Goal: Information Seeking & Learning: Learn about a topic

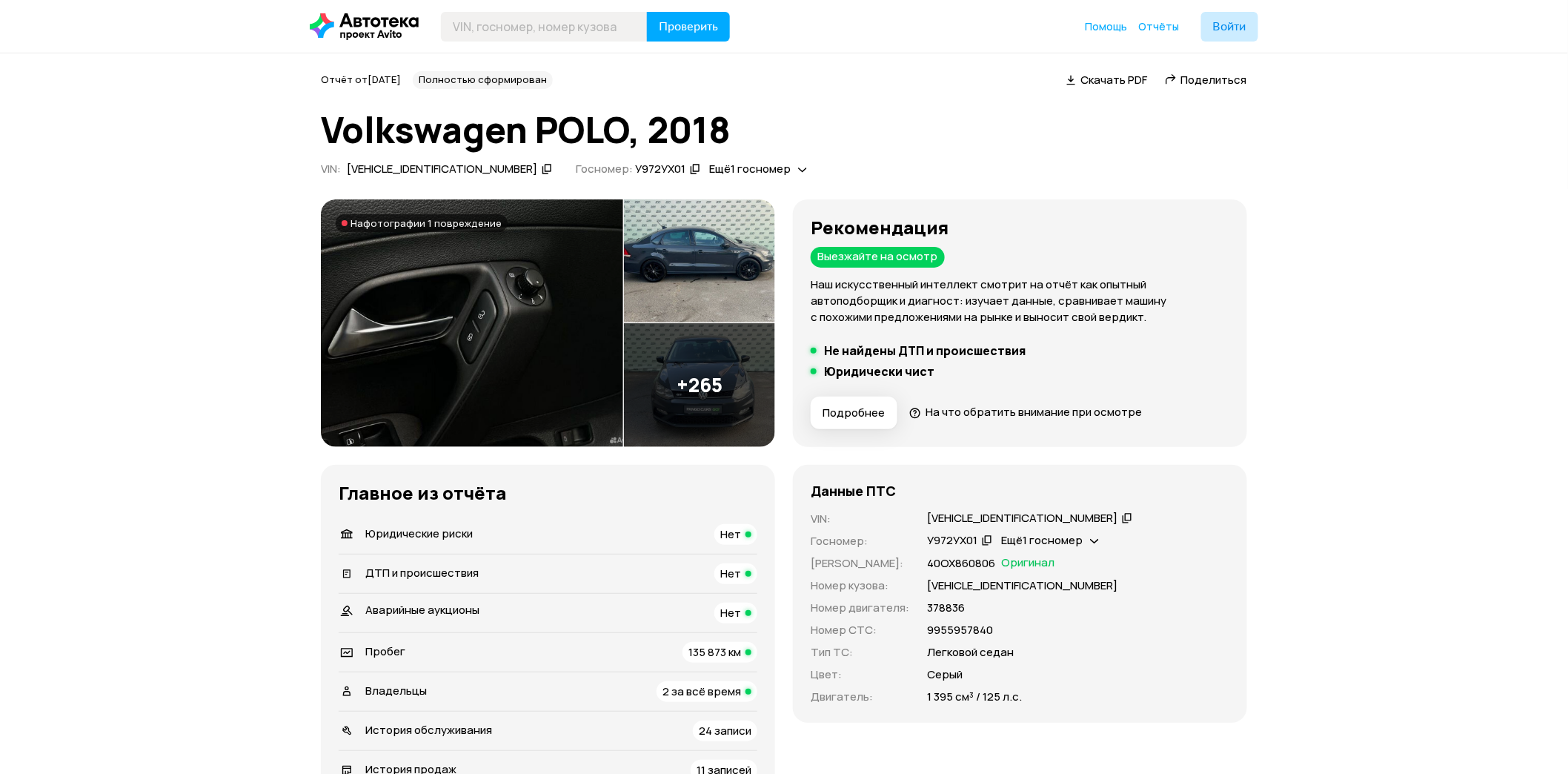
click at [453, 270] on img at bounding box center [472, 323] width 302 height 248
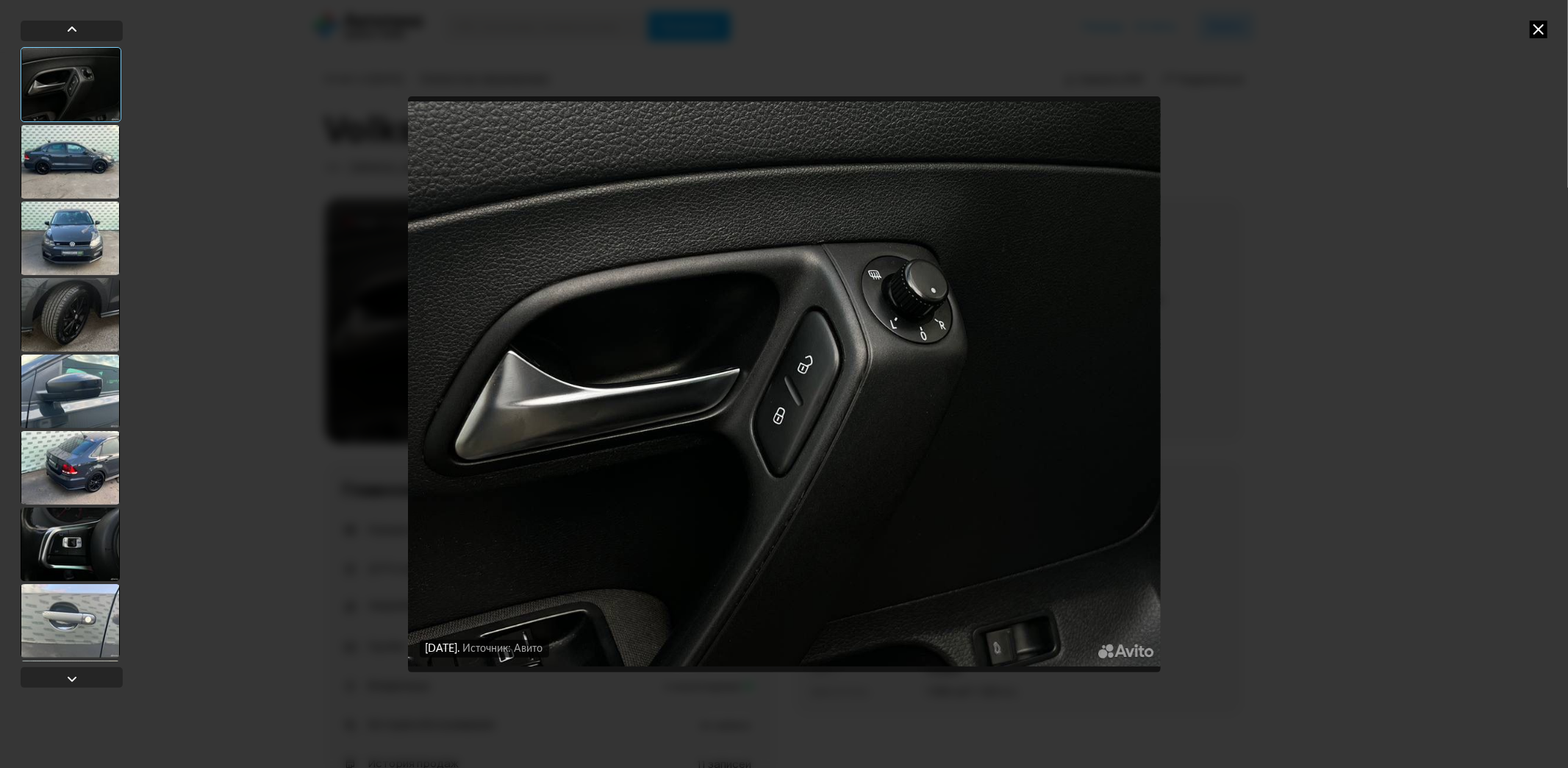
click at [78, 166] on div at bounding box center [70, 162] width 99 height 73
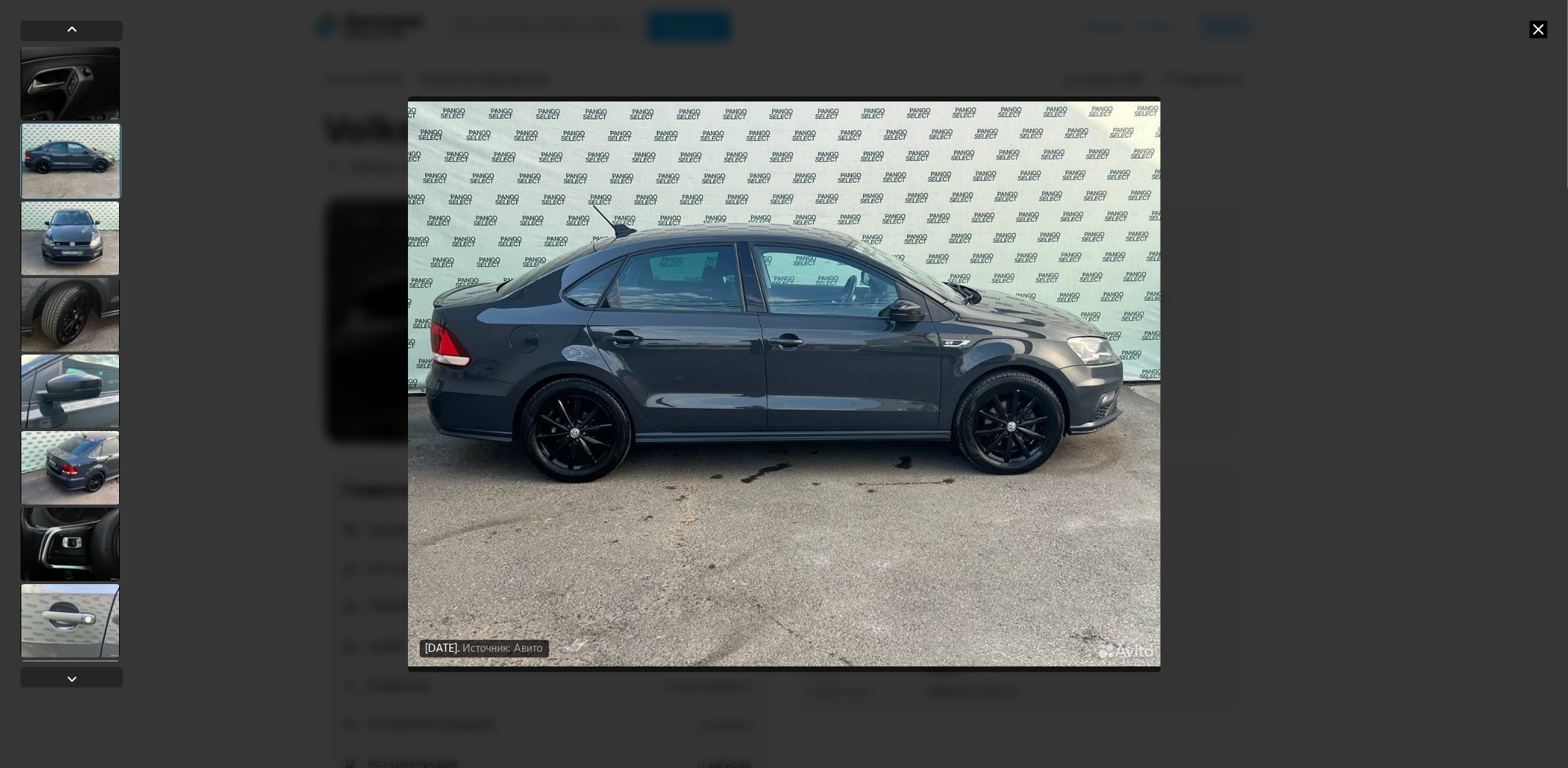
click at [79, 245] on div at bounding box center [70, 238] width 99 height 73
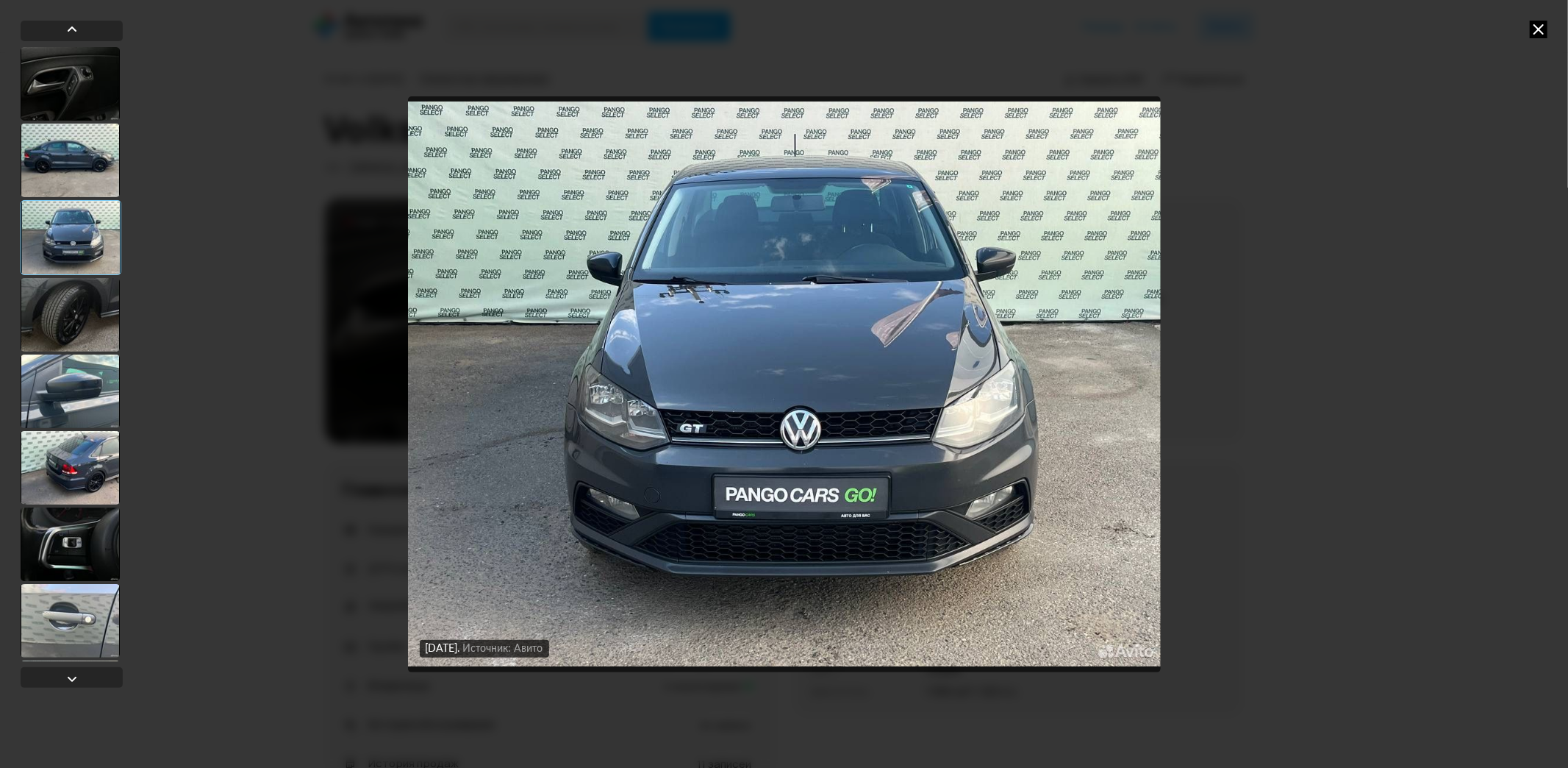
click at [58, 325] on div at bounding box center [70, 314] width 99 height 73
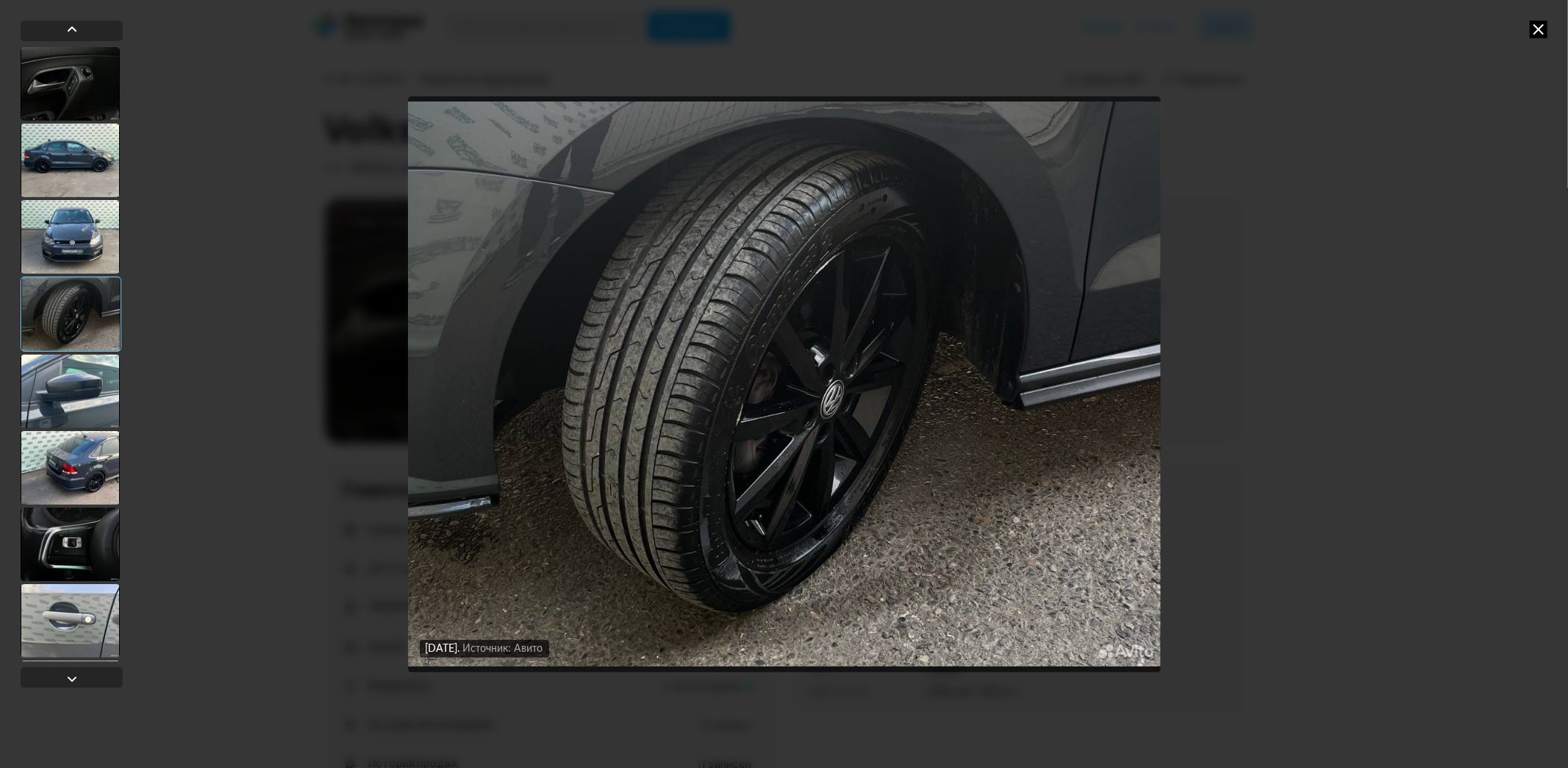
click at [74, 398] on div at bounding box center [70, 391] width 99 height 73
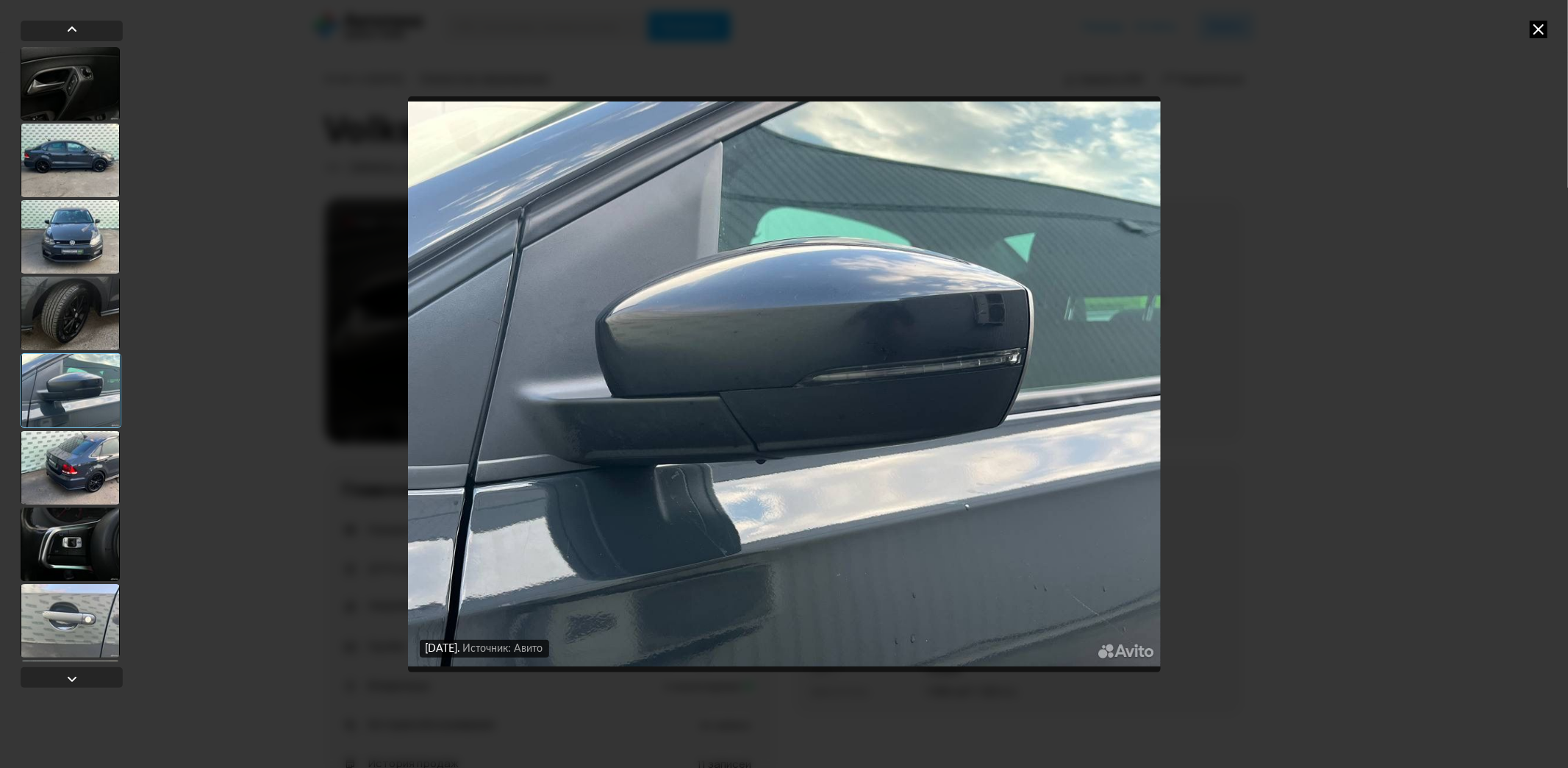
click at [64, 283] on div at bounding box center [70, 313] width 99 height 73
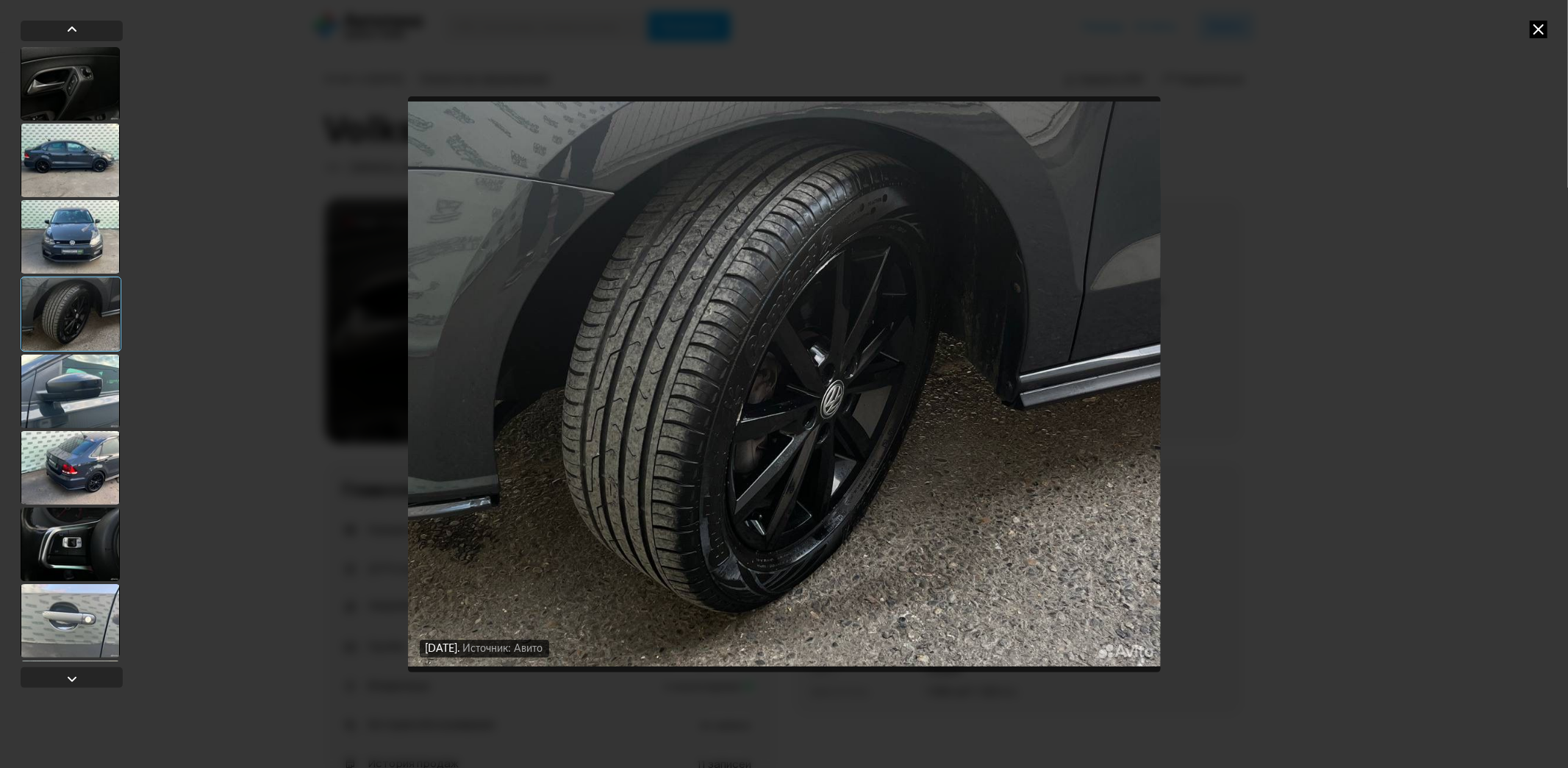
click at [67, 398] on div at bounding box center [70, 391] width 99 height 73
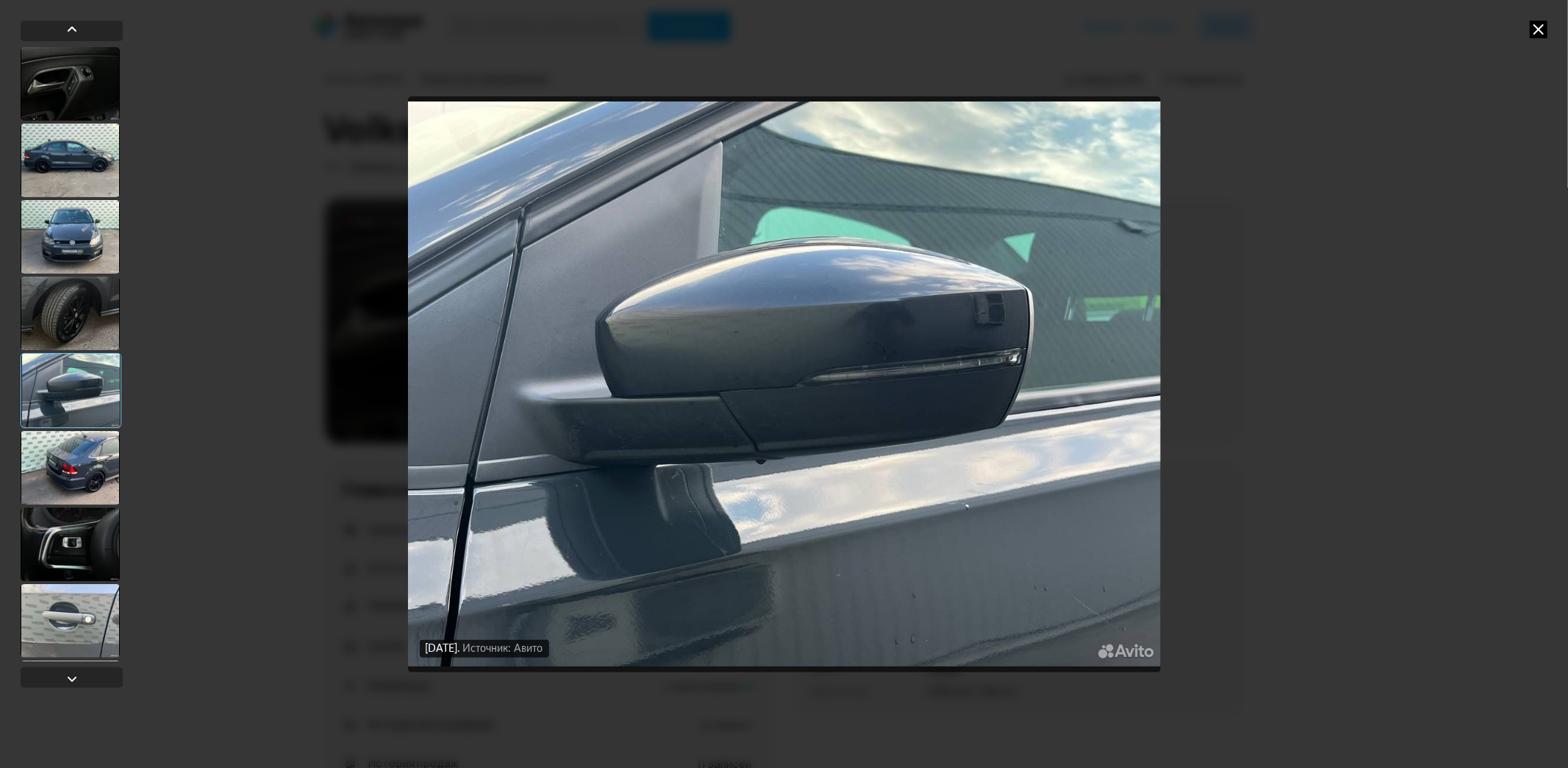
click at [96, 469] on div at bounding box center [70, 468] width 99 height 73
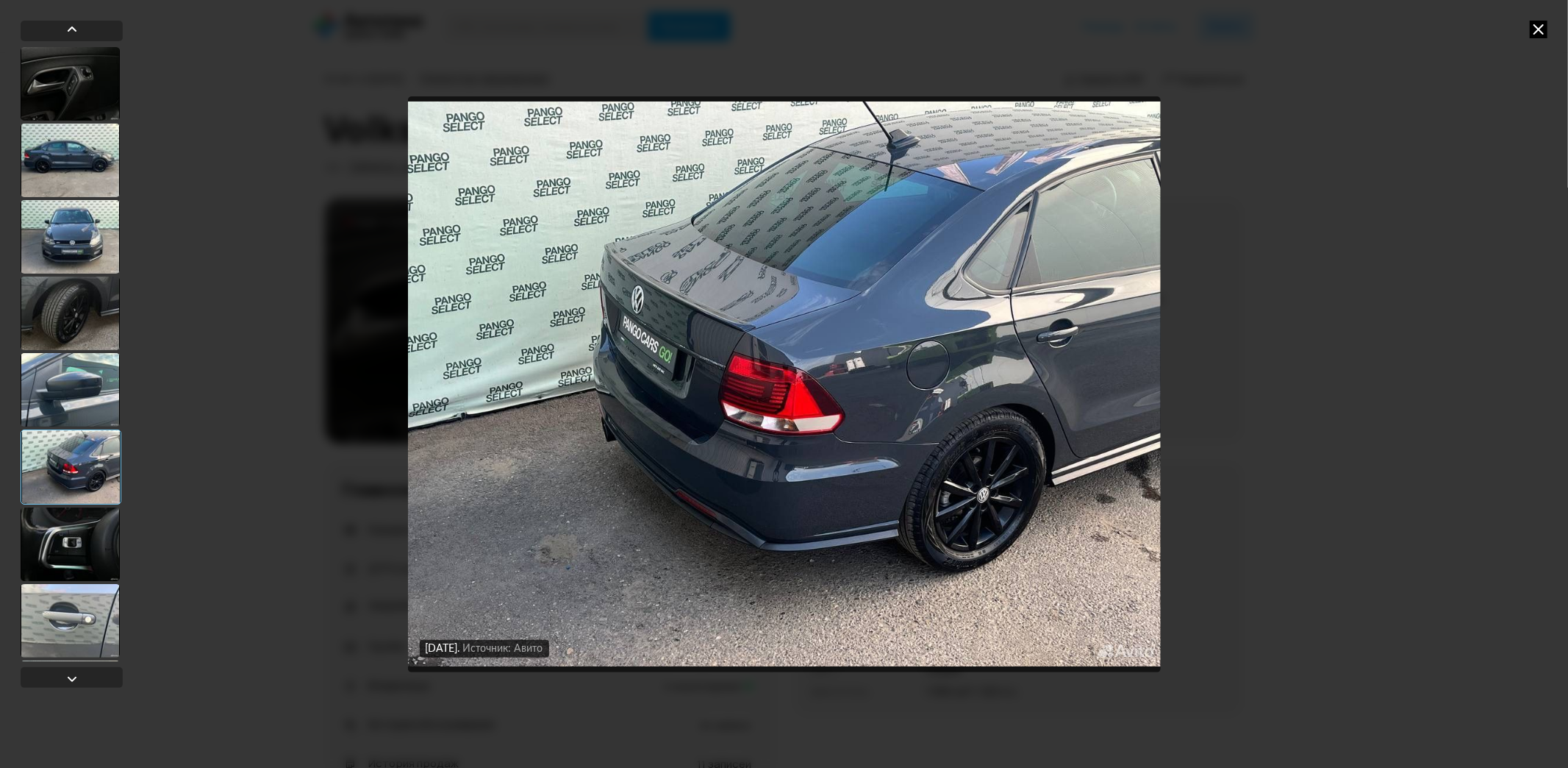
click at [88, 527] on div at bounding box center [70, 544] width 99 height 73
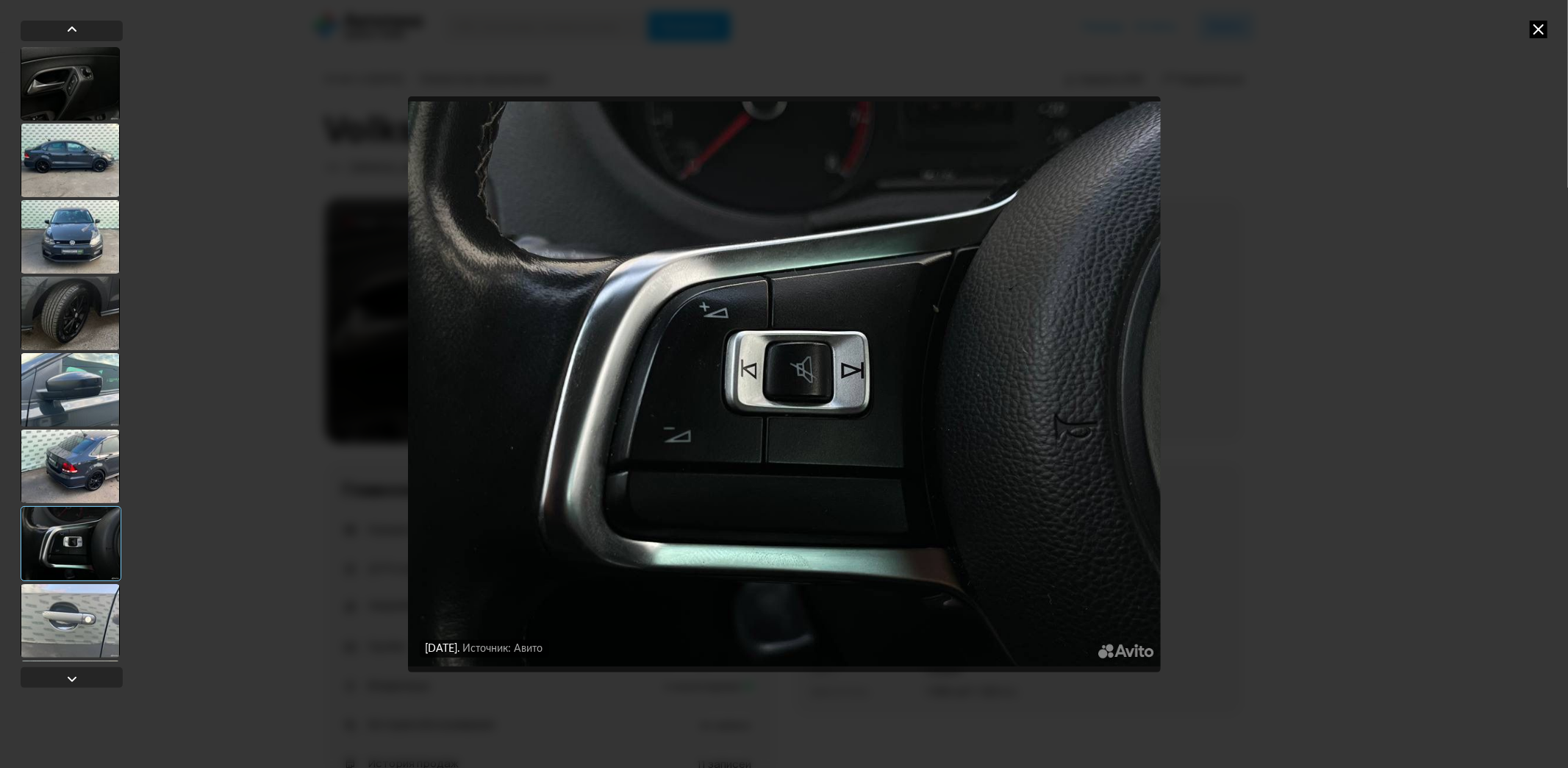
click at [66, 552] on div at bounding box center [71, 544] width 101 height 75
click at [79, 623] on div at bounding box center [70, 620] width 99 height 73
click at [78, 613] on div at bounding box center [70, 620] width 99 height 73
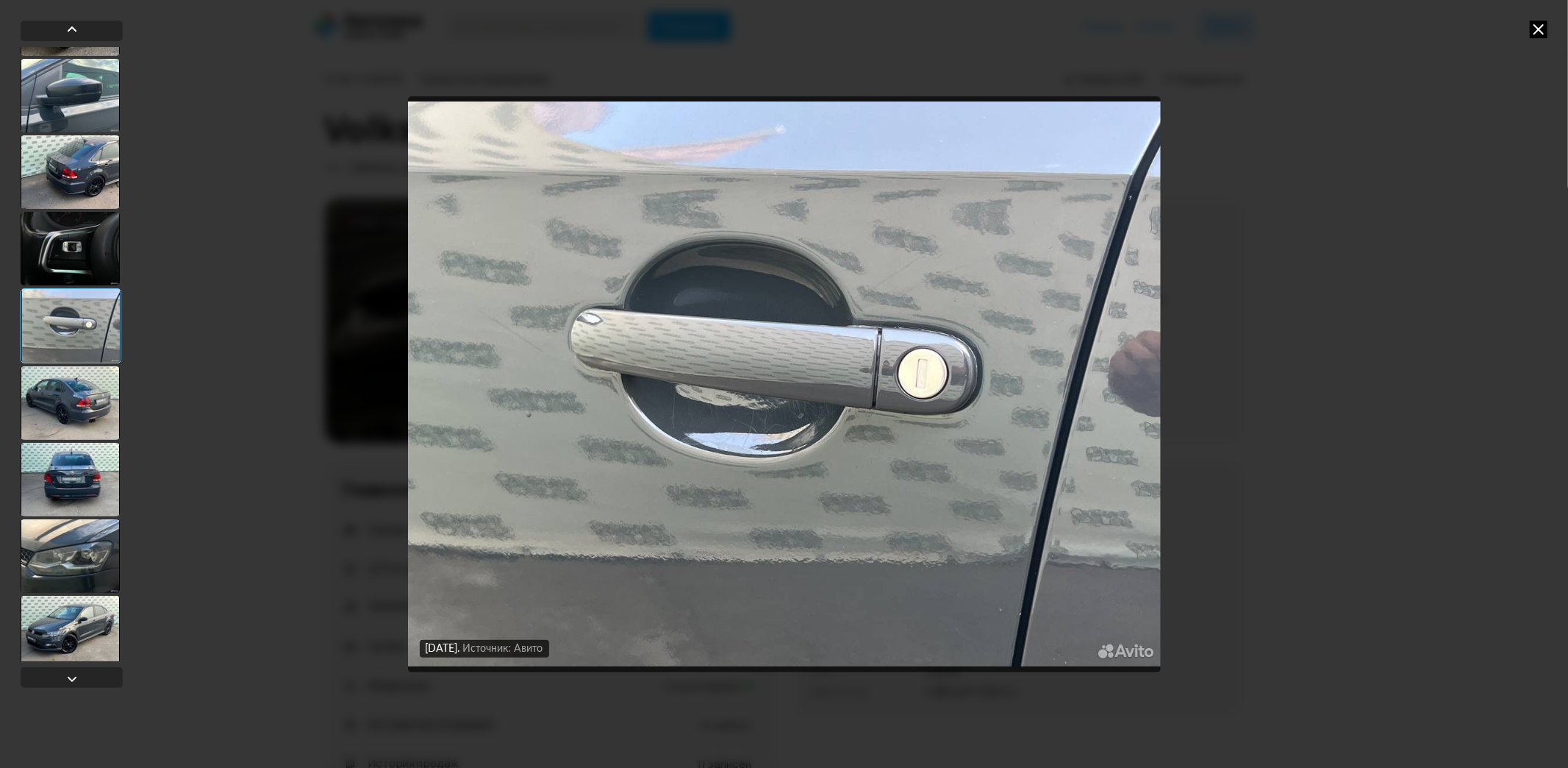
scroll to position [327, 0]
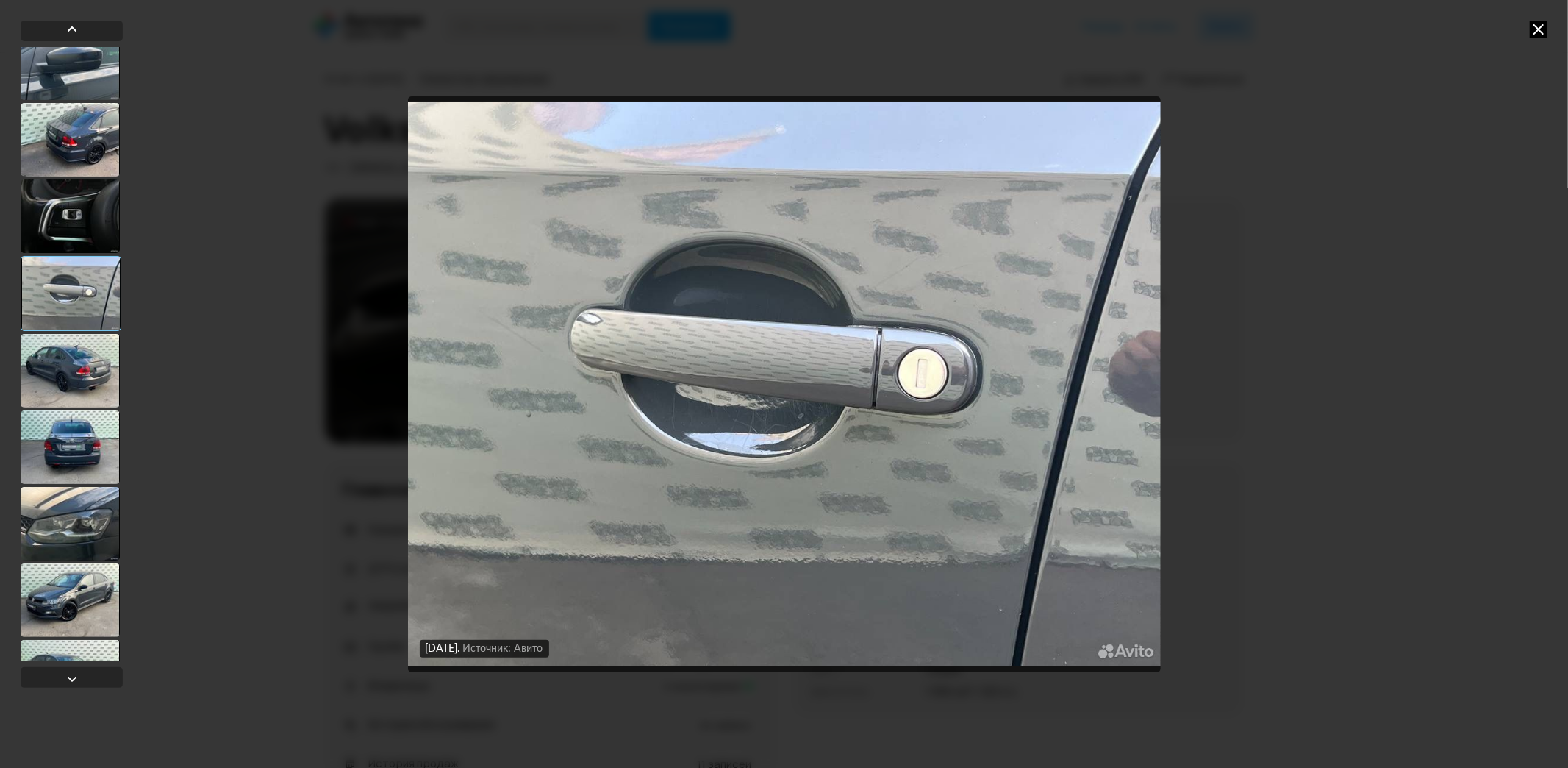
click at [63, 343] on div at bounding box center [70, 370] width 99 height 73
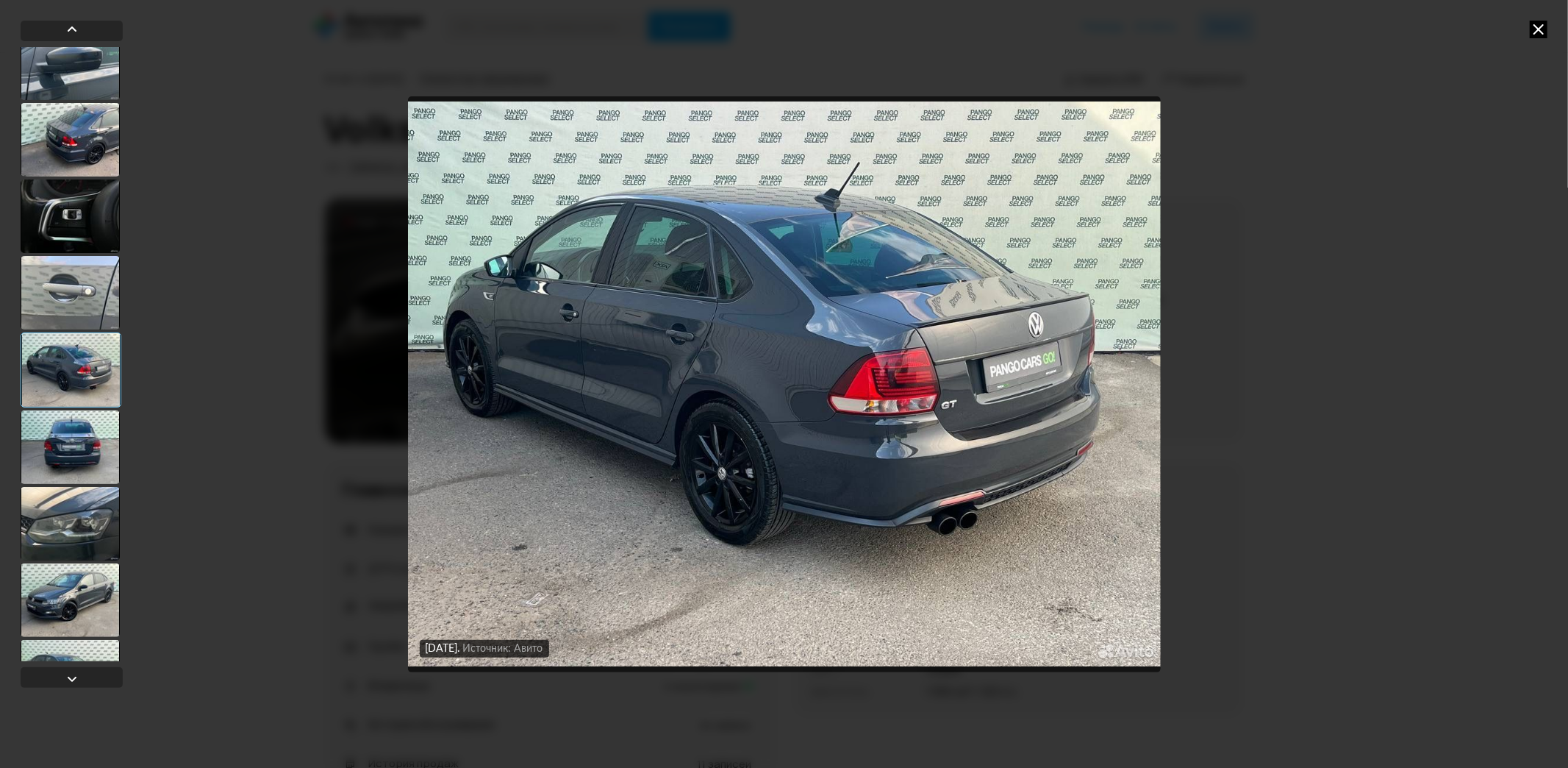
click at [62, 423] on div at bounding box center [70, 447] width 99 height 73
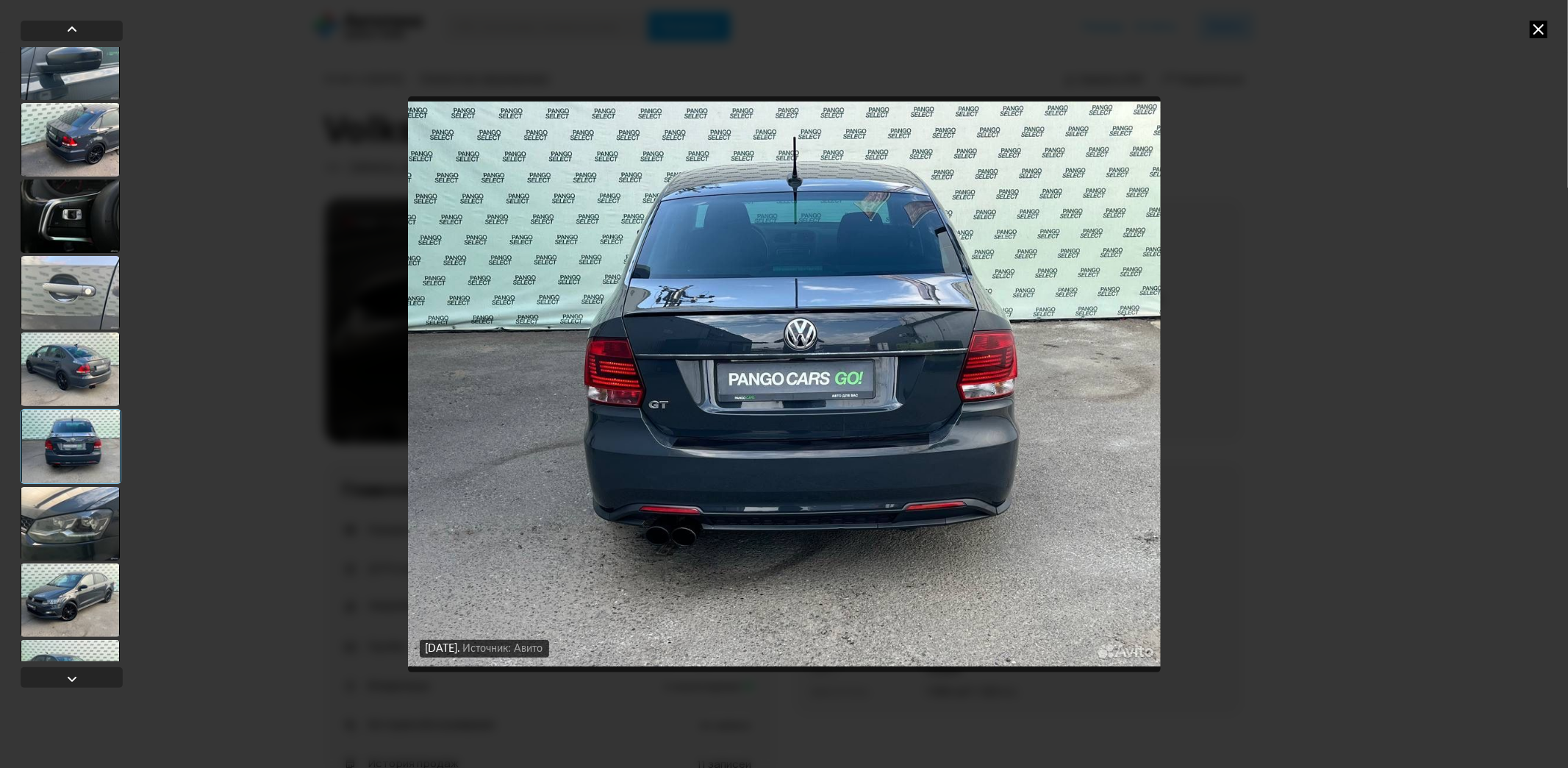
click at [72, 483] on div at bounding box center [71, 446] width 101 height 75
click at [77, 507] on div at bounding box center [70, 523] width 99 height 73
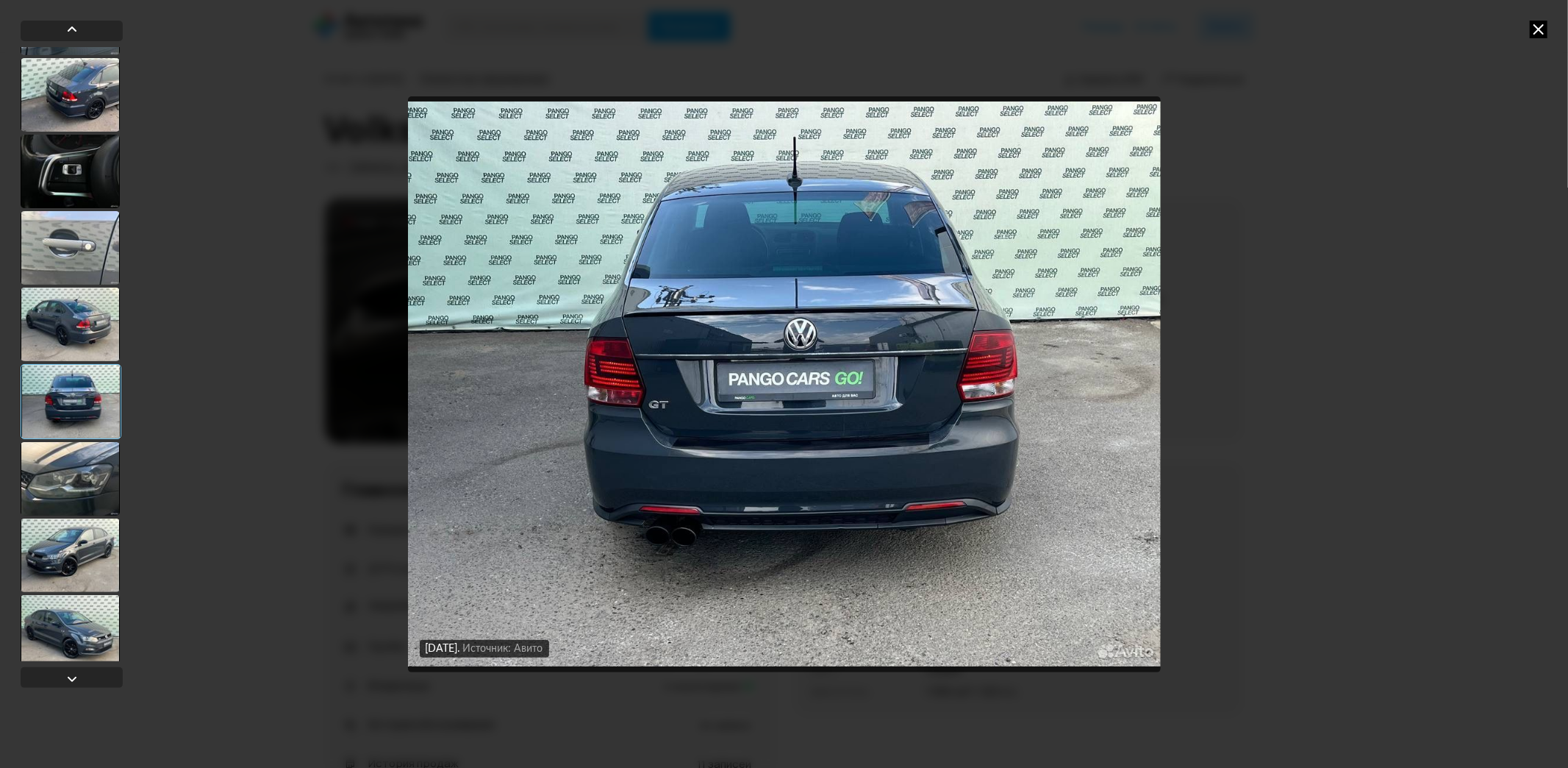
scroll to position [817, 0]
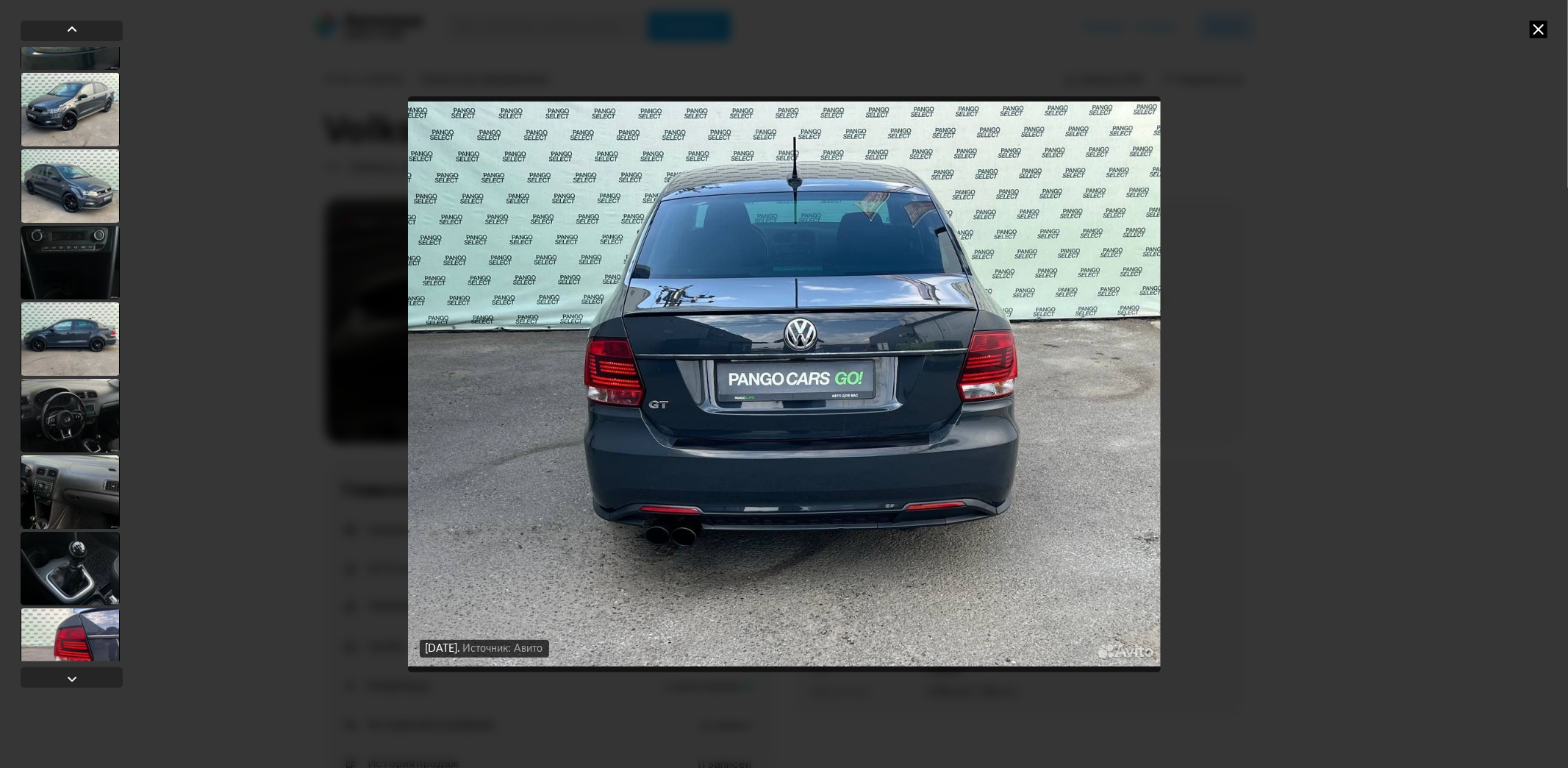
click at [75, 221] on div at bounding box center [70, 186] width 99 height 73
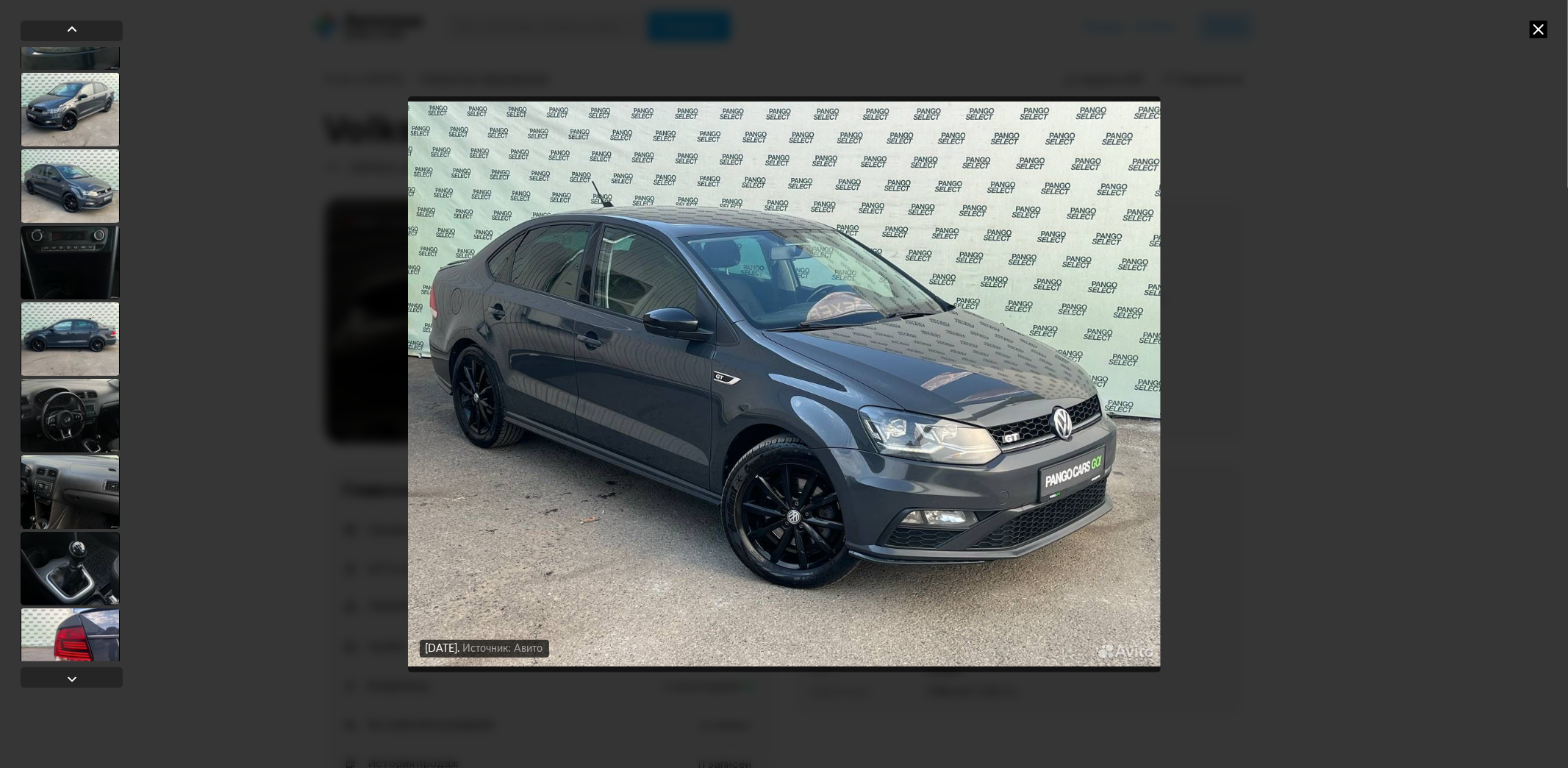
scroll to position [815, 0]
click at [85, 280] on div at bounding box center [70, 264] width 99 height 73
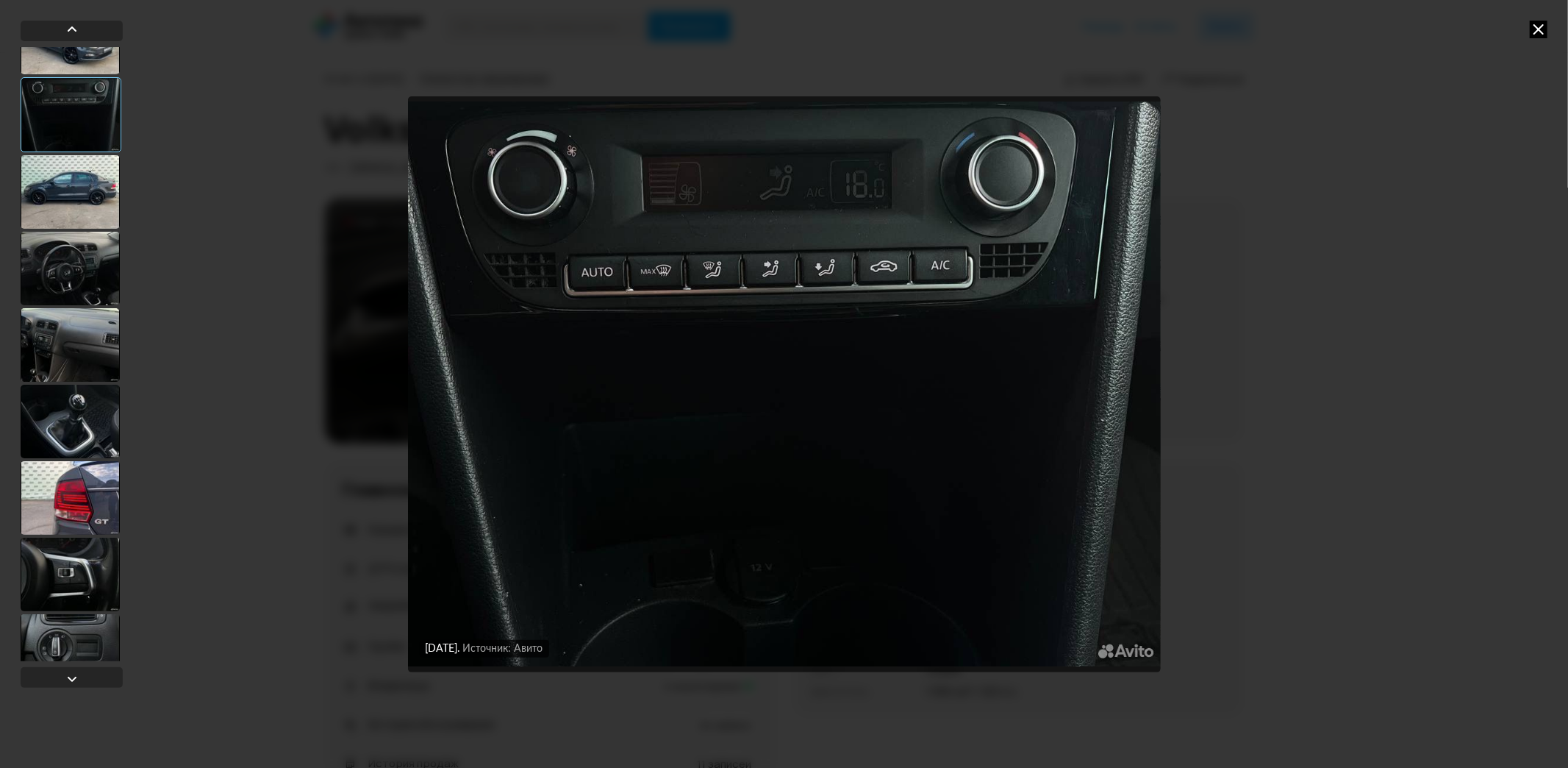
scroll to position [979, 0]
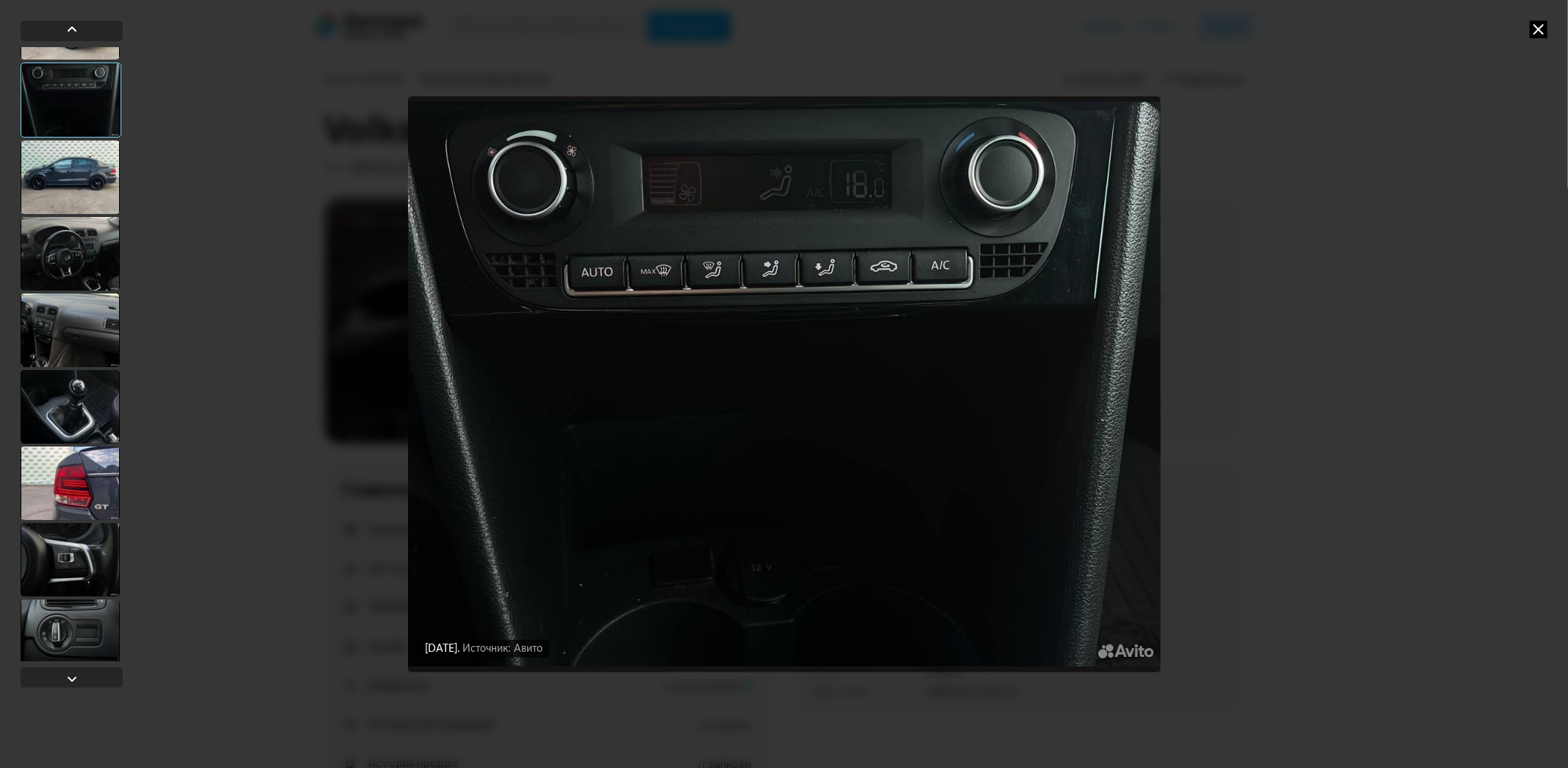
click at [68, 384] on div at bounding box center [70, 407] width 99 height 73
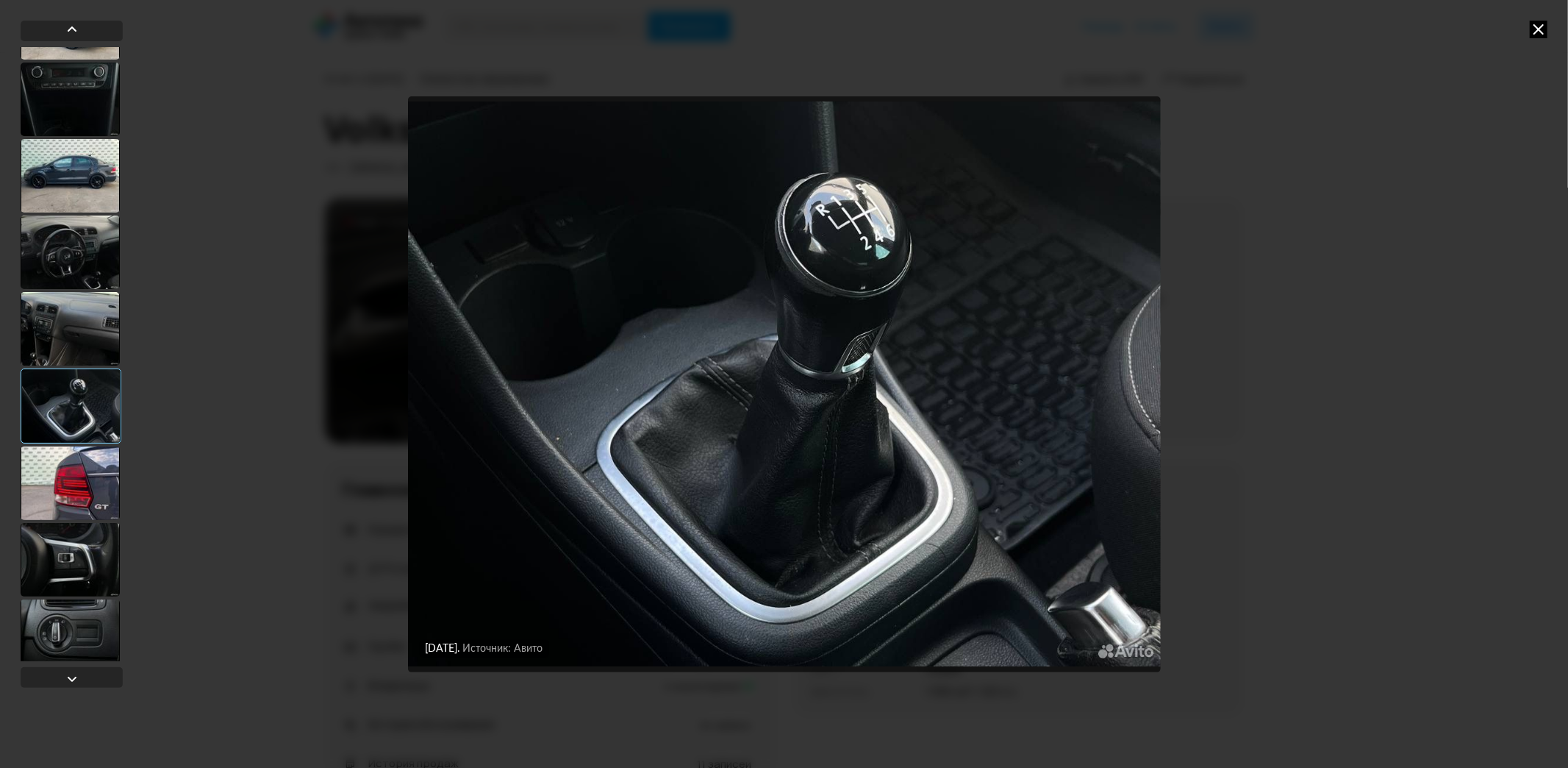
click at [87, 322] on div at bounding box center [70, 328] width 99 height 73
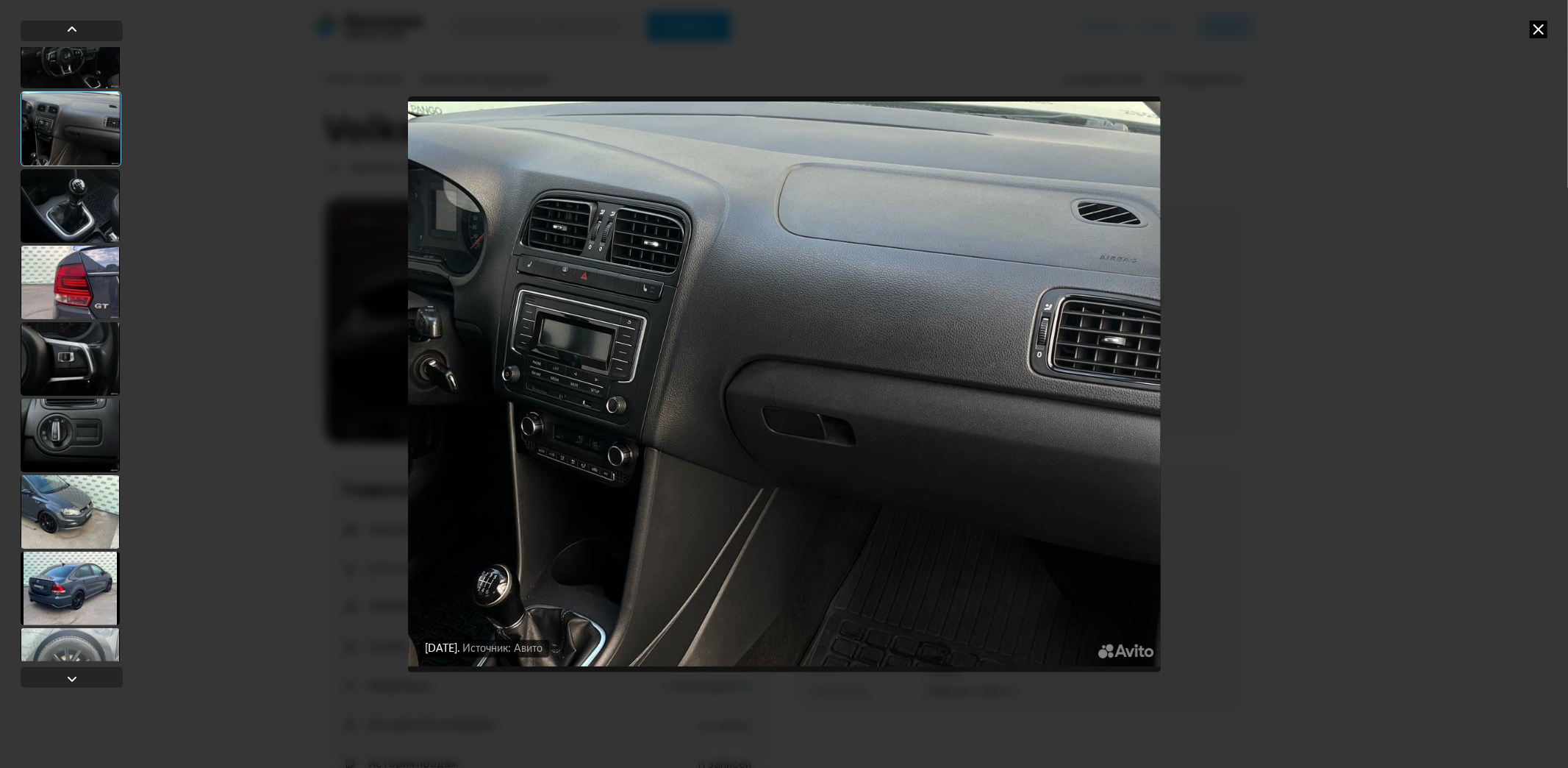
scroll to position [1224, 0]
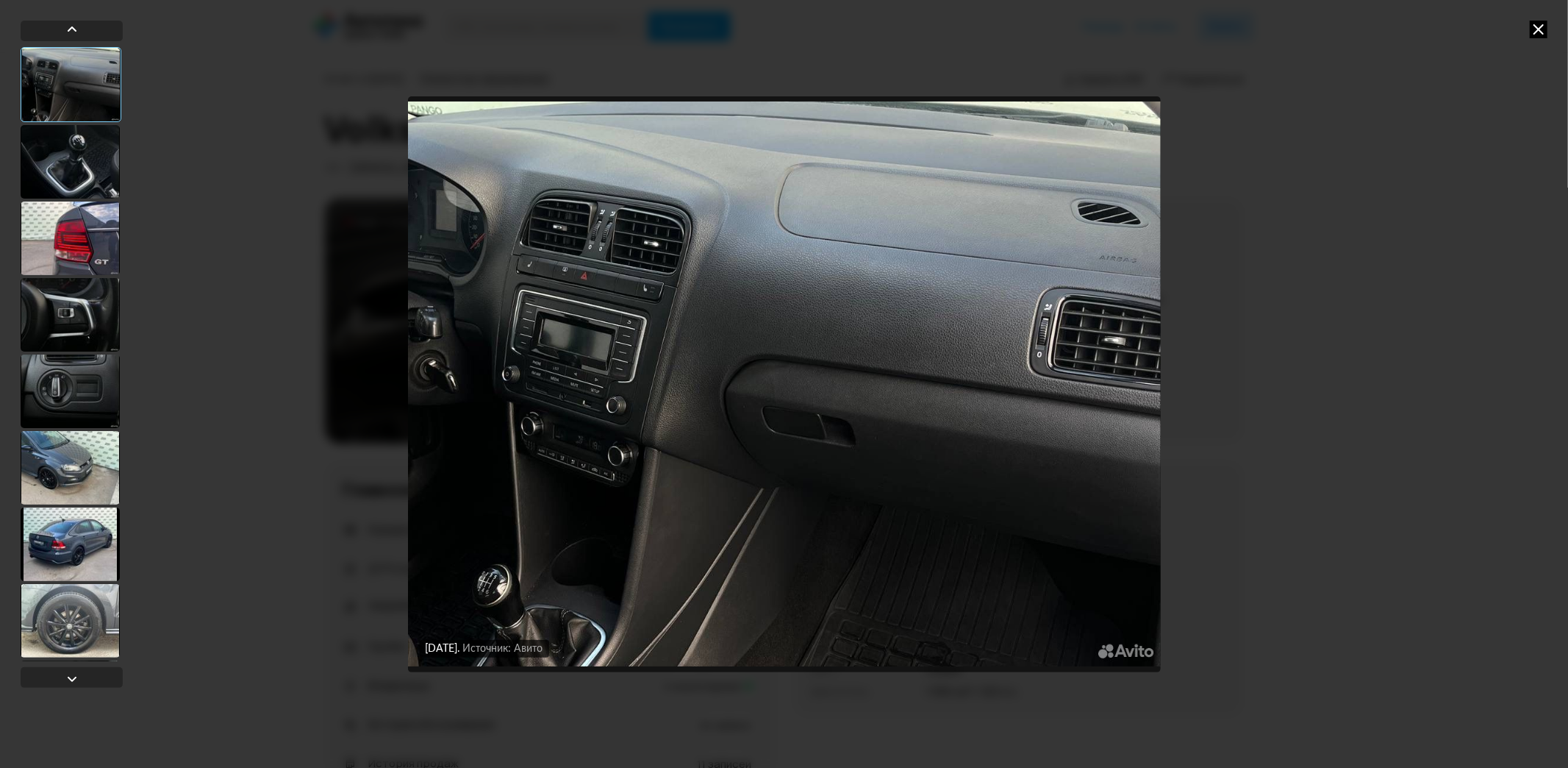
click at [77, 328] on div at bounding box center [70, 314] width 99 height 73
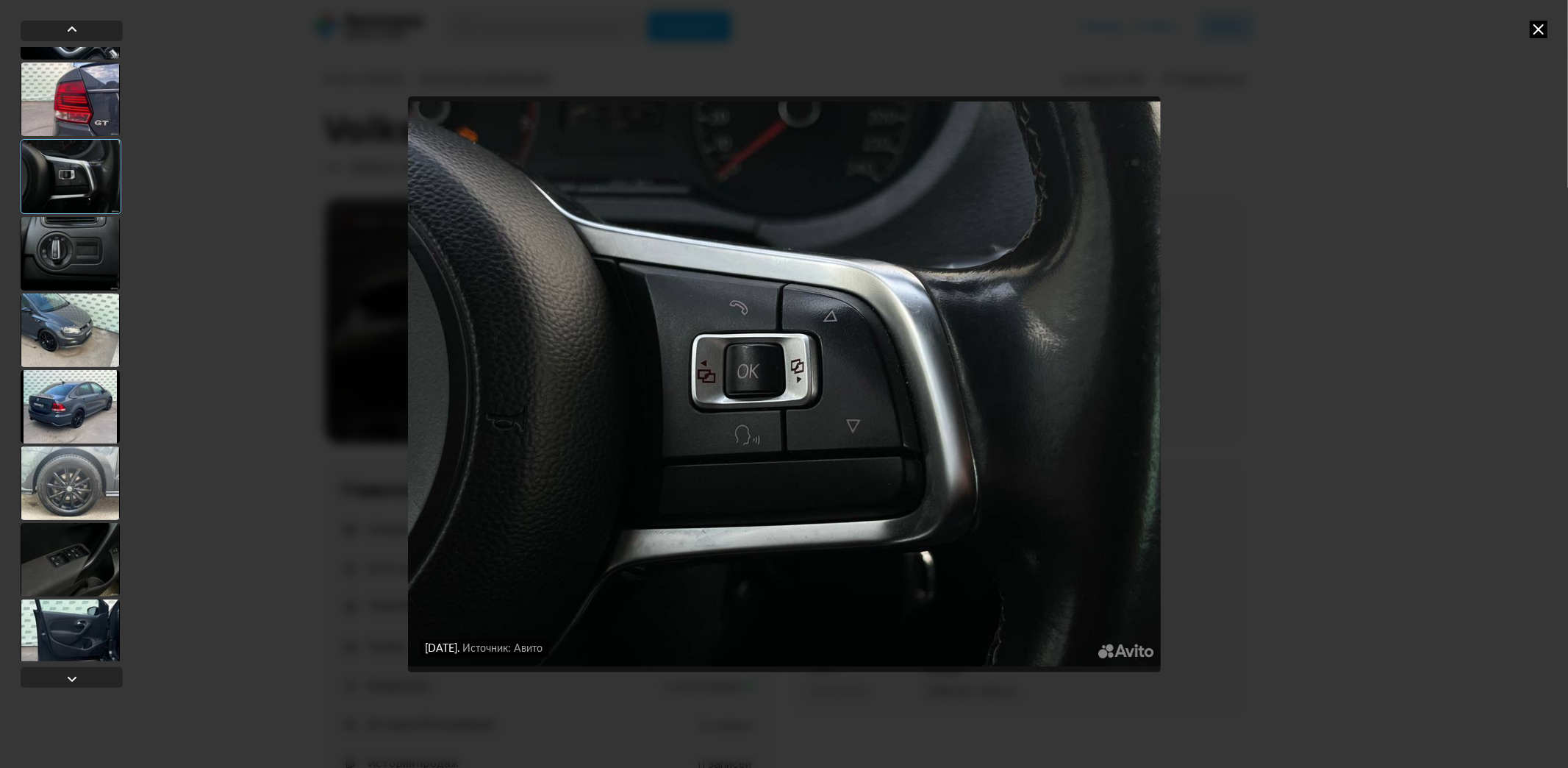
scroll to position [1388, 0]
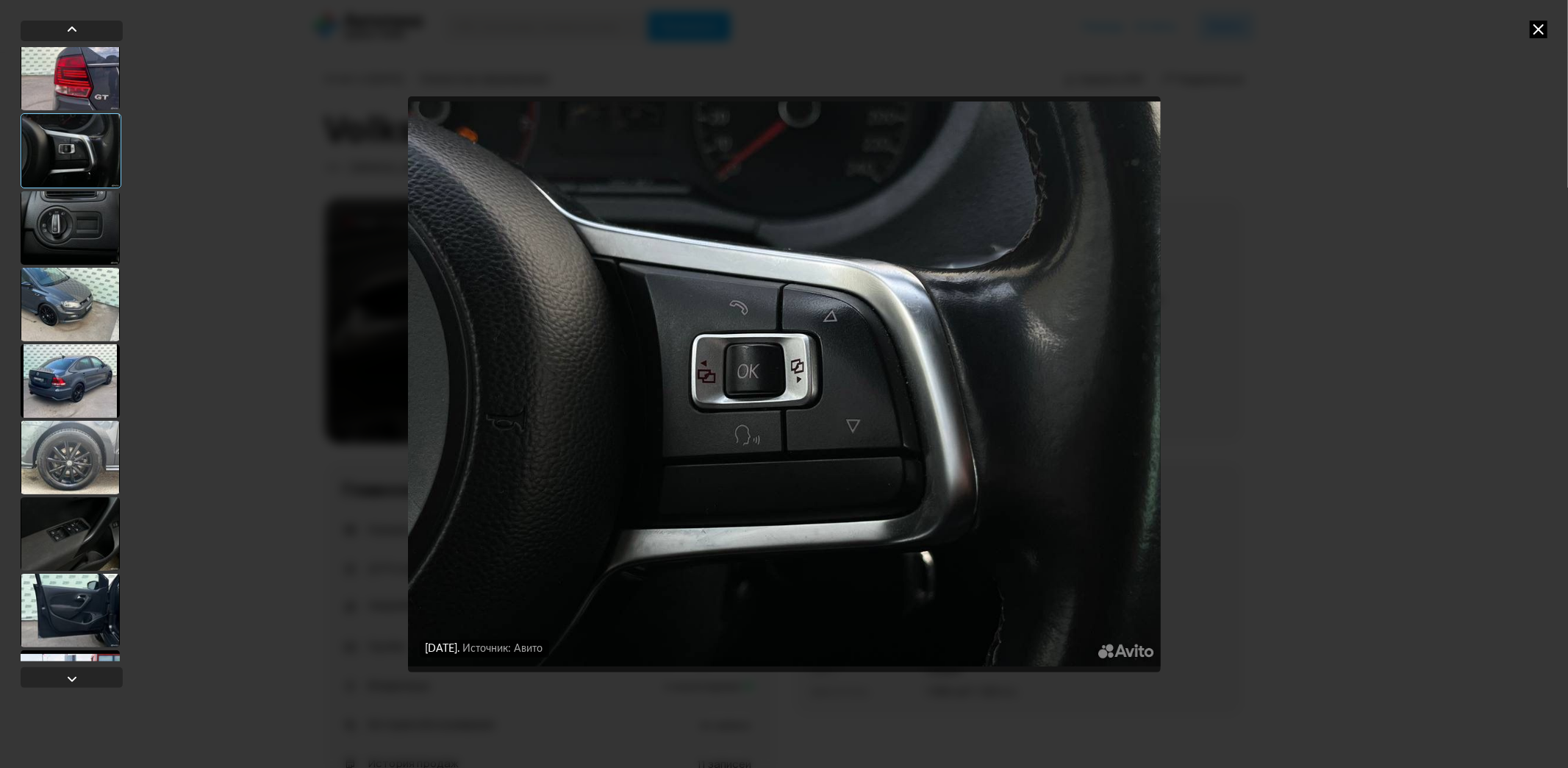
click at [83, 442] on div at bounding box center [70, 457] width 99 height 73
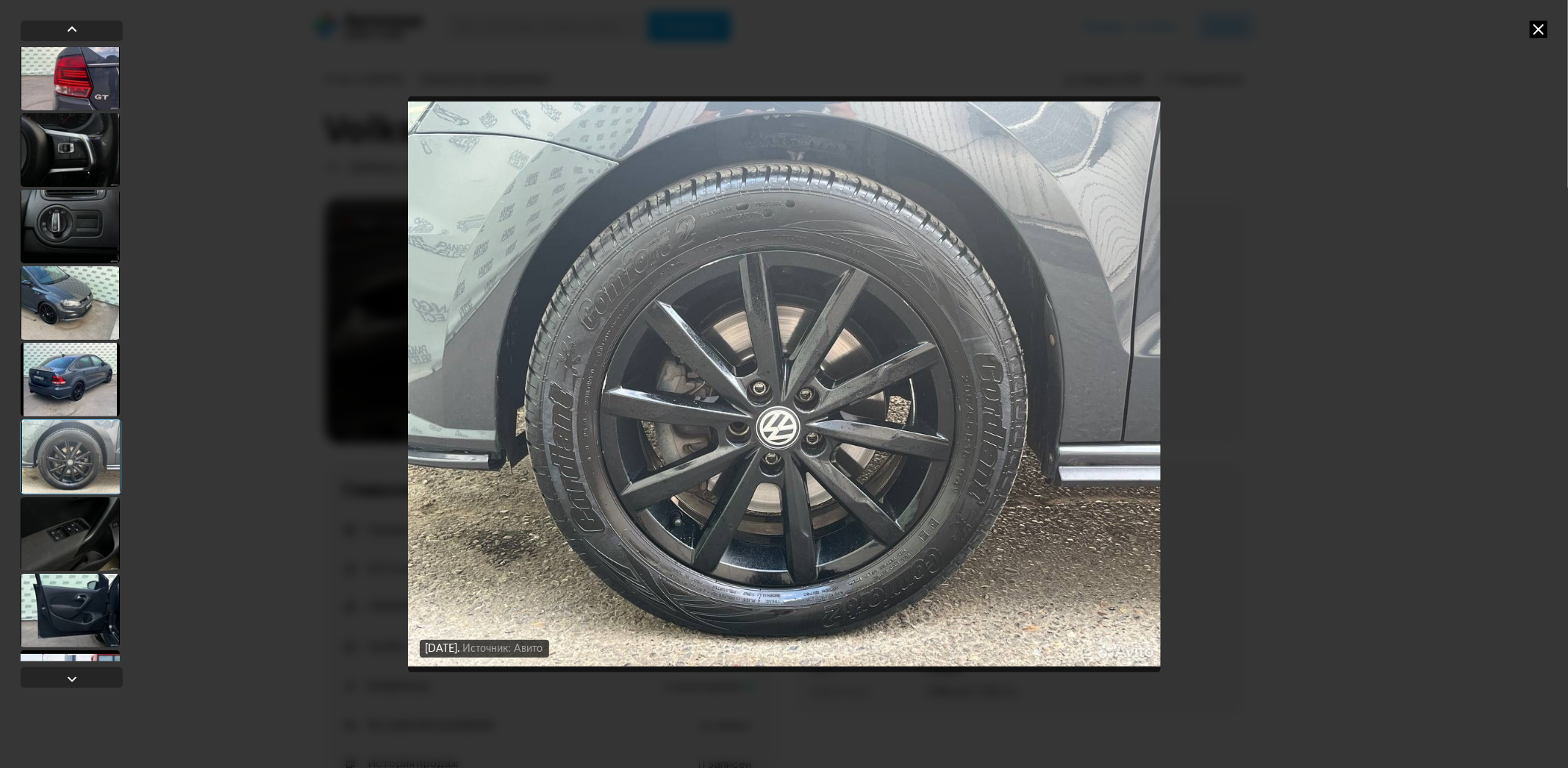
click at [89, 371] on div at bounding box center [70, 379] width 99 height 73
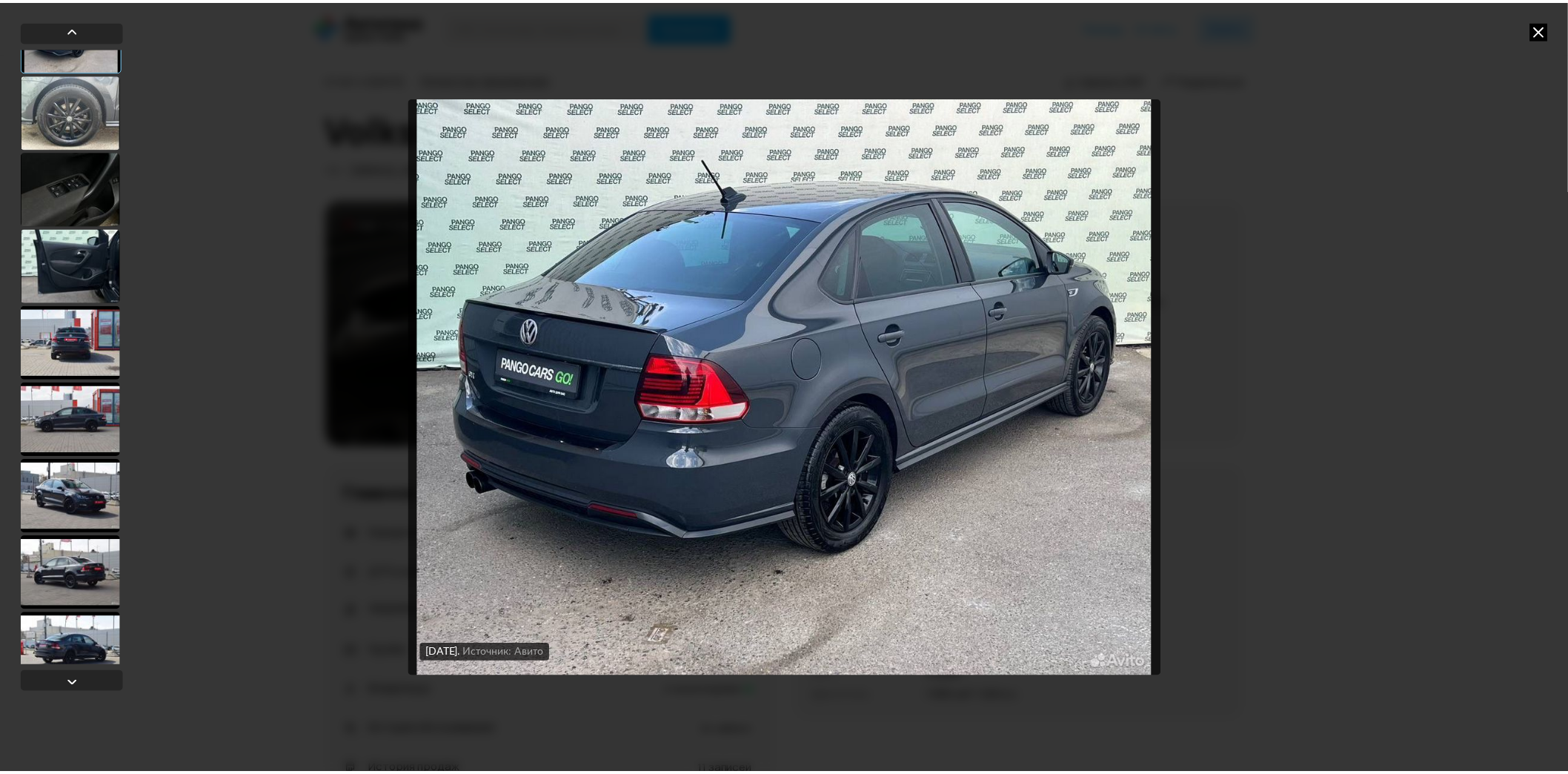
scroll to position [1811, 0]
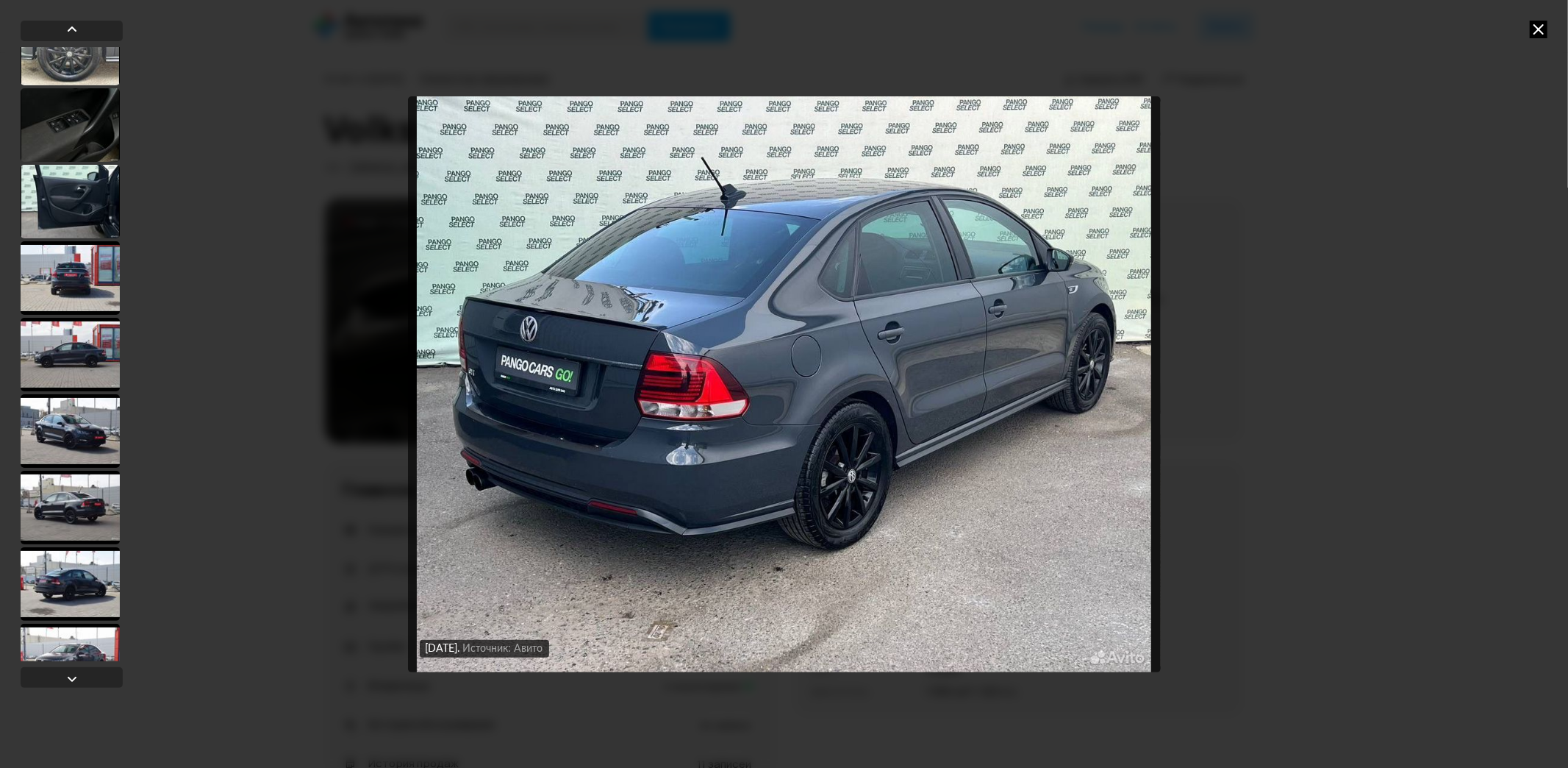
click at [1539, 33] on icon at bounding box center [1538, 29] width 17 height 17
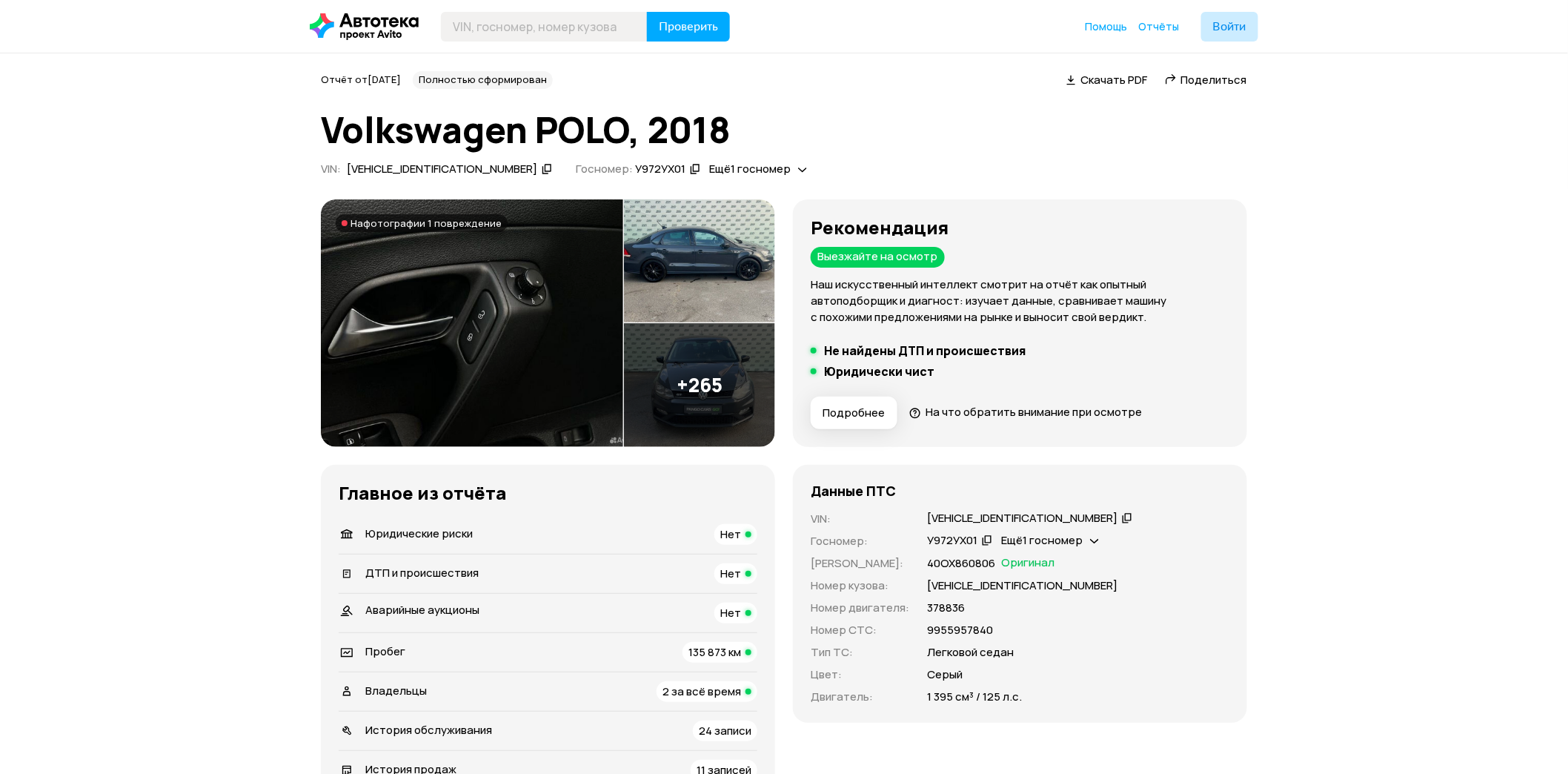
click at [872, 413] on span "Подробнее" at bounding box center [853, 413] width 62 height 15
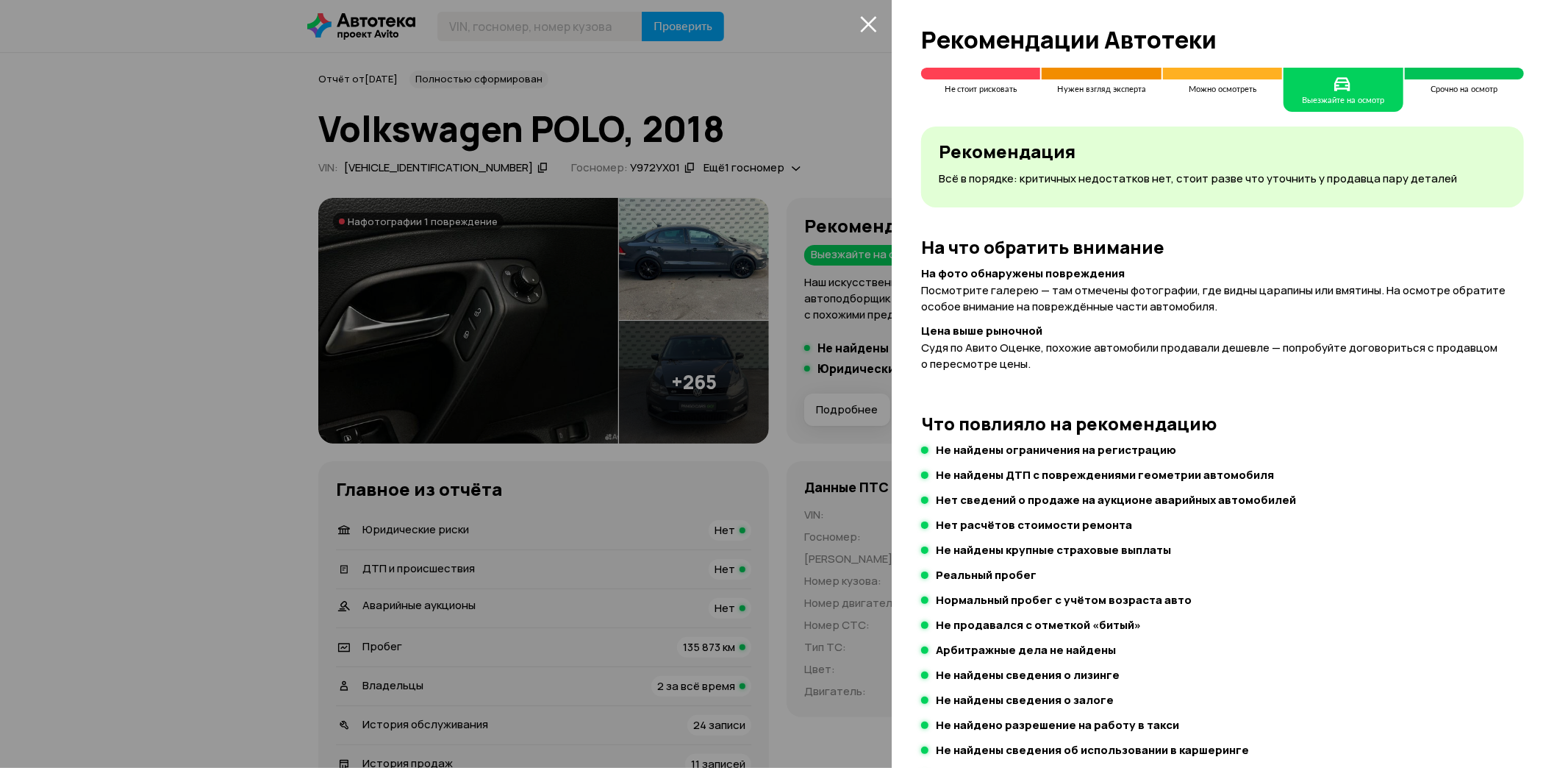
click at [870, 347] on div at bounding box center [784, 384] width 1568 height 768
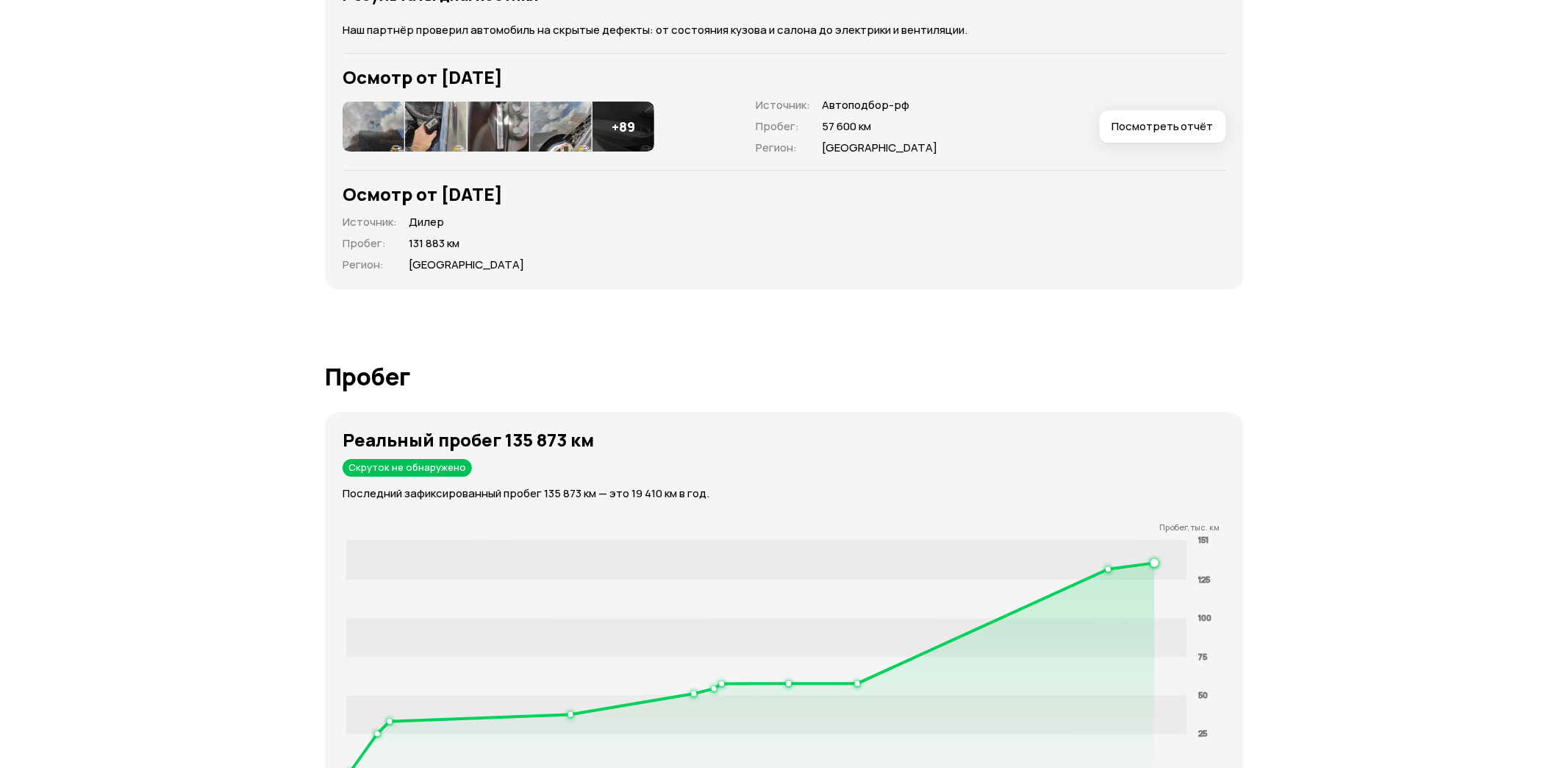
scroll to position [1962, 0]
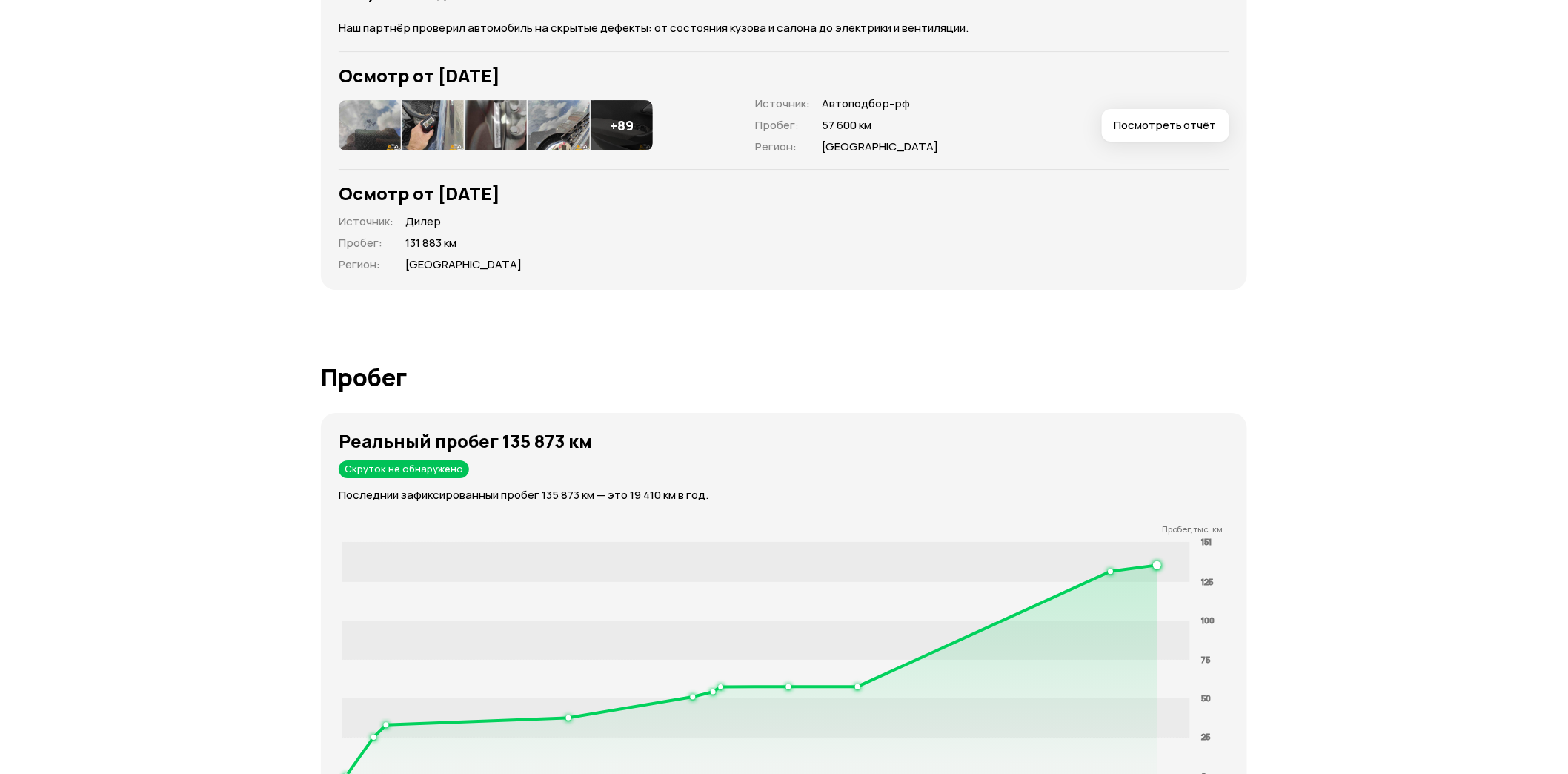
click at [1144, 131] on span "Посмотреть отчёт" at bounding box center [1165, 126] width 103 height 15
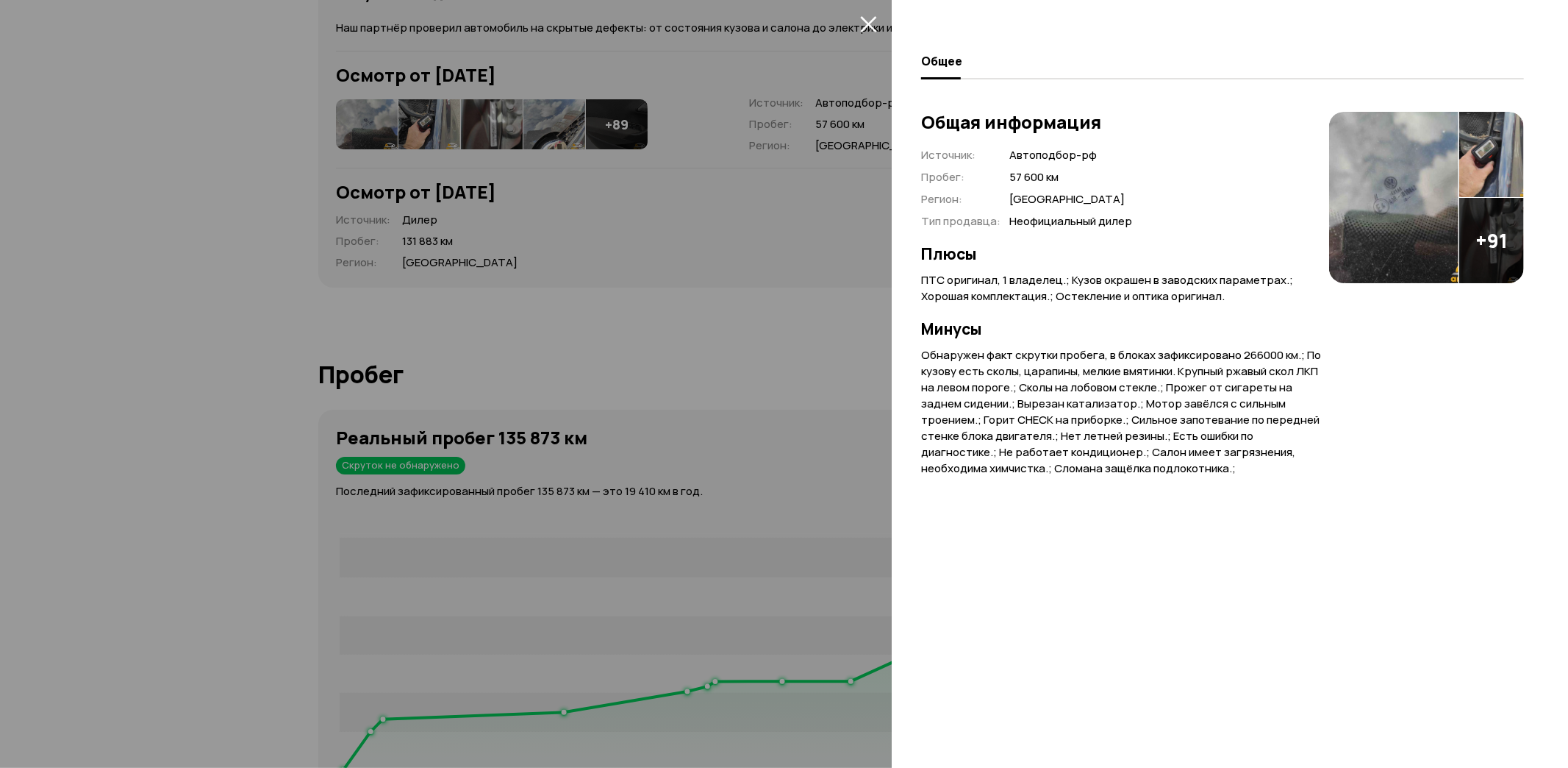
click at [1483, 140] on img at bounding box center [1491, 154] width 64 height 85
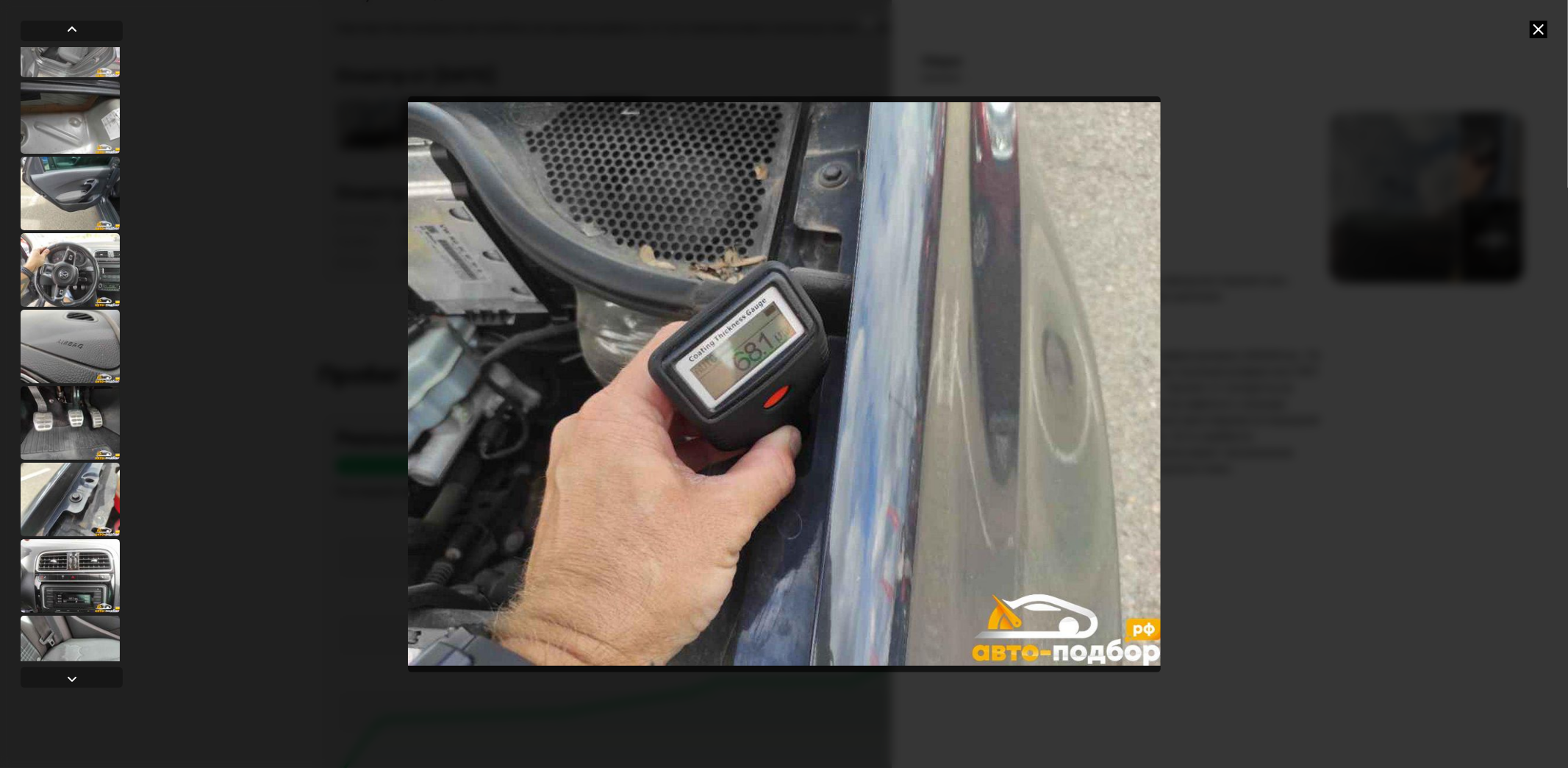
scroll to position [736, 0]
click at [76, 257] on div at bounding box center [70, 267] width 99 height 73
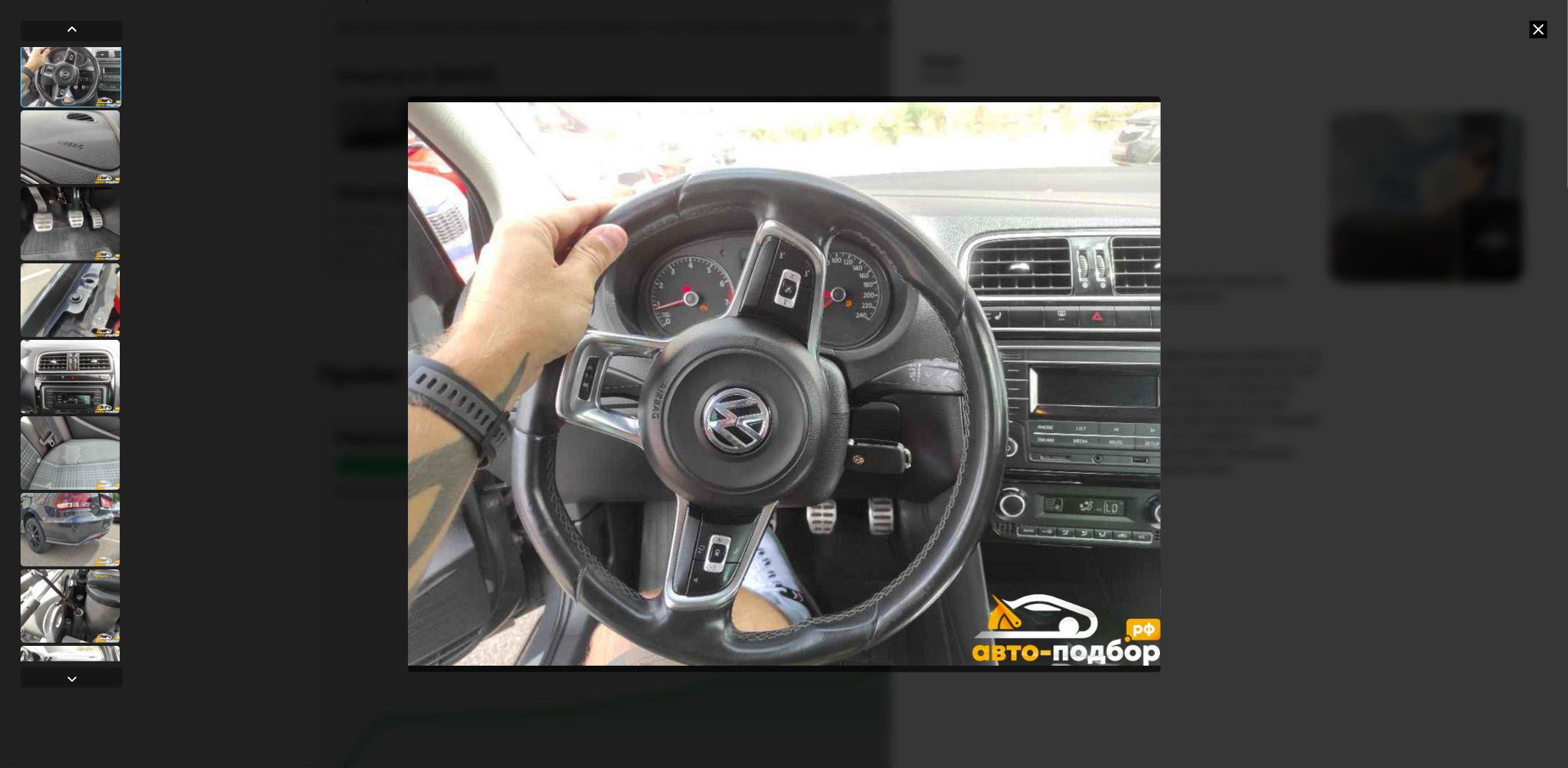
scroll to position [979, 0]
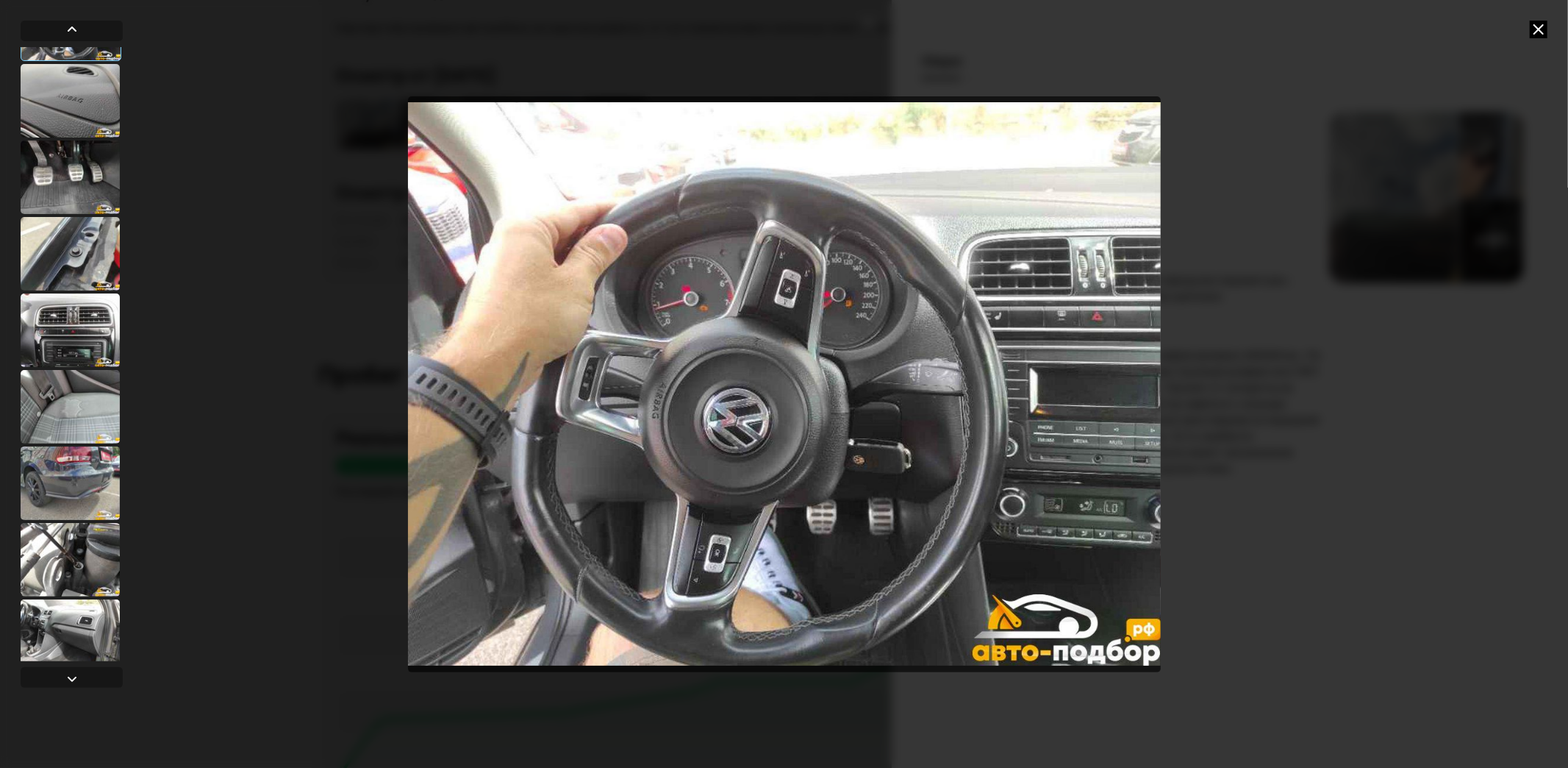
click at [64, 468] on div at bounding box center [70, 483] width 99 height 73
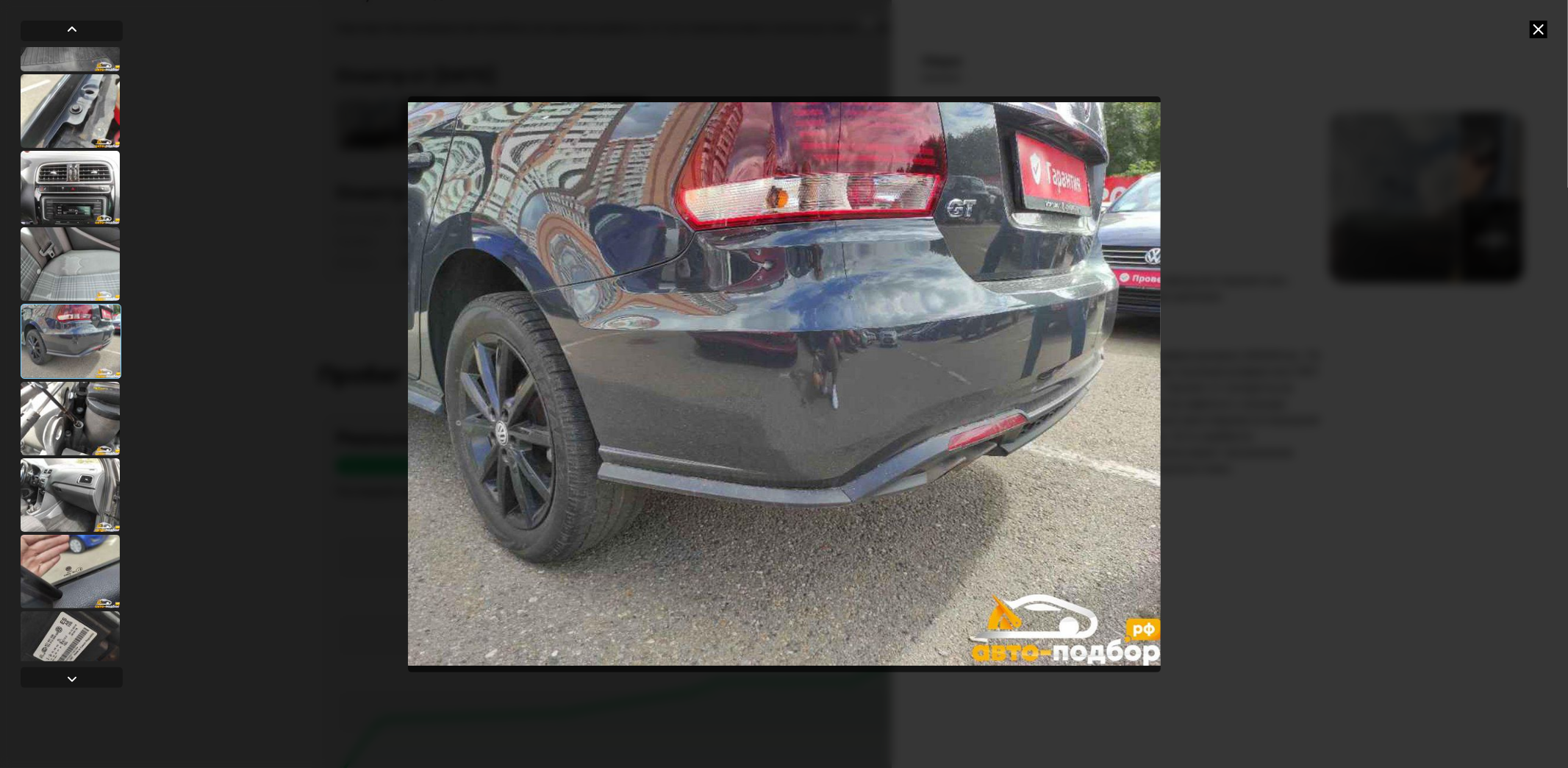
scroll to position [1306, 0]
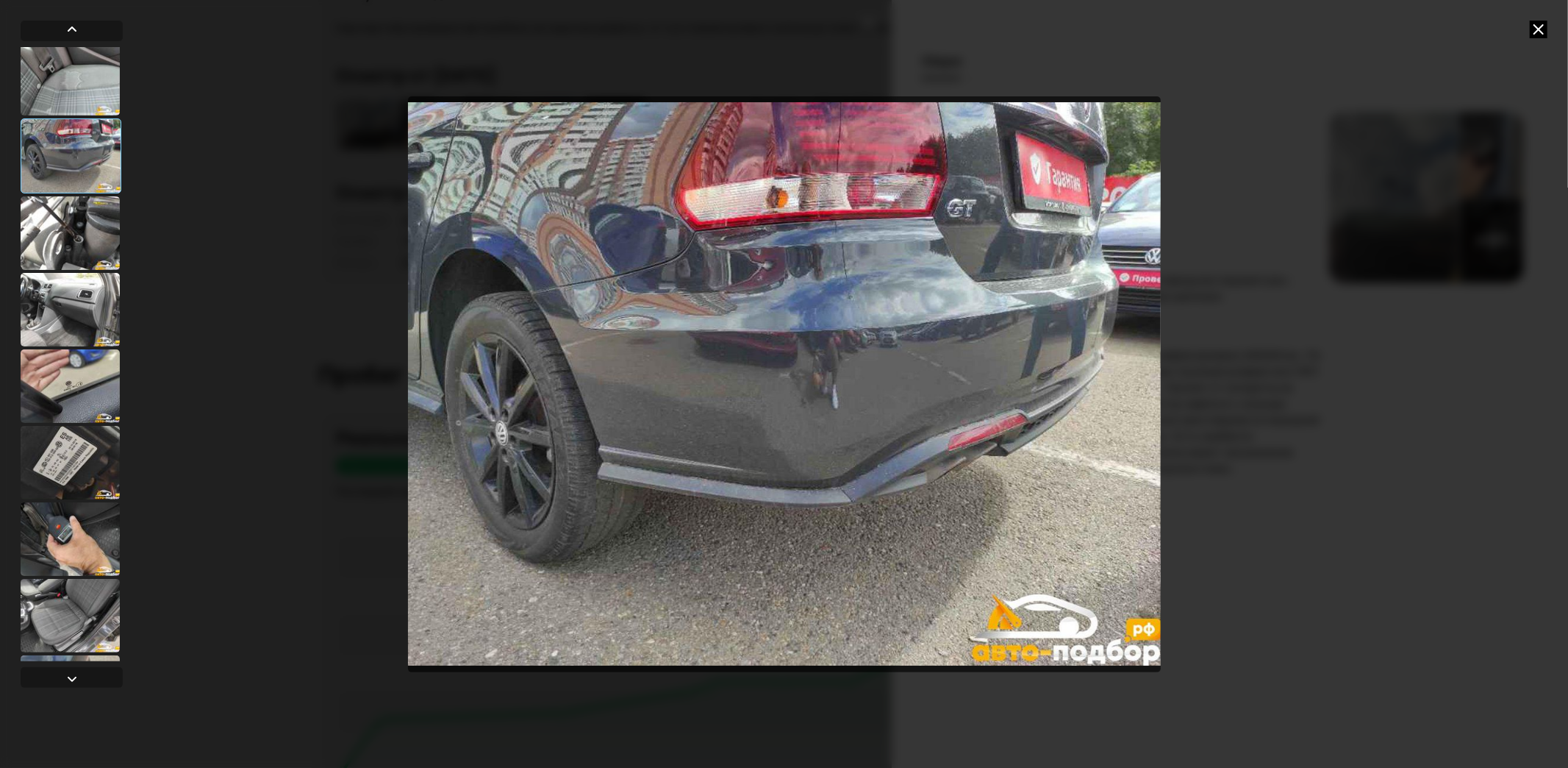
click at [73, 363] on div at bounding box center [70, 386] width 99 height 73
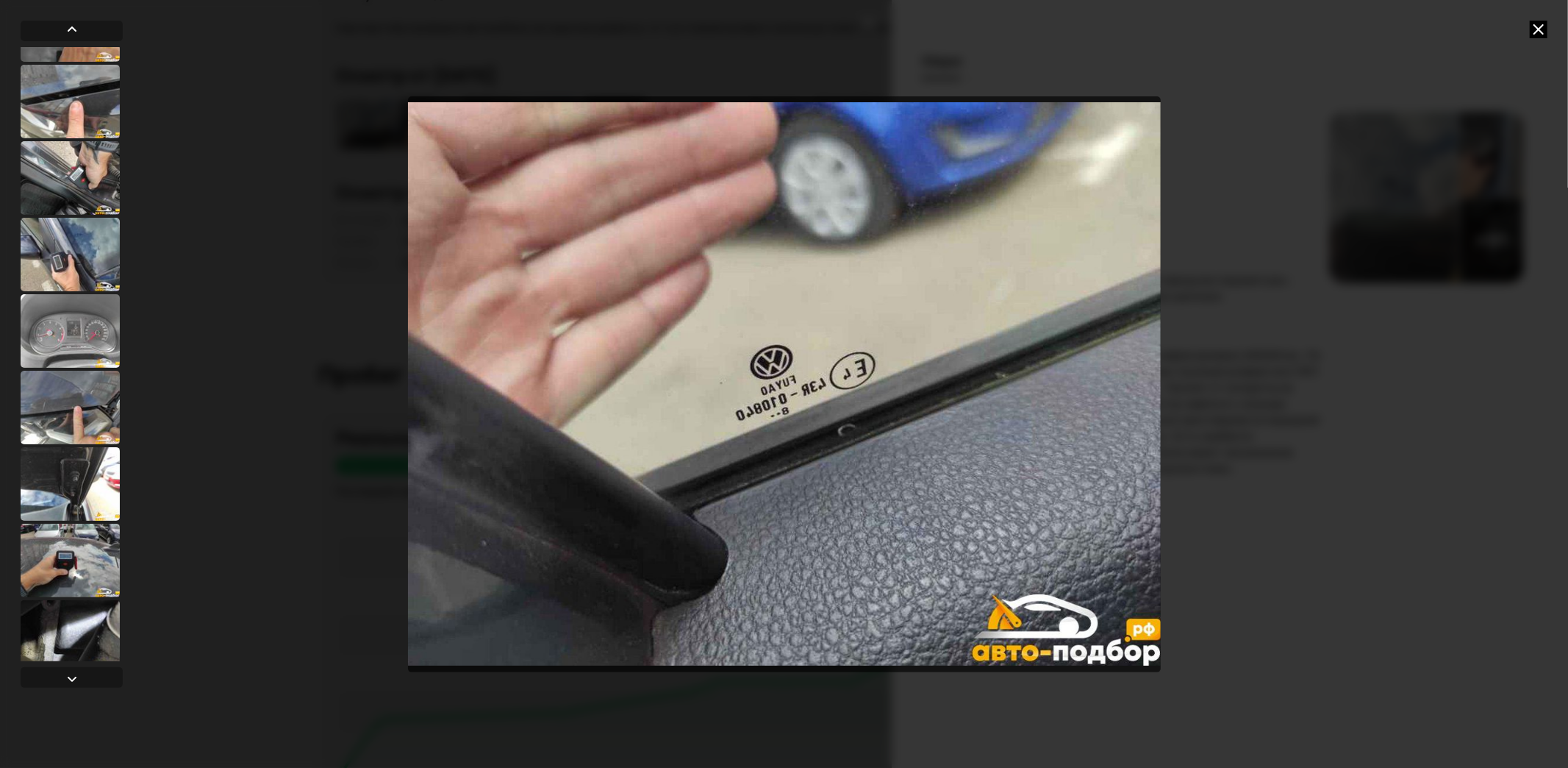
scroll to position [2123, 0]
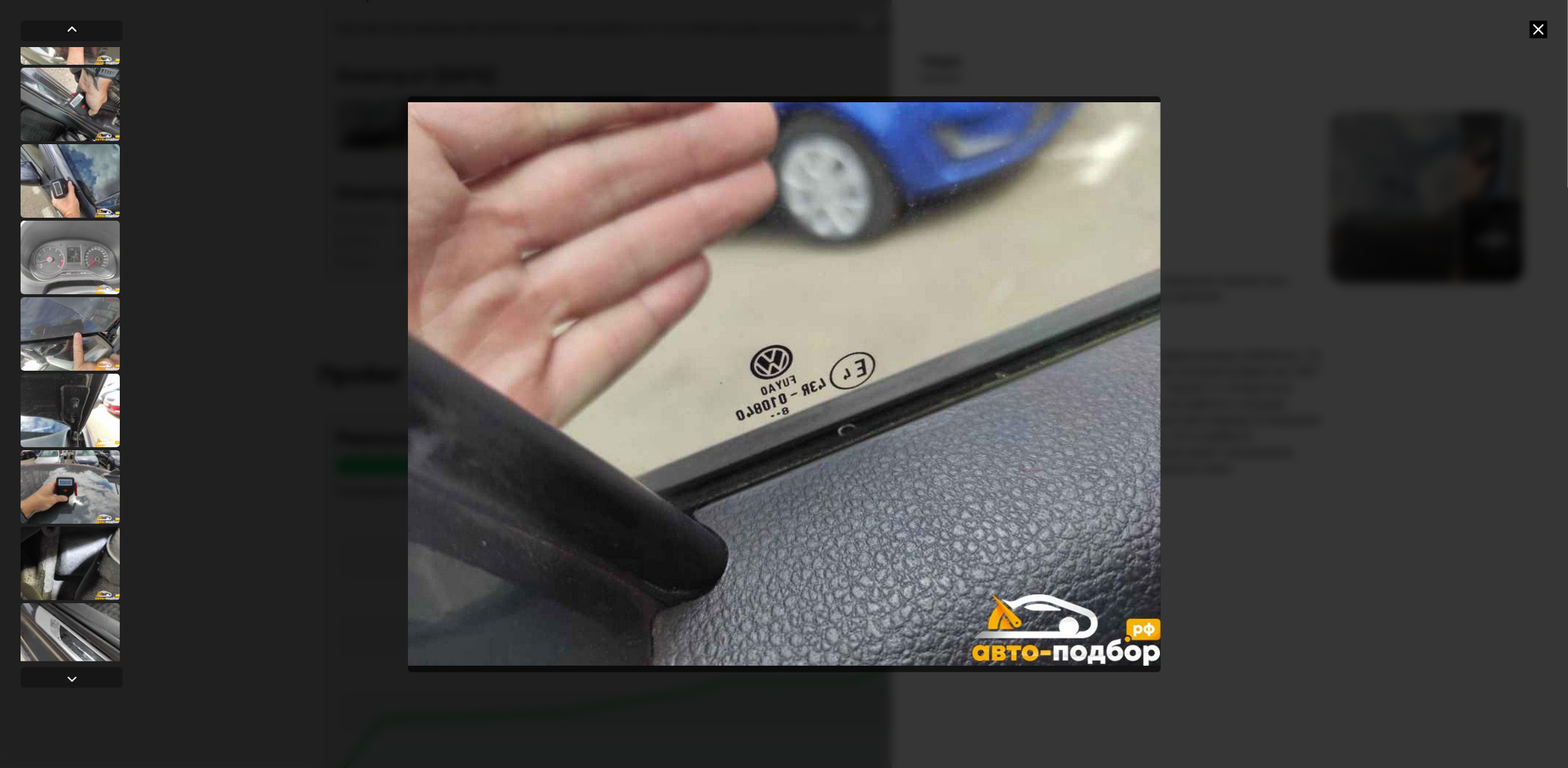
click at [85, 459] on div at bounding box center [70, 487] width 99 height 73
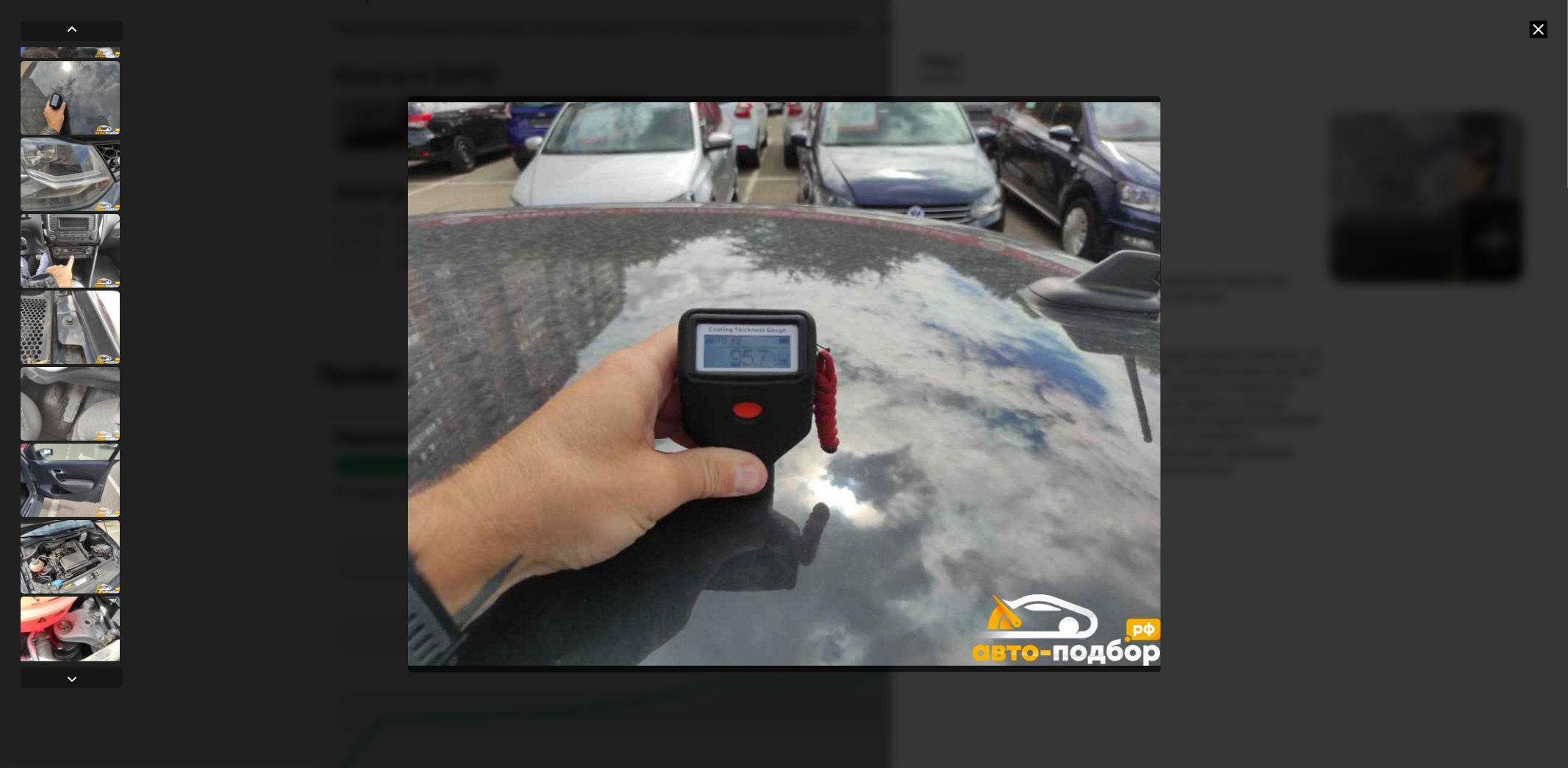
scroll to position [3021, 0]
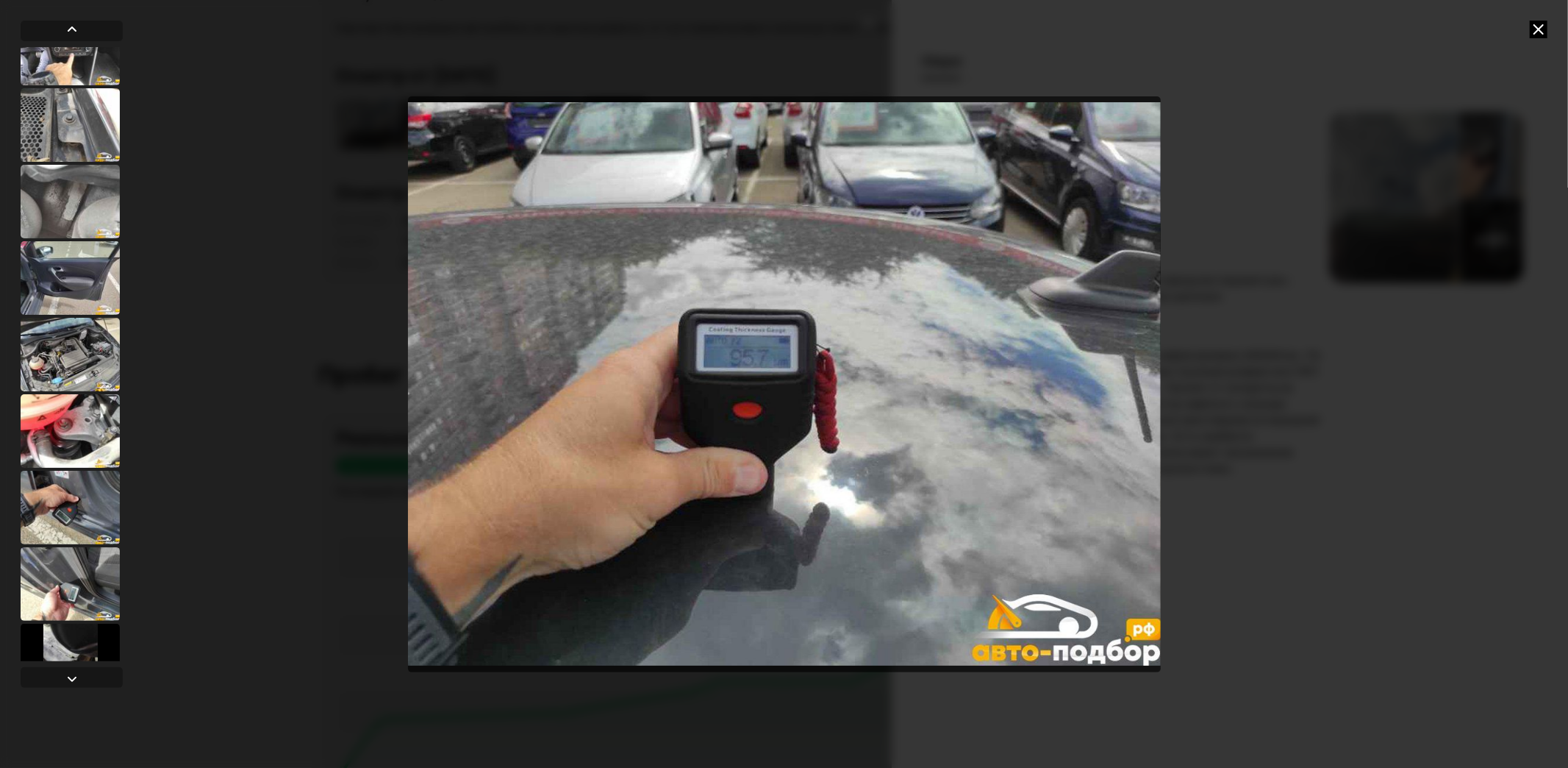
click at [49, 324] on div at bounding box center [70, 354] width 99 height 73
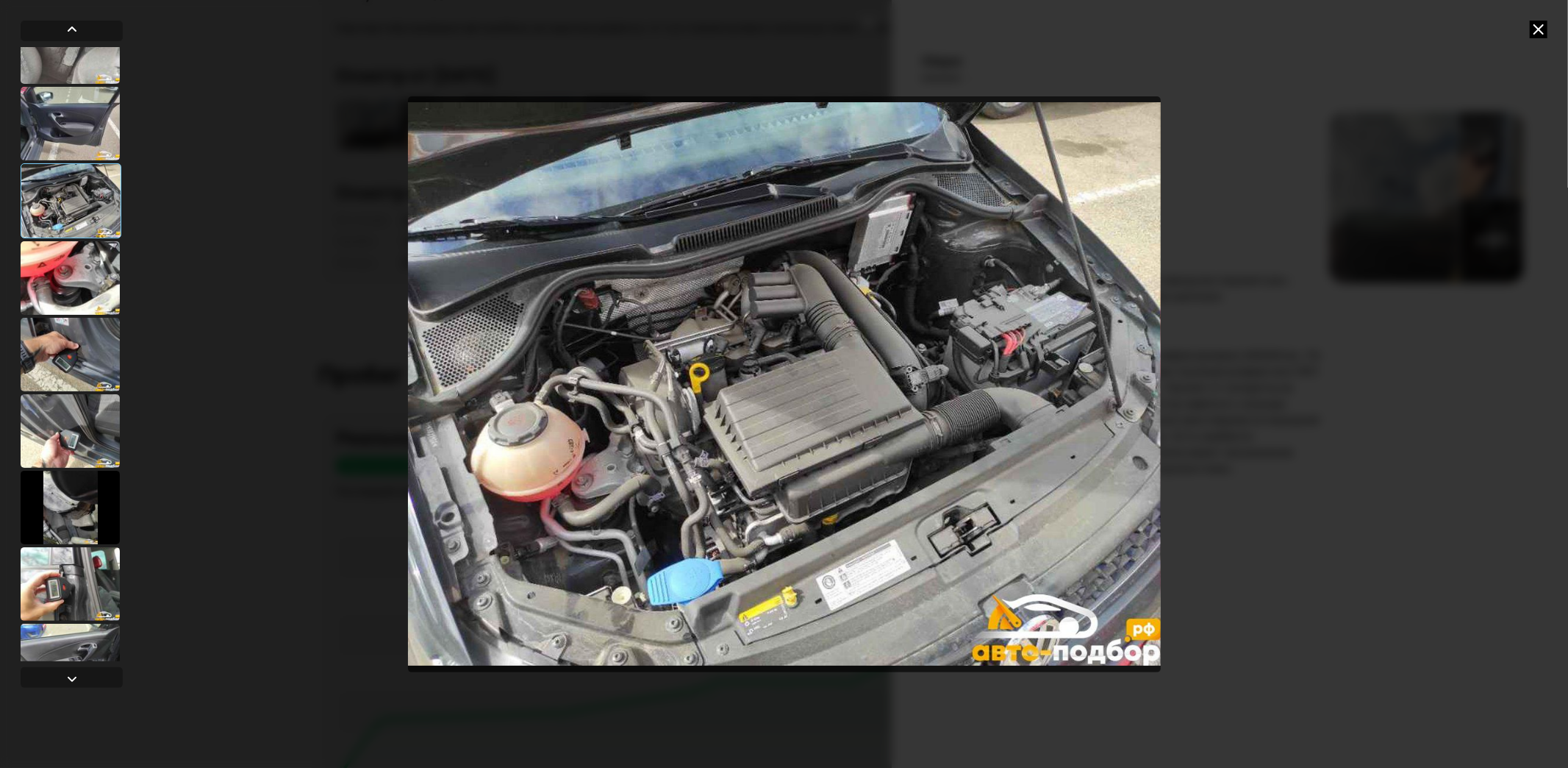
scroll to position [3183, 0]
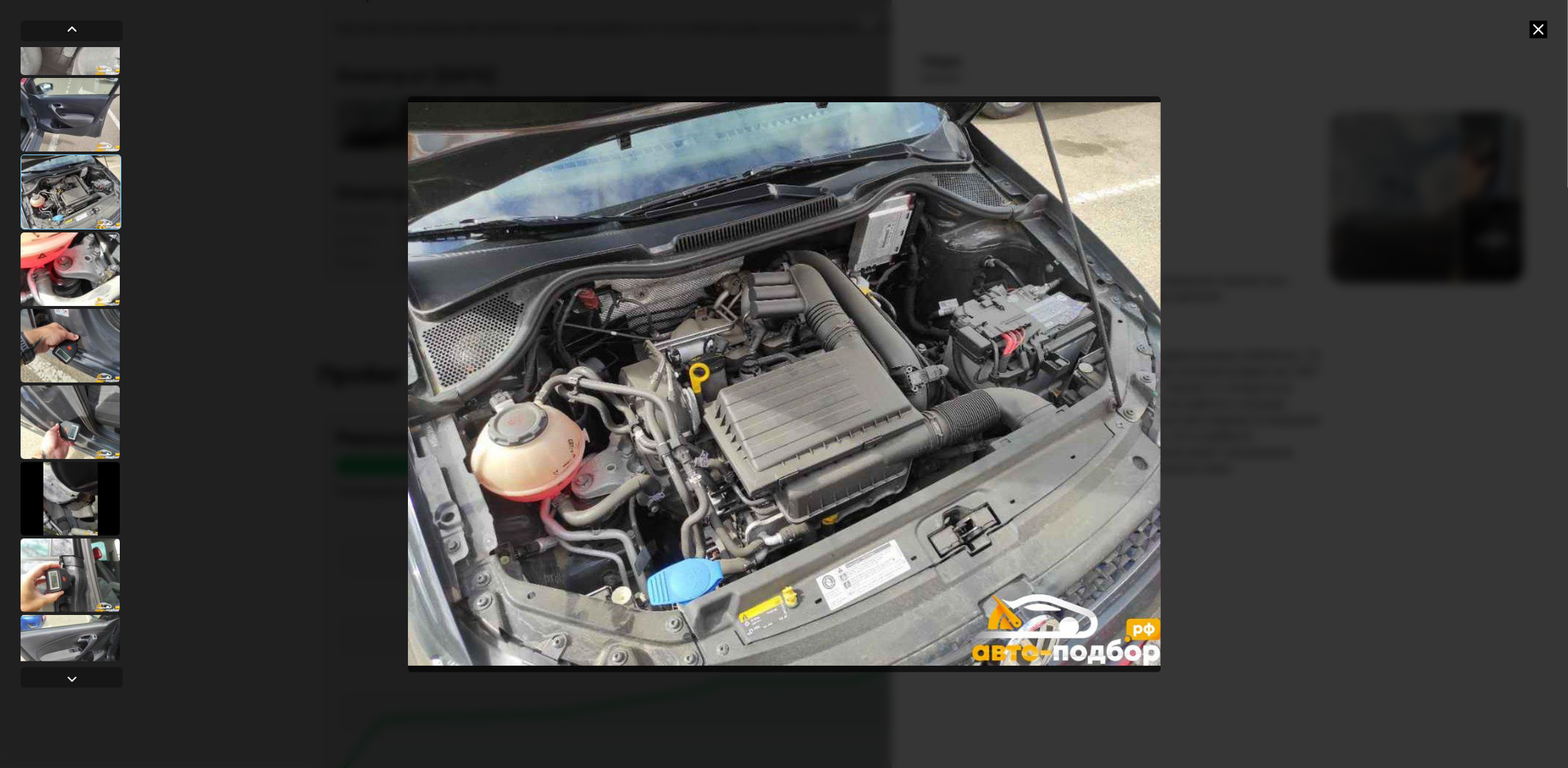
click at [79, 416] on div at bounding box center [70, 422] width 99 height 73
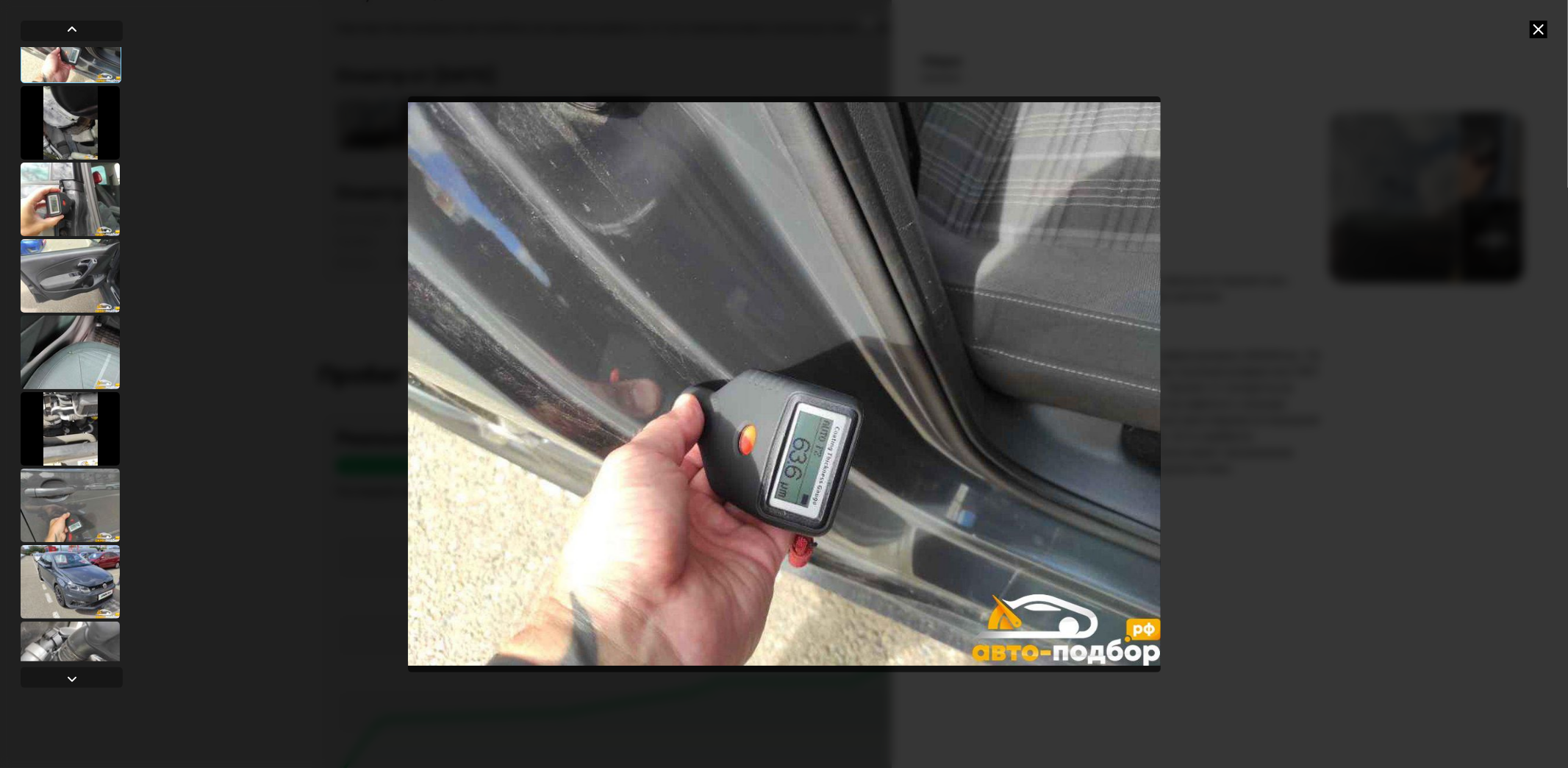
scroll to position [3592, 0]
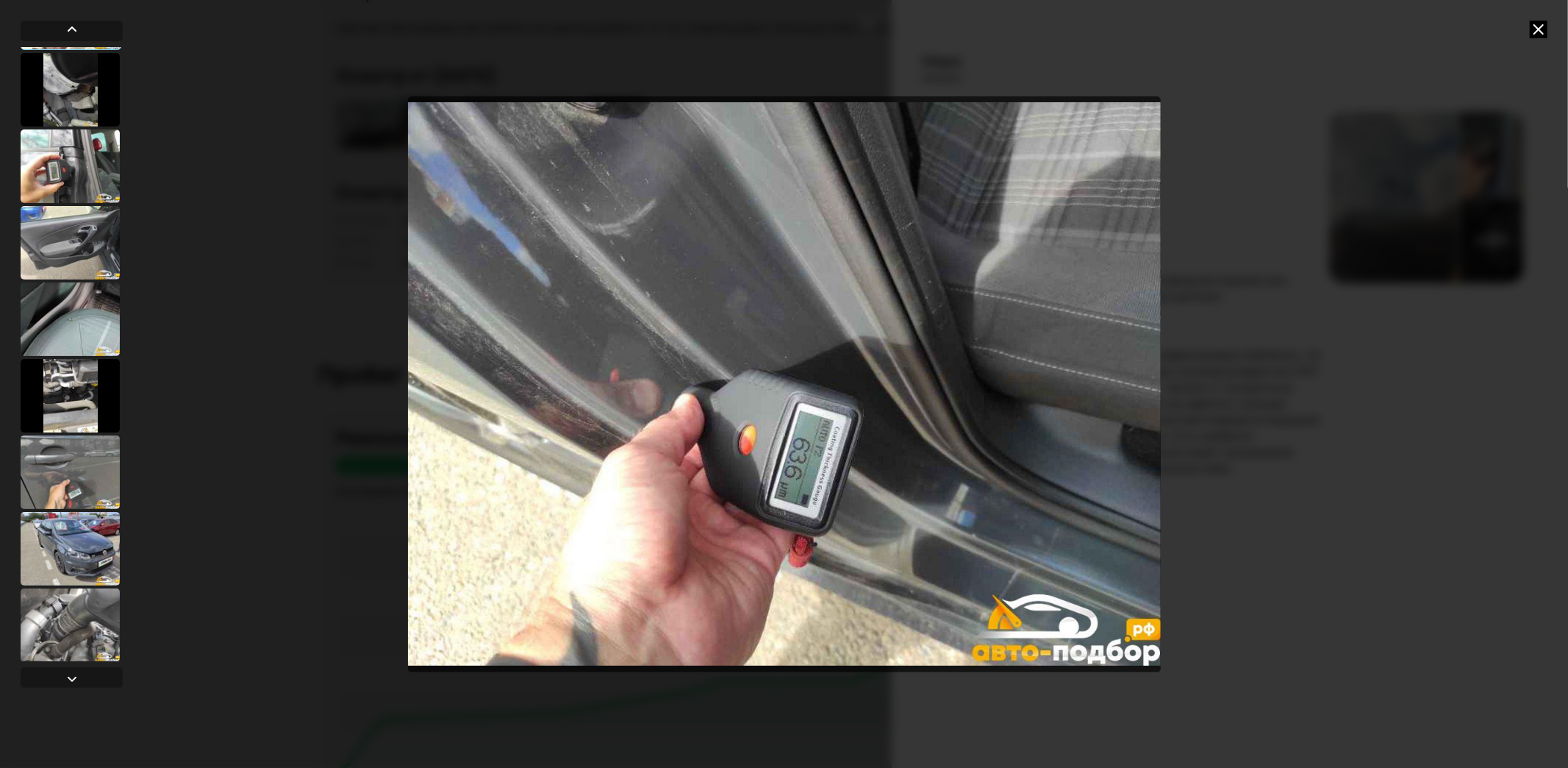
click at [78, 416] on div at bounding box center [70, 395] width 99 height 73
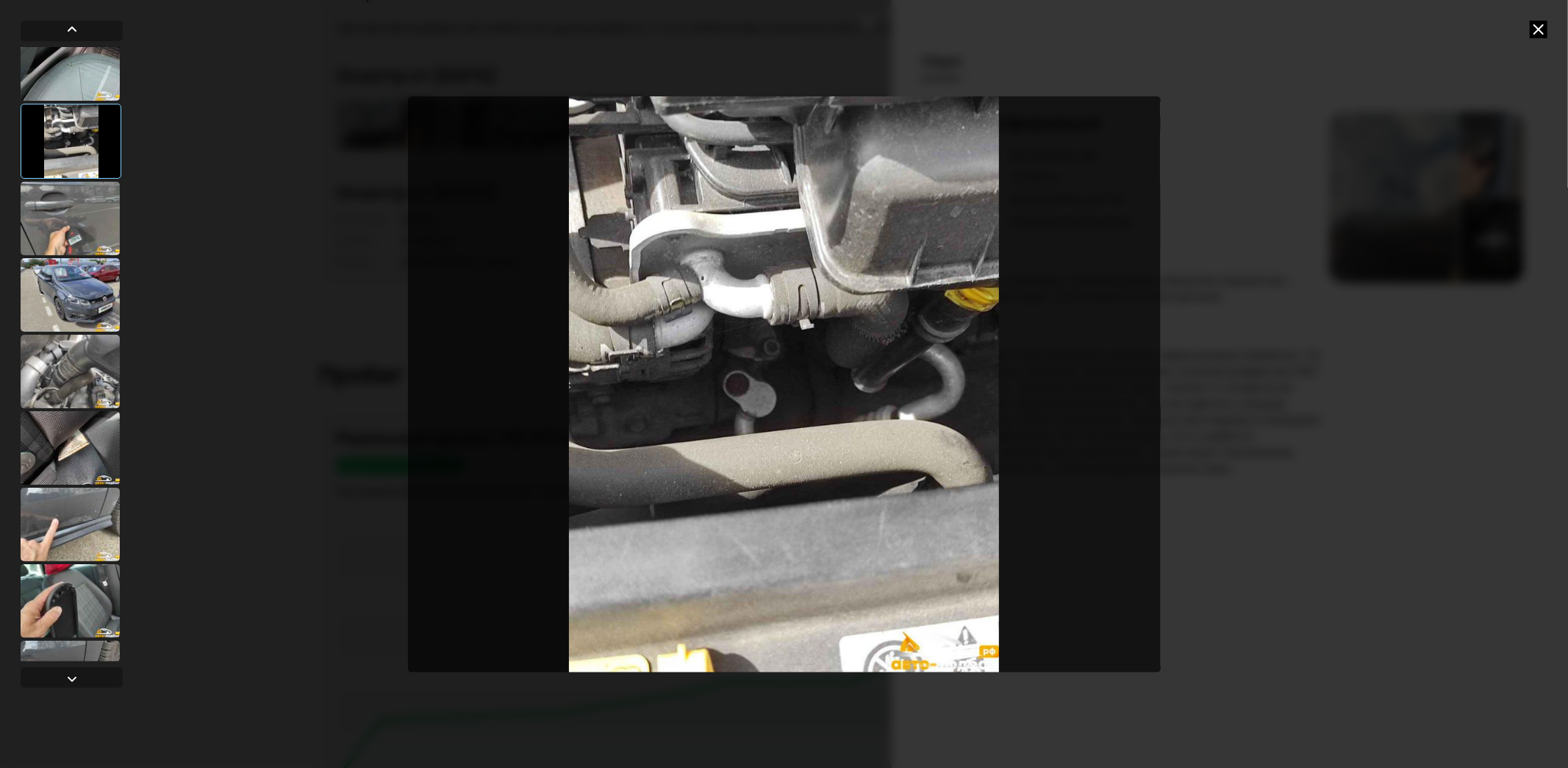
scroll to position [3918, 0]
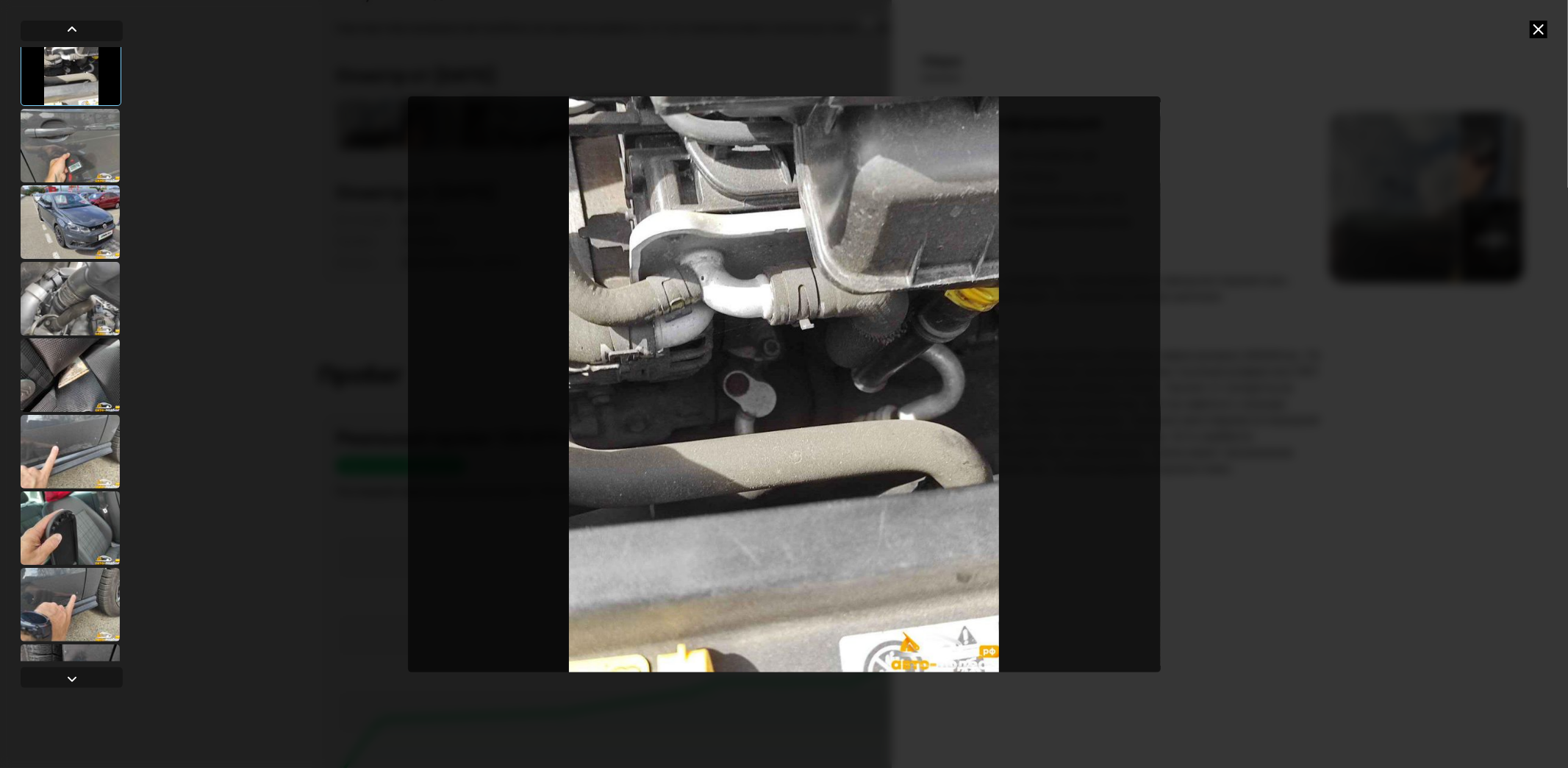
click at [63, 307] on div at bounding box center [70, 299] width 99 height 73
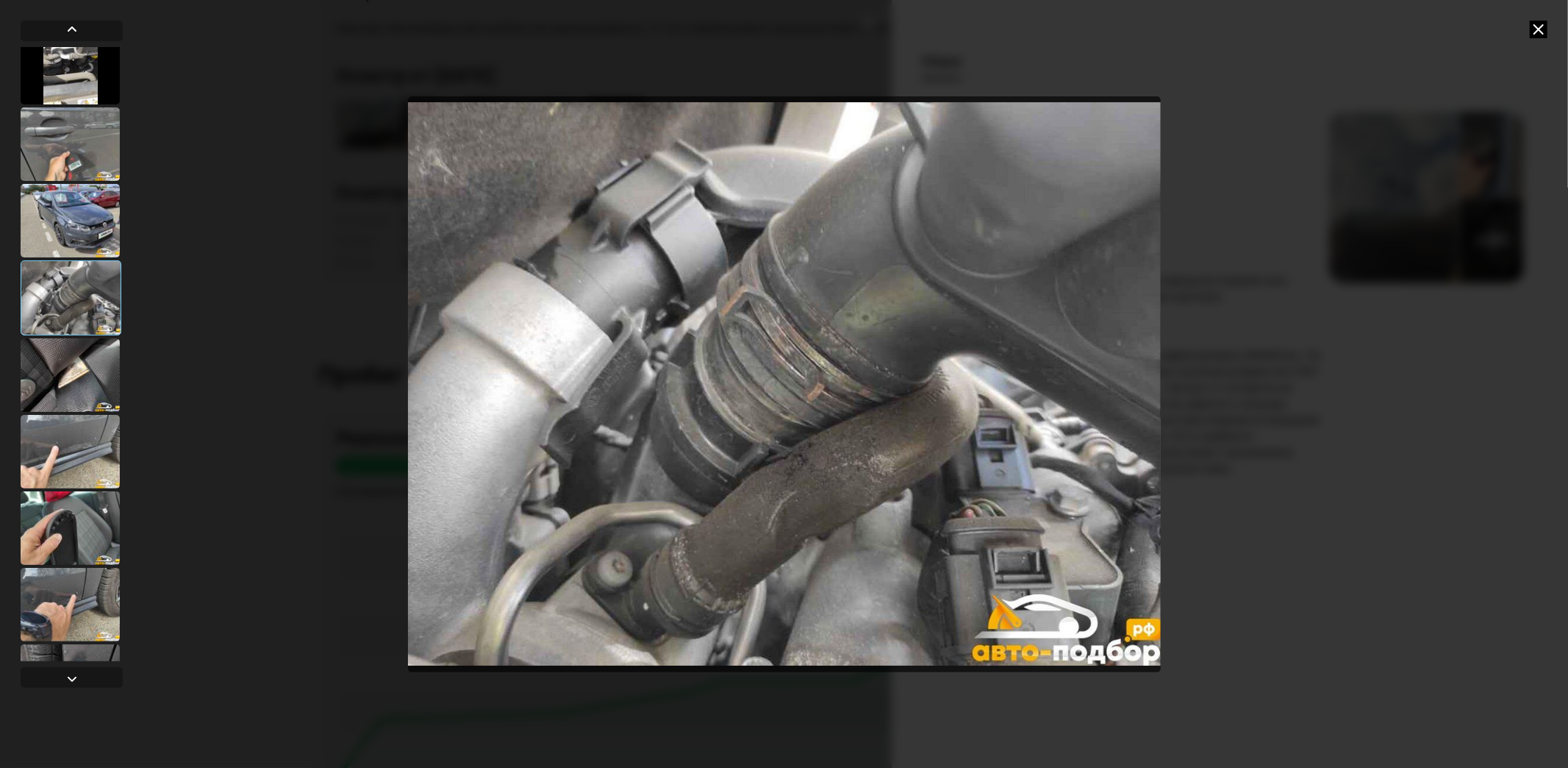
click at [78, 424] on div at bounding box center [70, 451] width 99 height 73
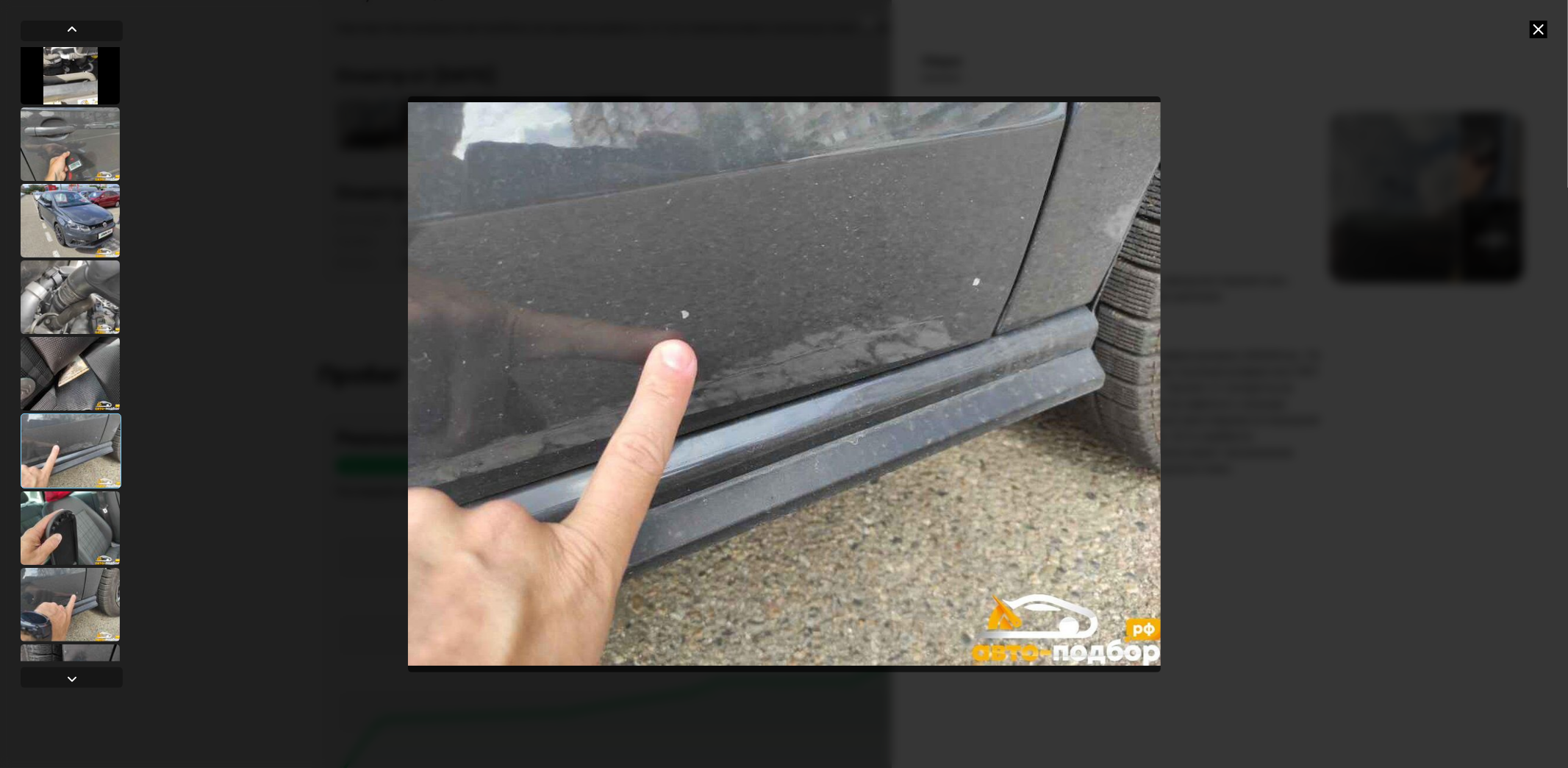
scroll to position [4328, 0]
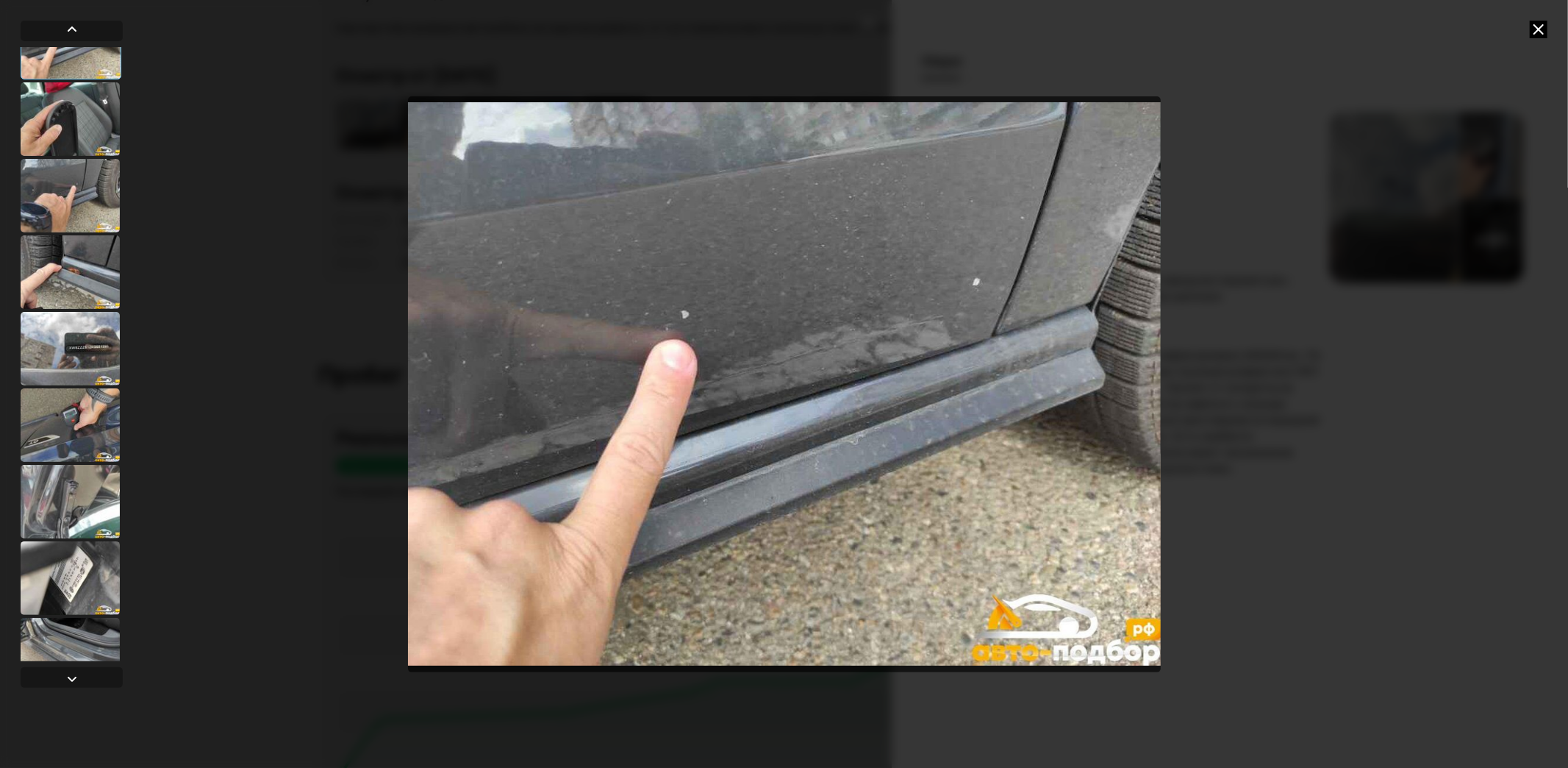
drag, startPoint x: 54, startPoint y: 177, endPoint x: 68, endPoint y: 196, distance: 23.6
click at [54, 177] on div at bounding box center [70, 196] width 99 height 73
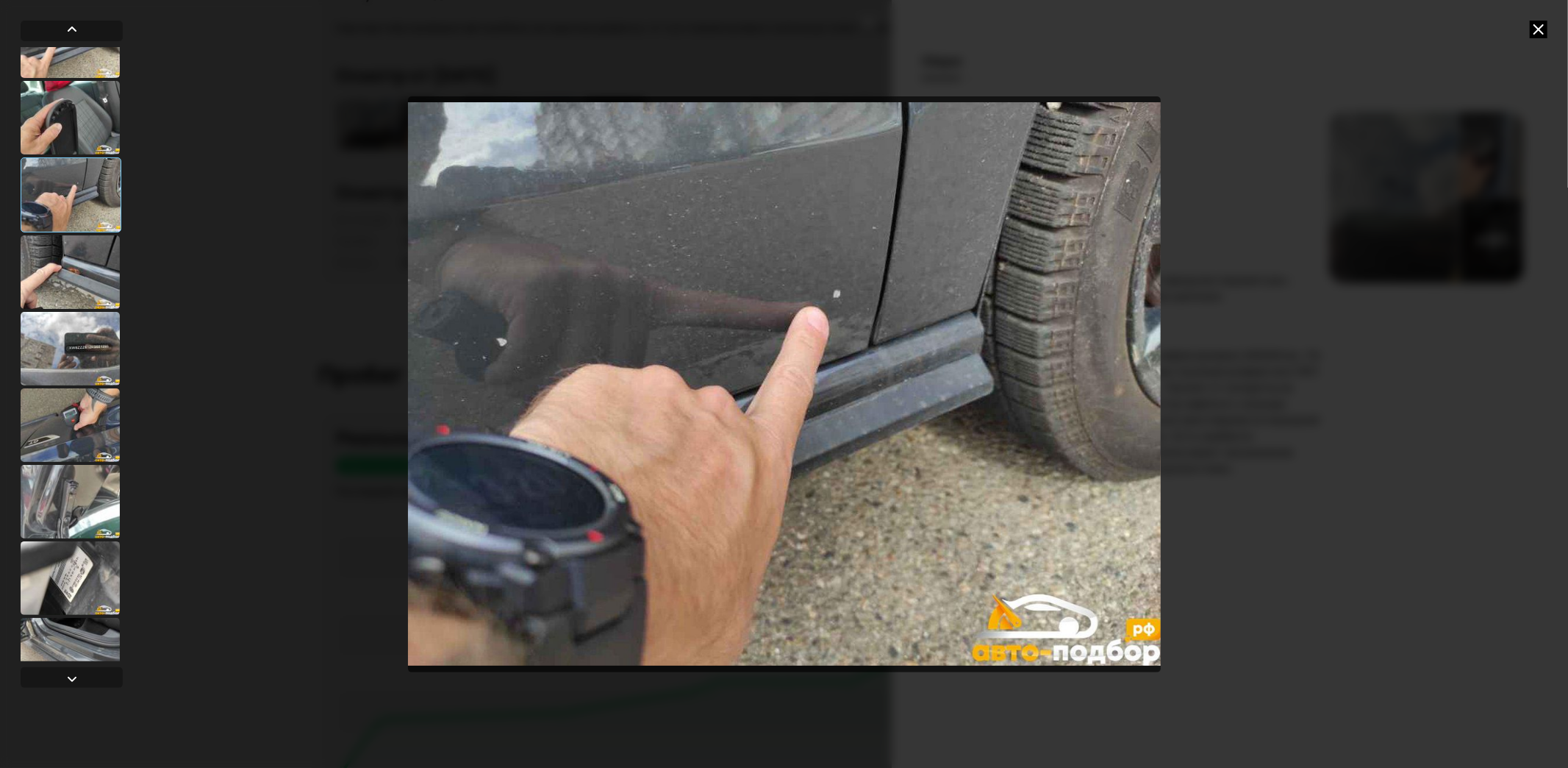
click at [48, 253] on div at bounding box center [70, 271] width 99 height 73
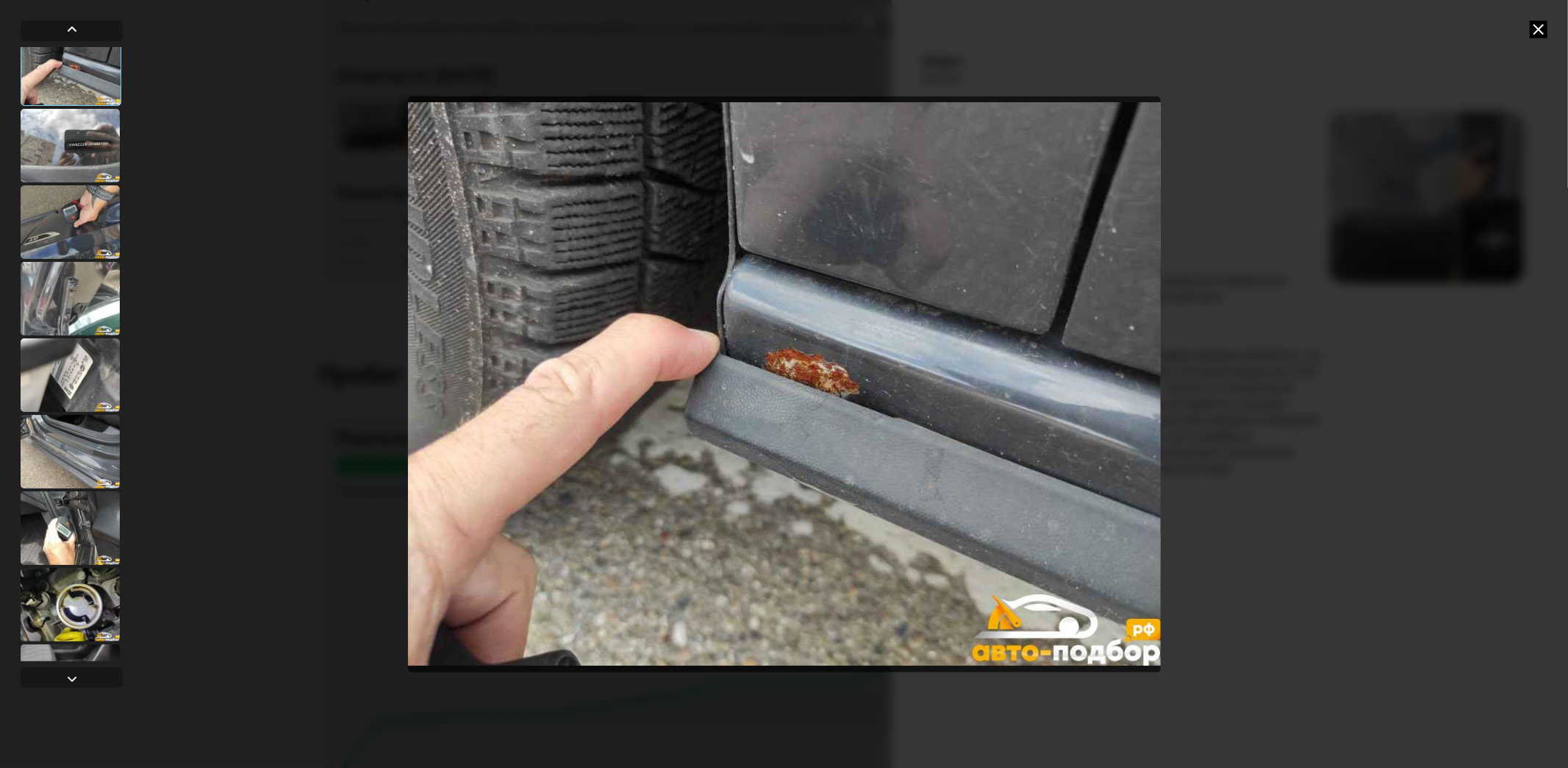
scroll to position [4573, 0]
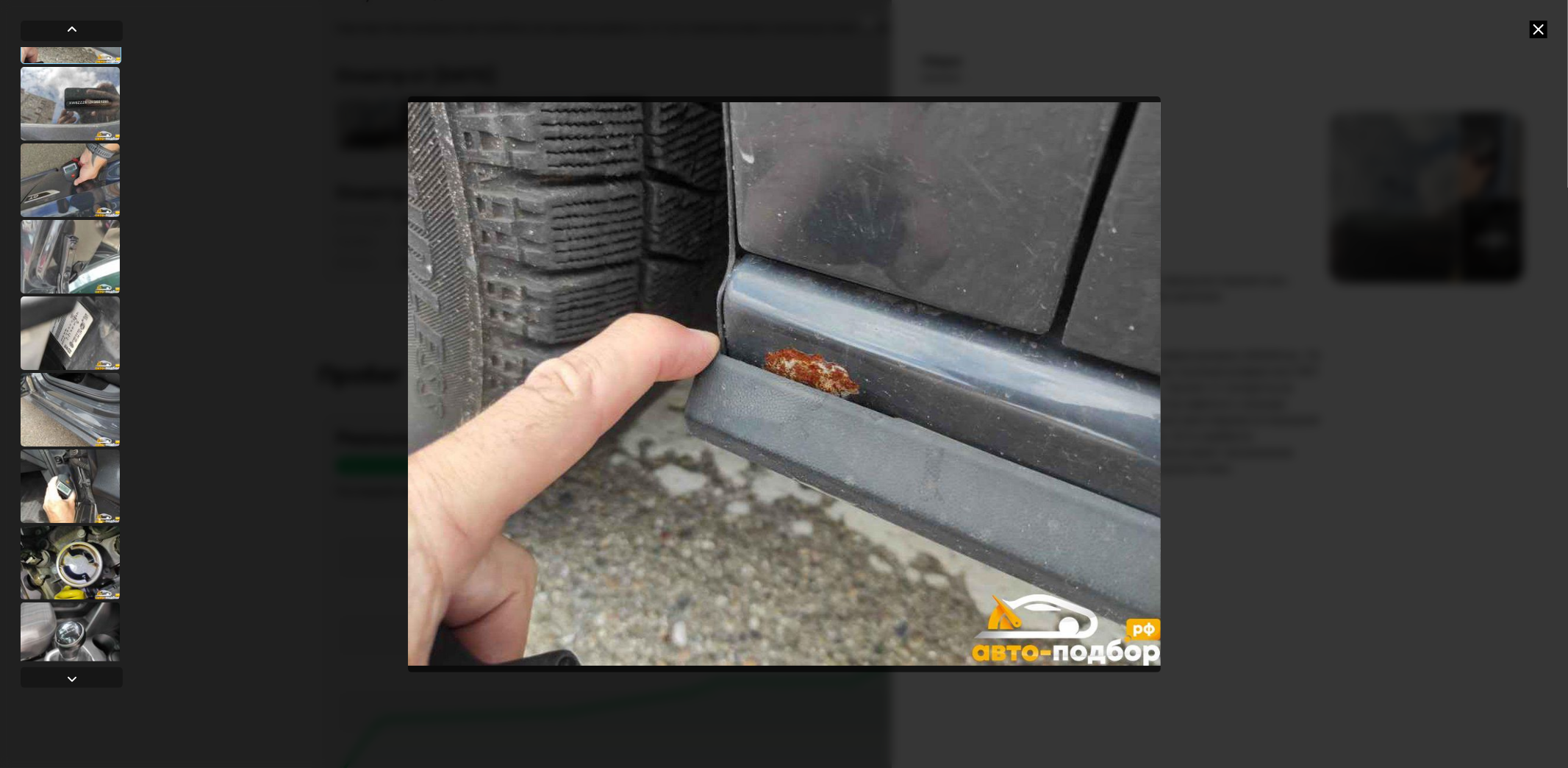
click at [70, 327] on div at bounding box center [70, 332] width 99 height 73
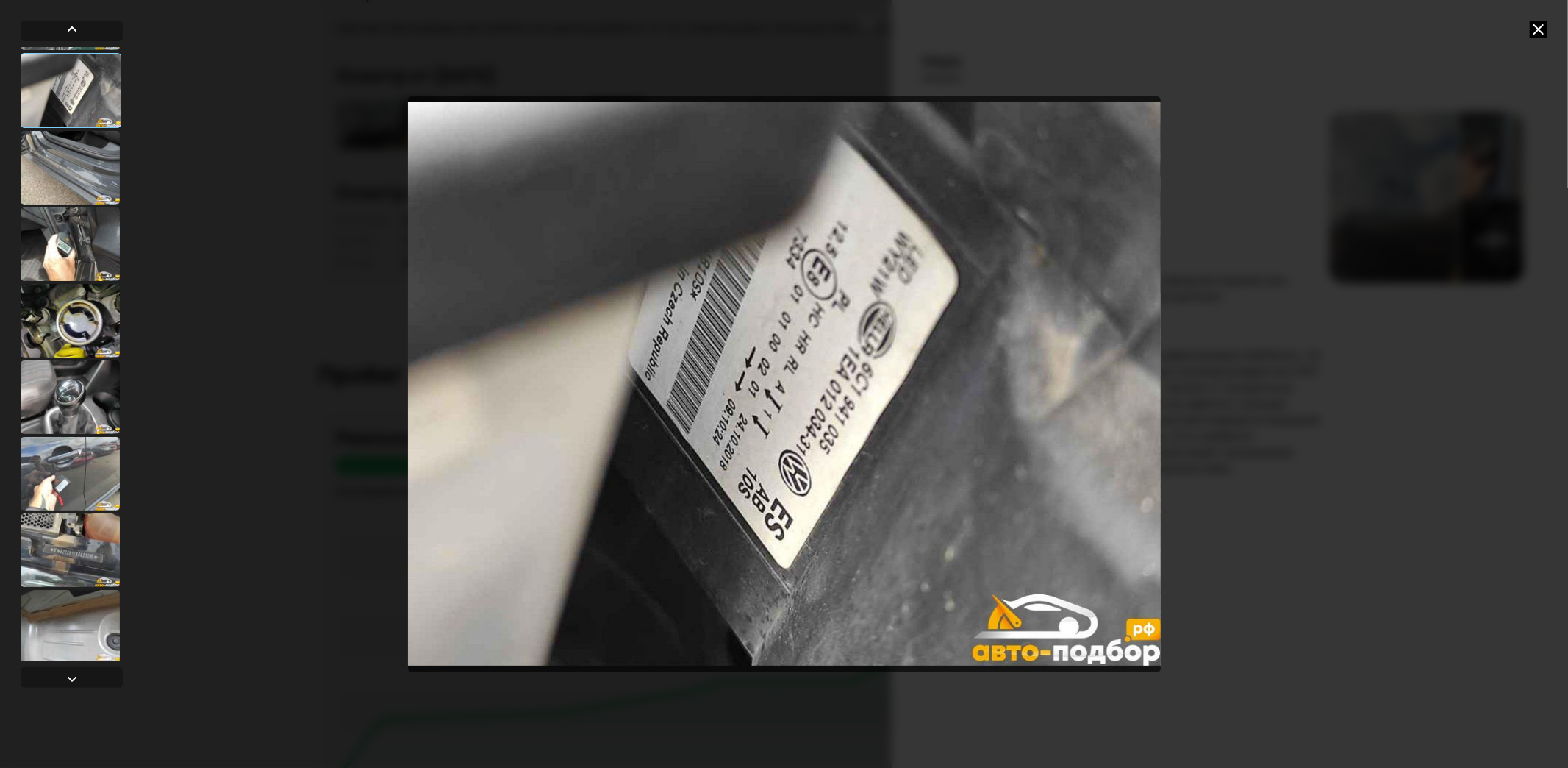
scroll to position [4818, 0]
click at [93, 326] on div at bounding box center [70, 318] width 99 height 73
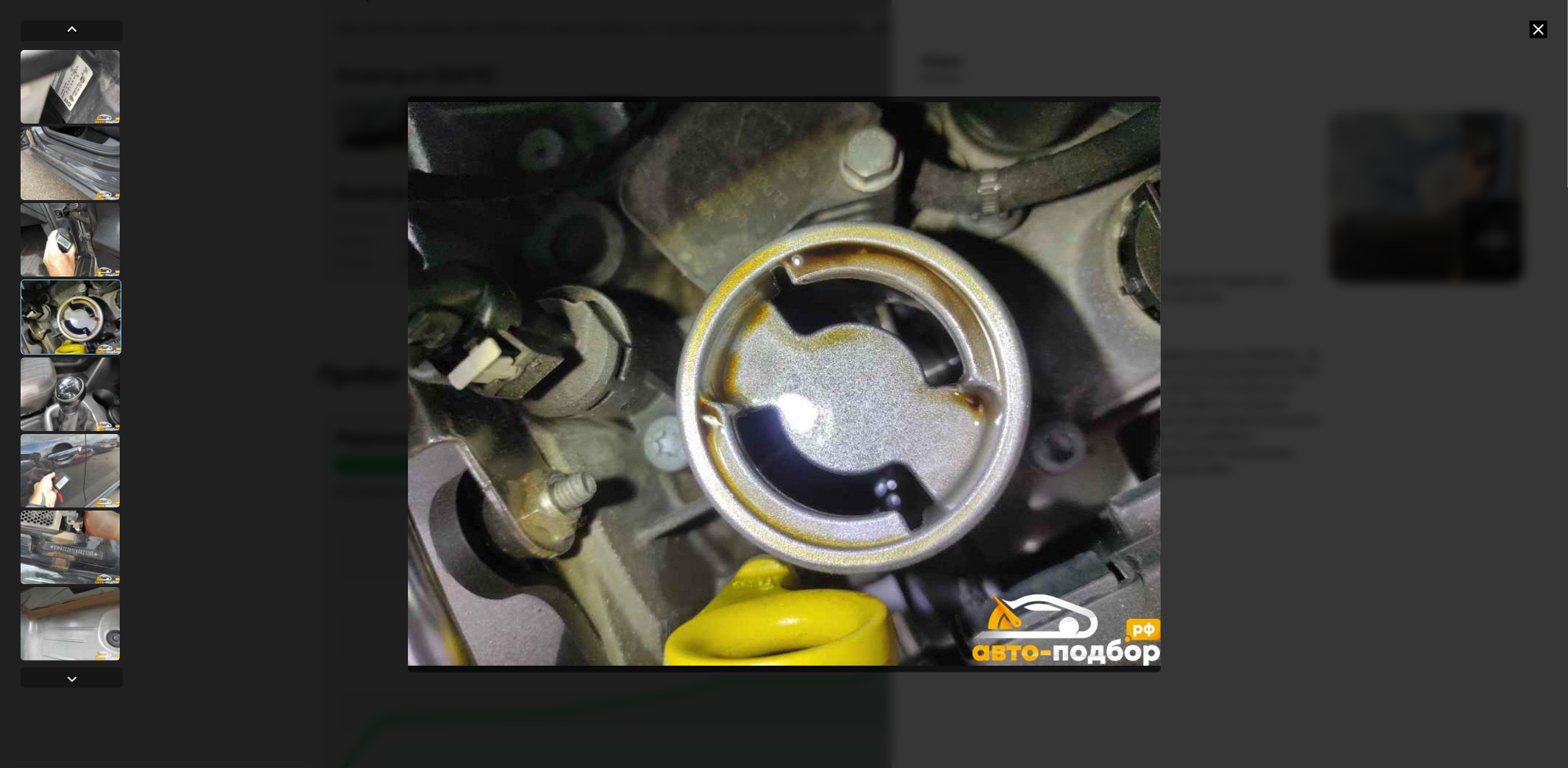
click at [866, 371] on img "Go to Slide 67" at bounding box center [784, 384] width 753 height 576
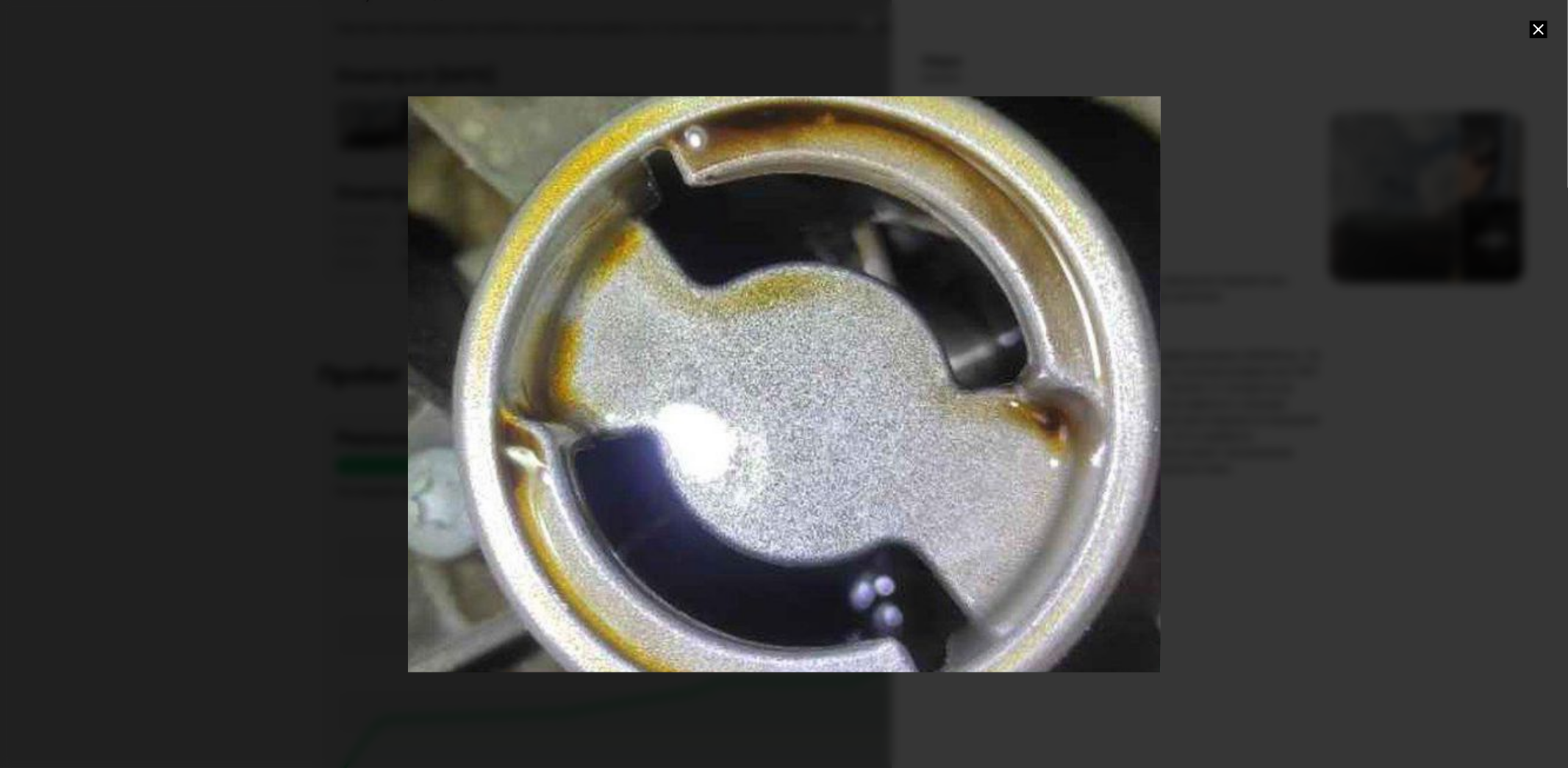
drag, startPoint x: 1043, startPoint y: 380, endPoint x: 928, endPoint y: 370, distance: 115.4
click at [928, 370] on div "Go to Slide 67" at bounding box center [669, 384] width 1506 height 1152
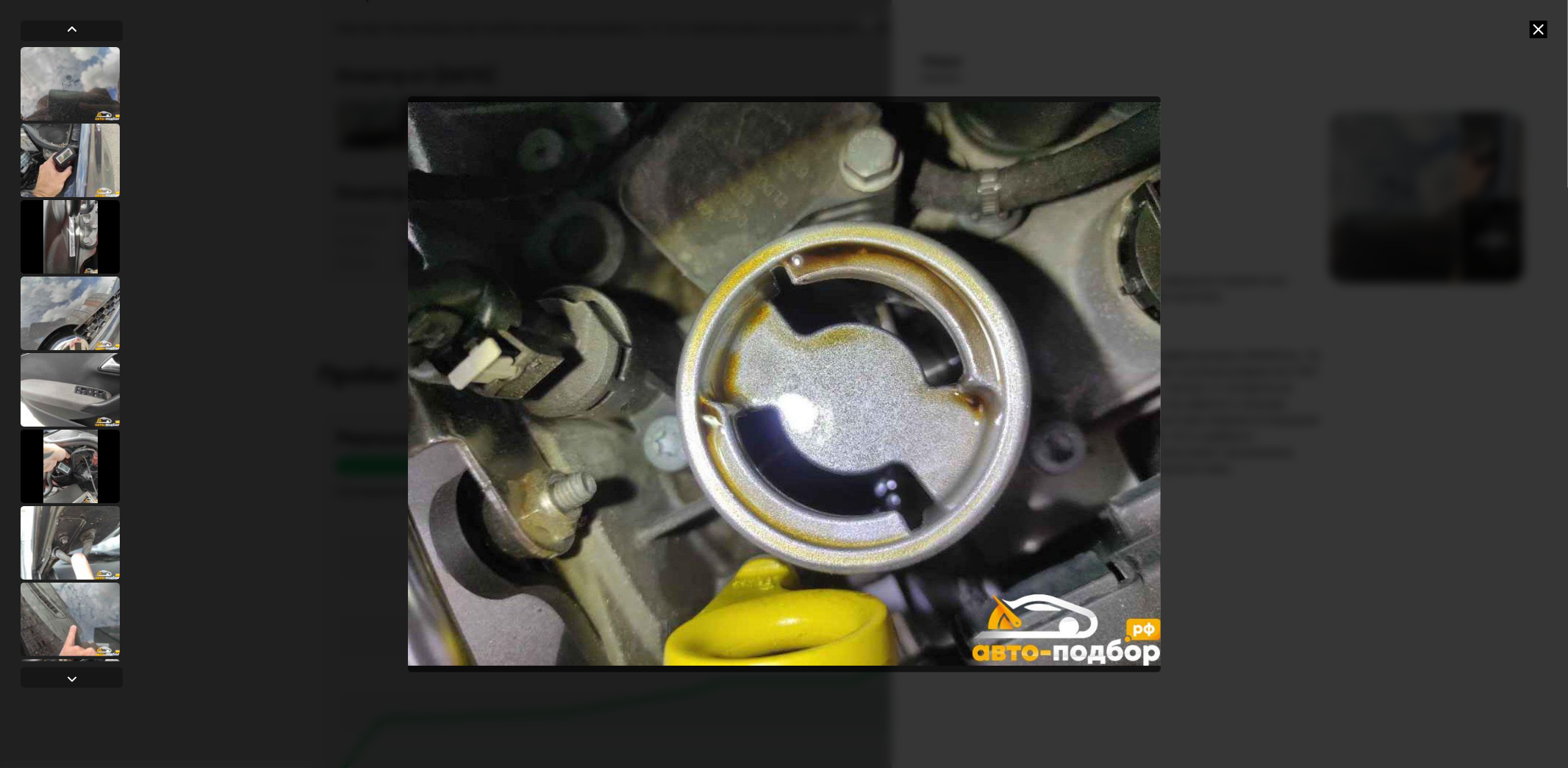
click at [843, 387] on img "Go to Slide 67" at bounding box center [784, 384] width 753 height 576
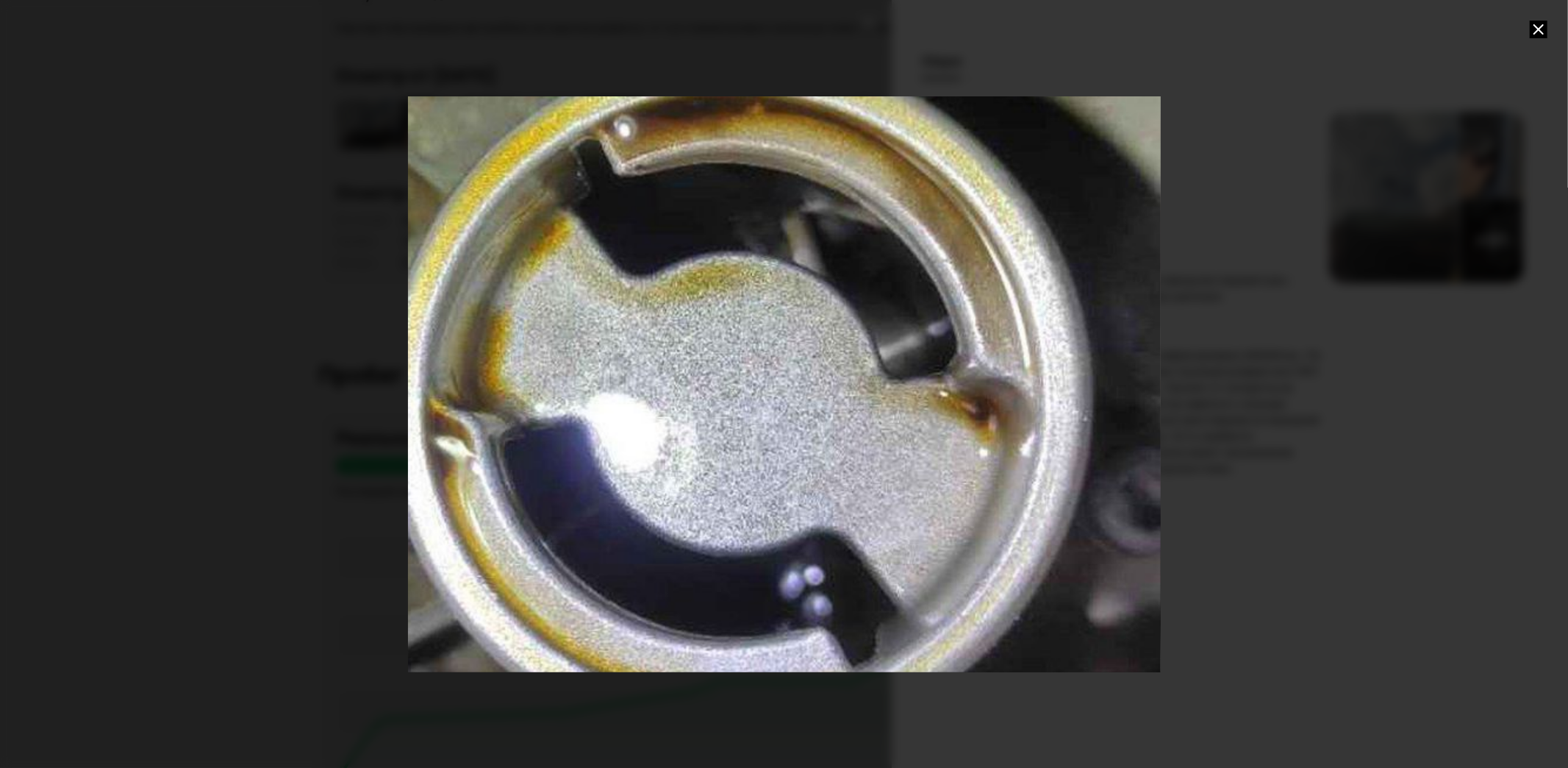
drag, startPoint x: 901, startPoint y: 394, endPoint x: 776, endPoint y: 392, distance: 125.0
click at [776, 392] on div "Go to Slide 67" at bounding box center [599, 374] width 1506 height 1152
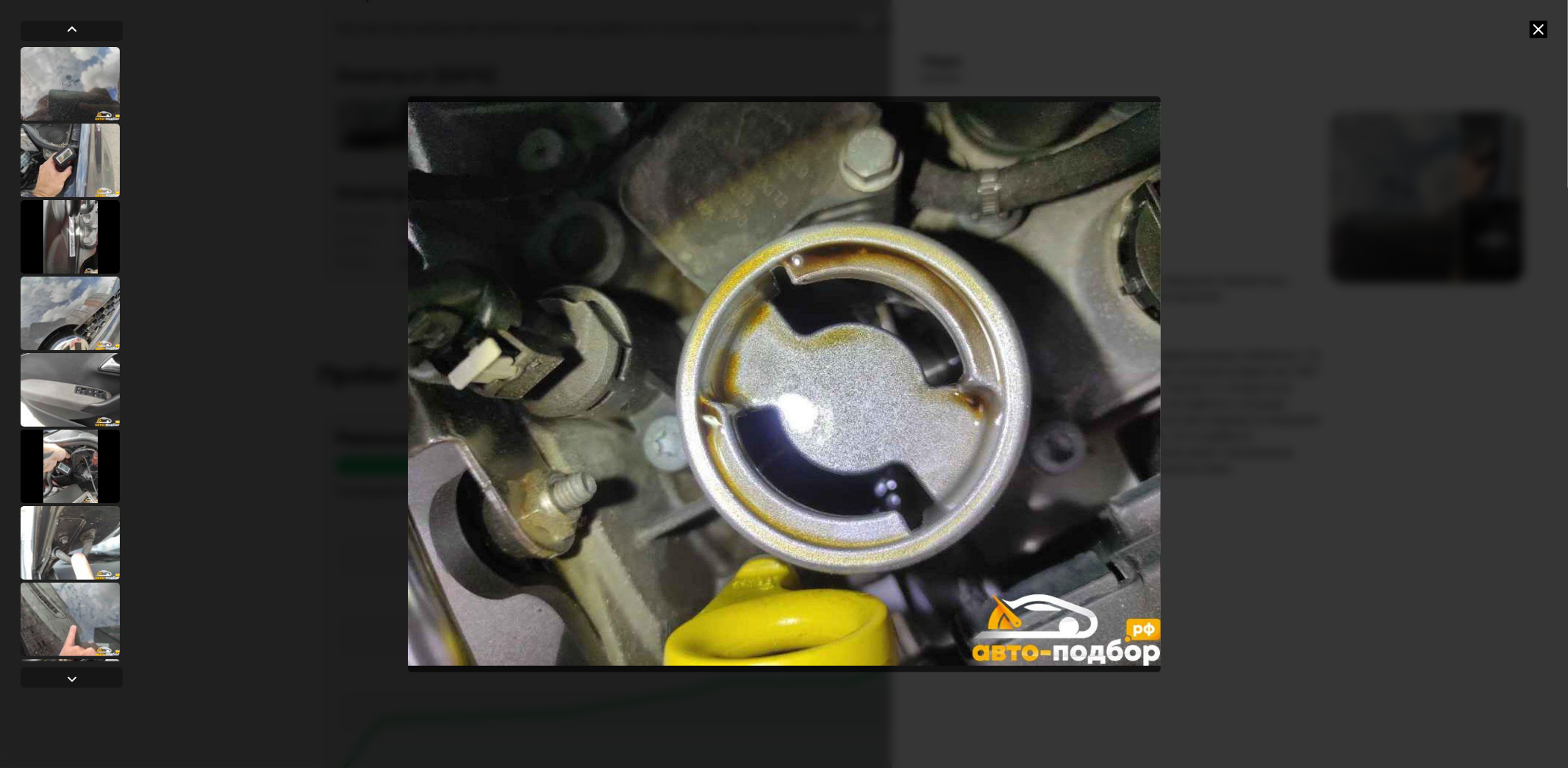
click at [857, 445] on img "Go to Slide 67" at bounding box center [784, 384] width 753 height 576
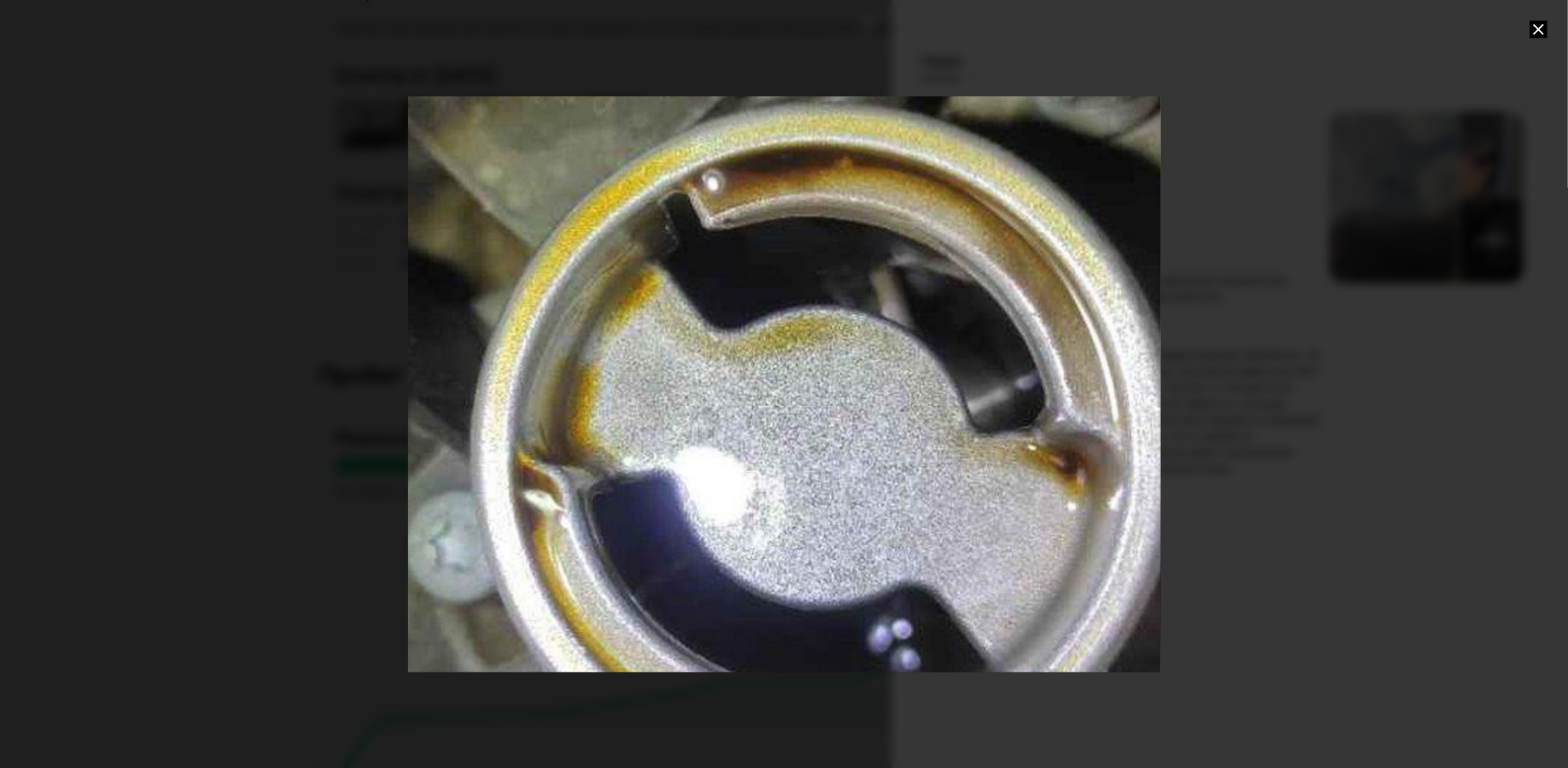
drag, startPoint x: 940, startPoint y: 466, endPoint x: 843, endPoint y: 498, distance: 102.1
click at [843, 498] on div "Go to Slide 67" at bounding box center [688, 427] width 1506 height 1152
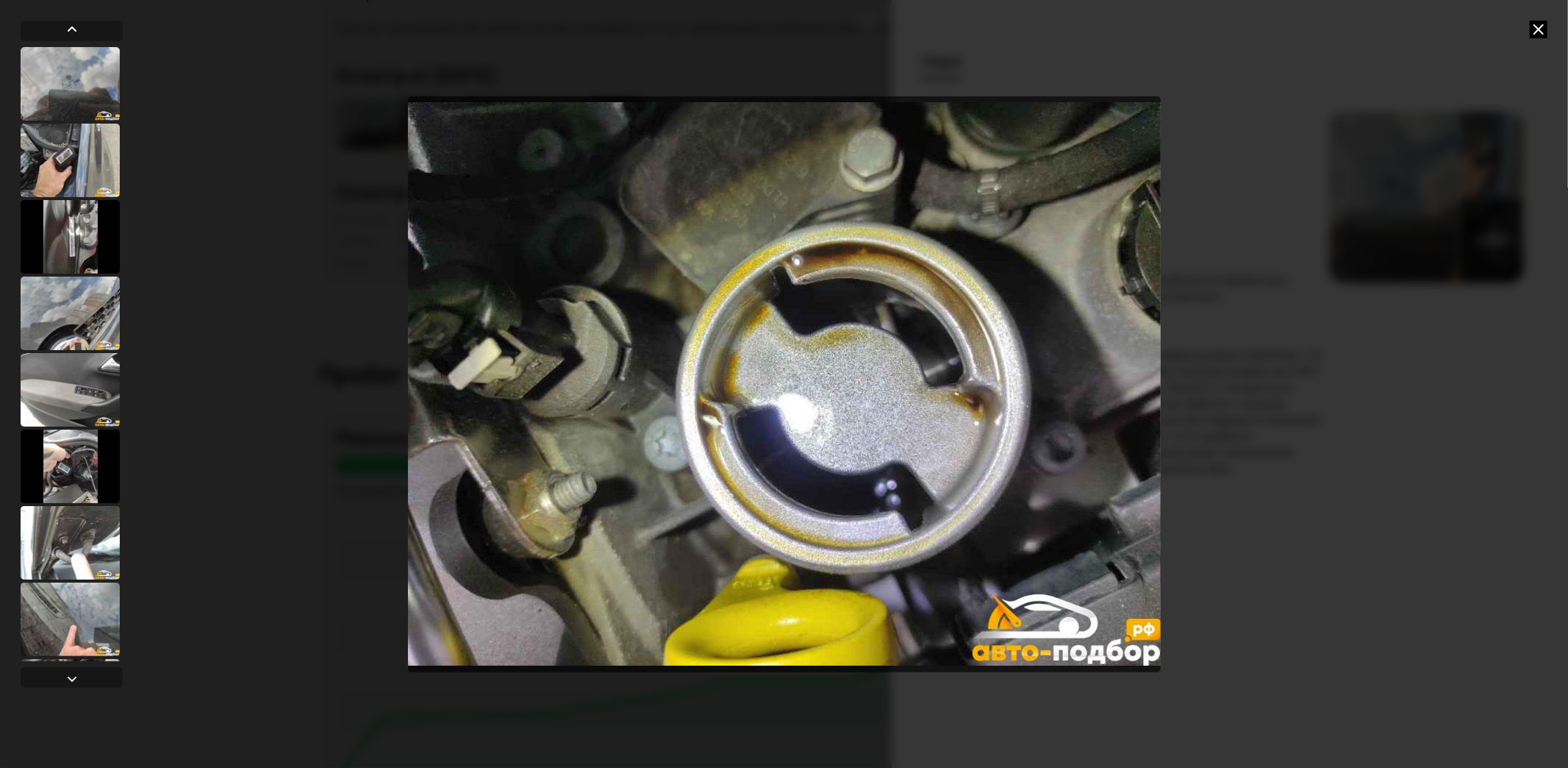
click at [865, 426] on img "Go to Slide 67" at bounding box center [784, 384] width 753 height 576
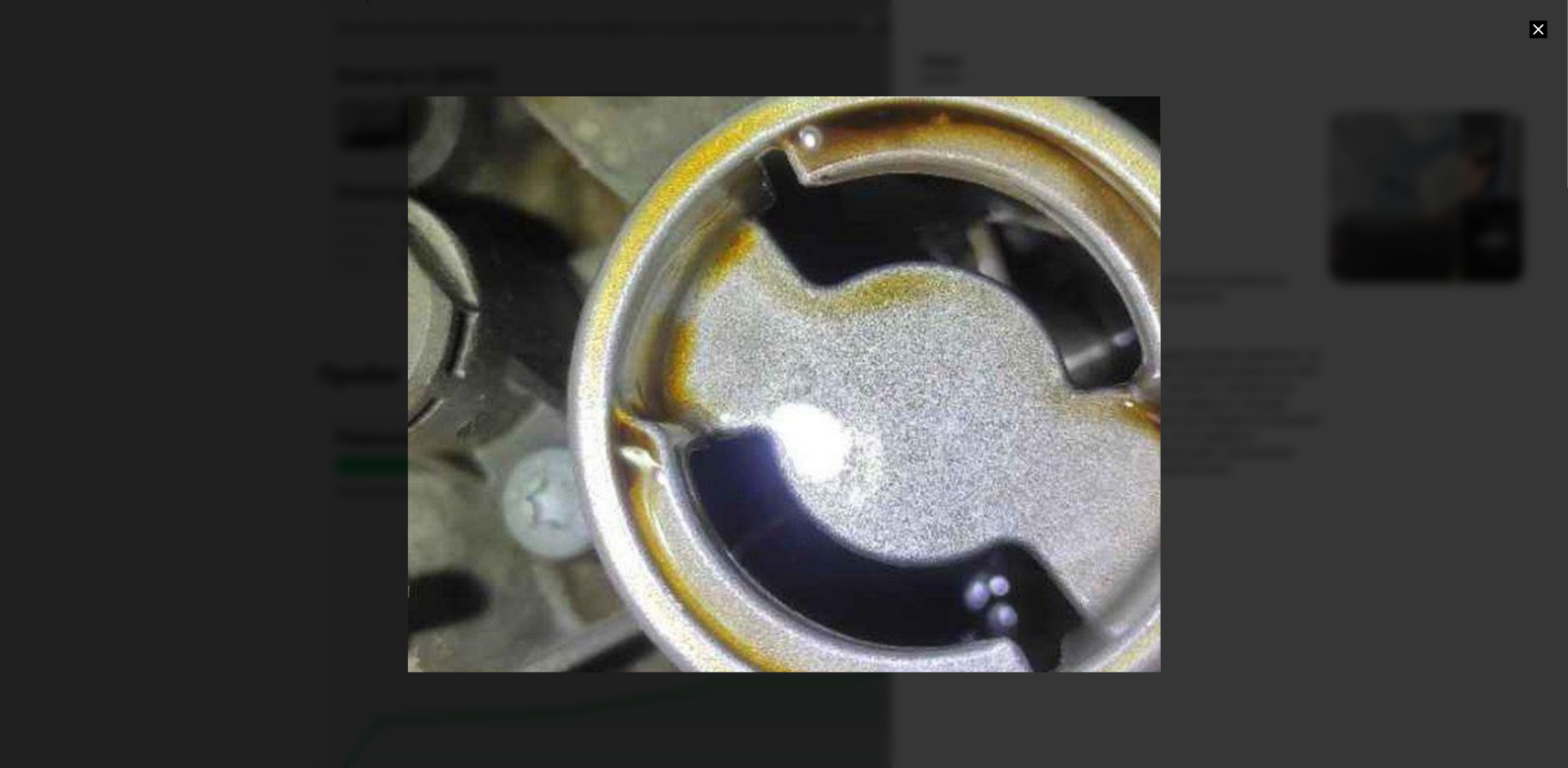
click at [877, 429] on div "Go to Slide 67" at bounding box center [784, 384] width 1506 height 1152
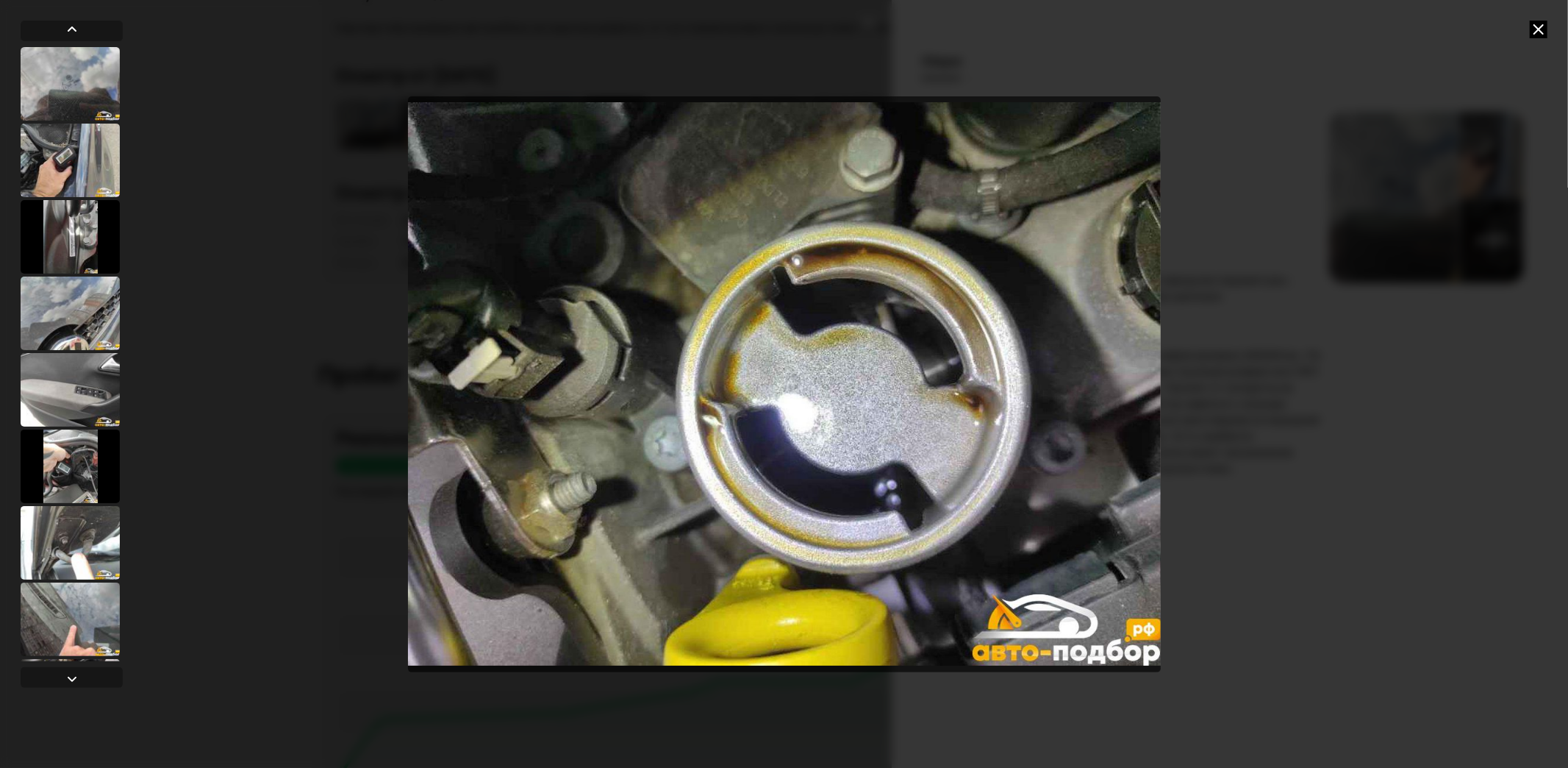
click at [1537, 18] on div at bounding box center [784, 384] width 1568 height 768
click at [1535, 23] on icon at bounding box center [1538, 29] width 17 height 17
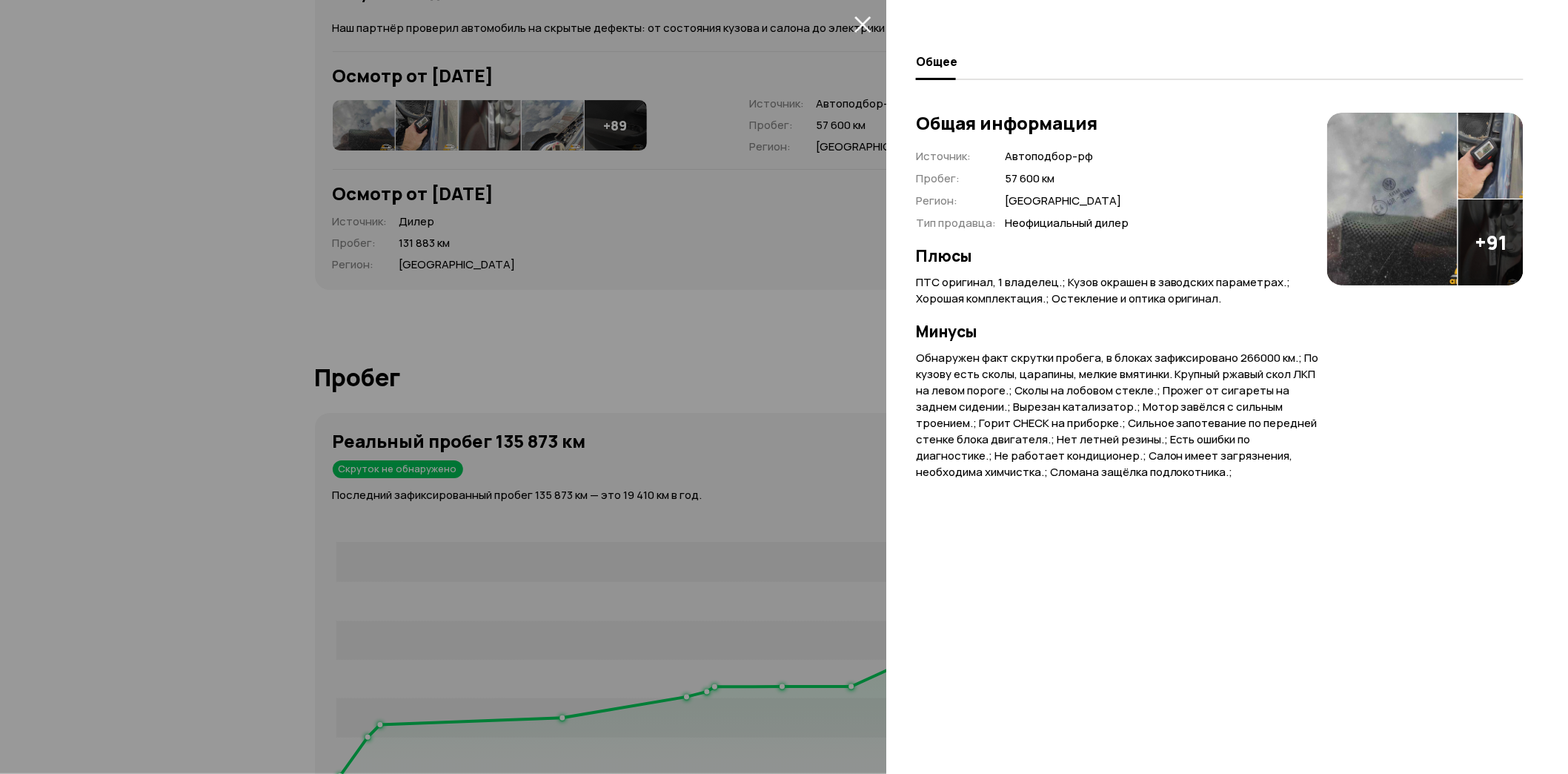
click at [1368, 224] on img at bounding box center [1392, 200] width 130 height 173
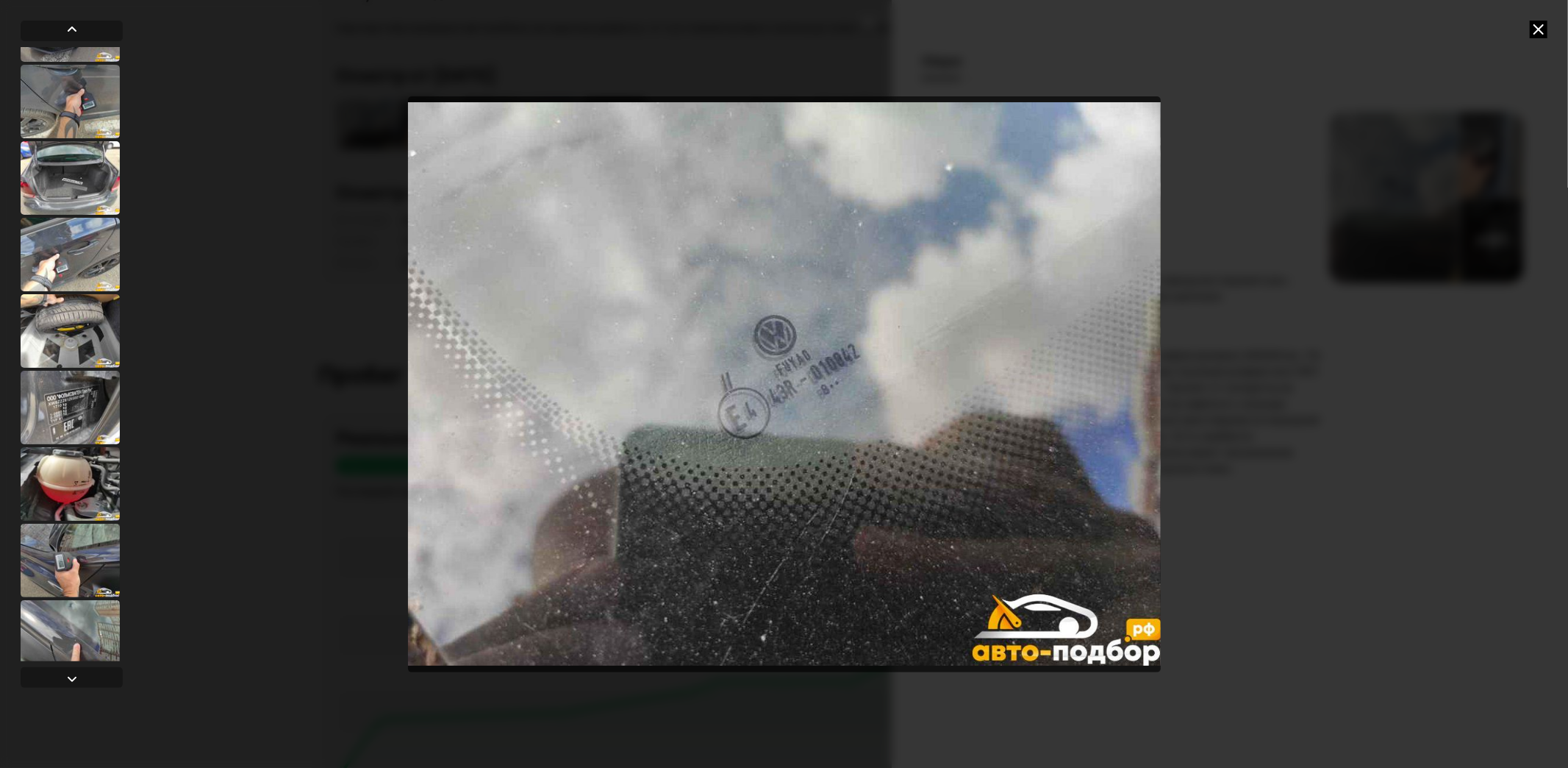
scroll to position [6578, 0]
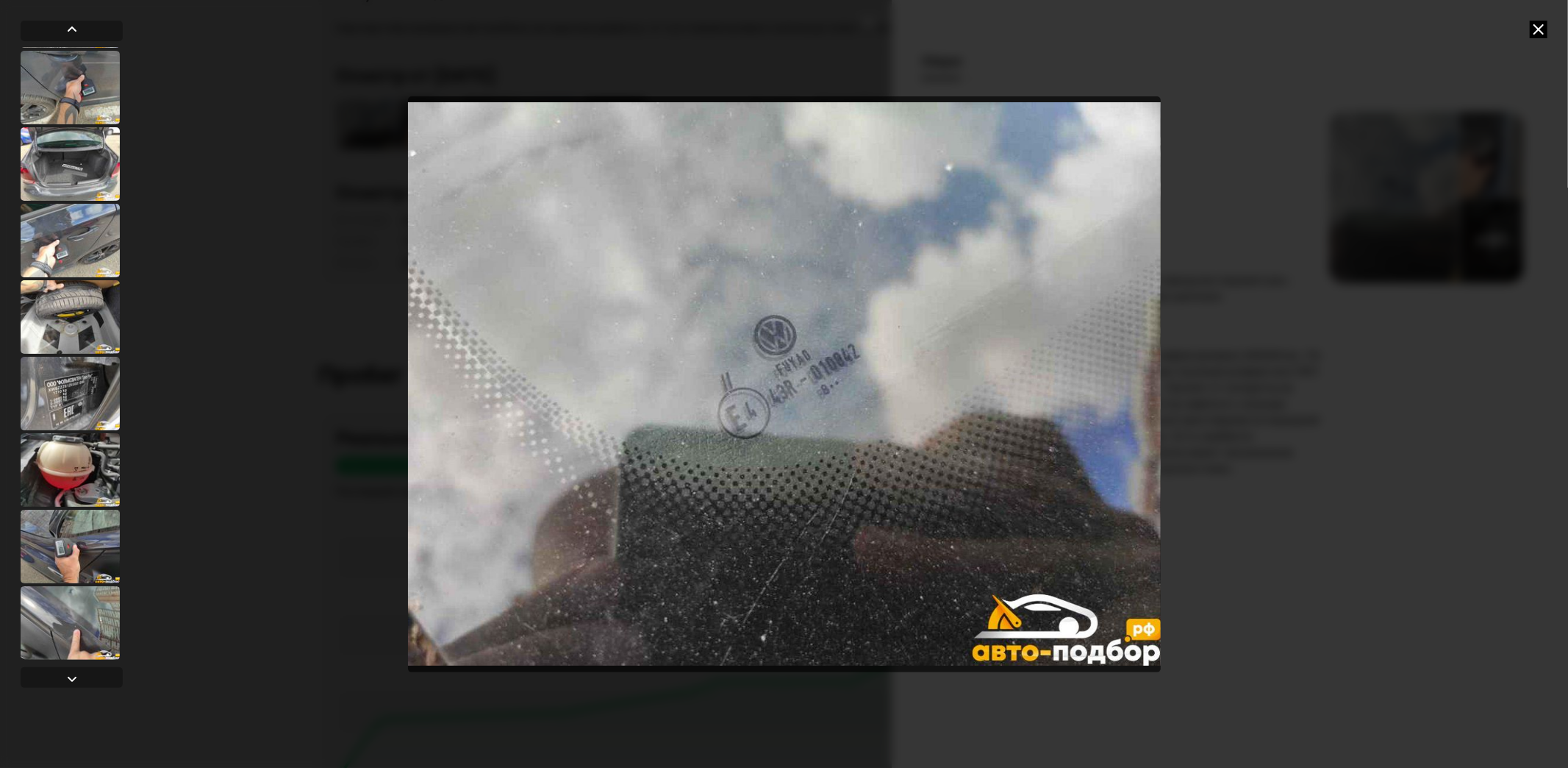
click at [68, 438] on div at bounding box center [70, 469] width 99 height 73
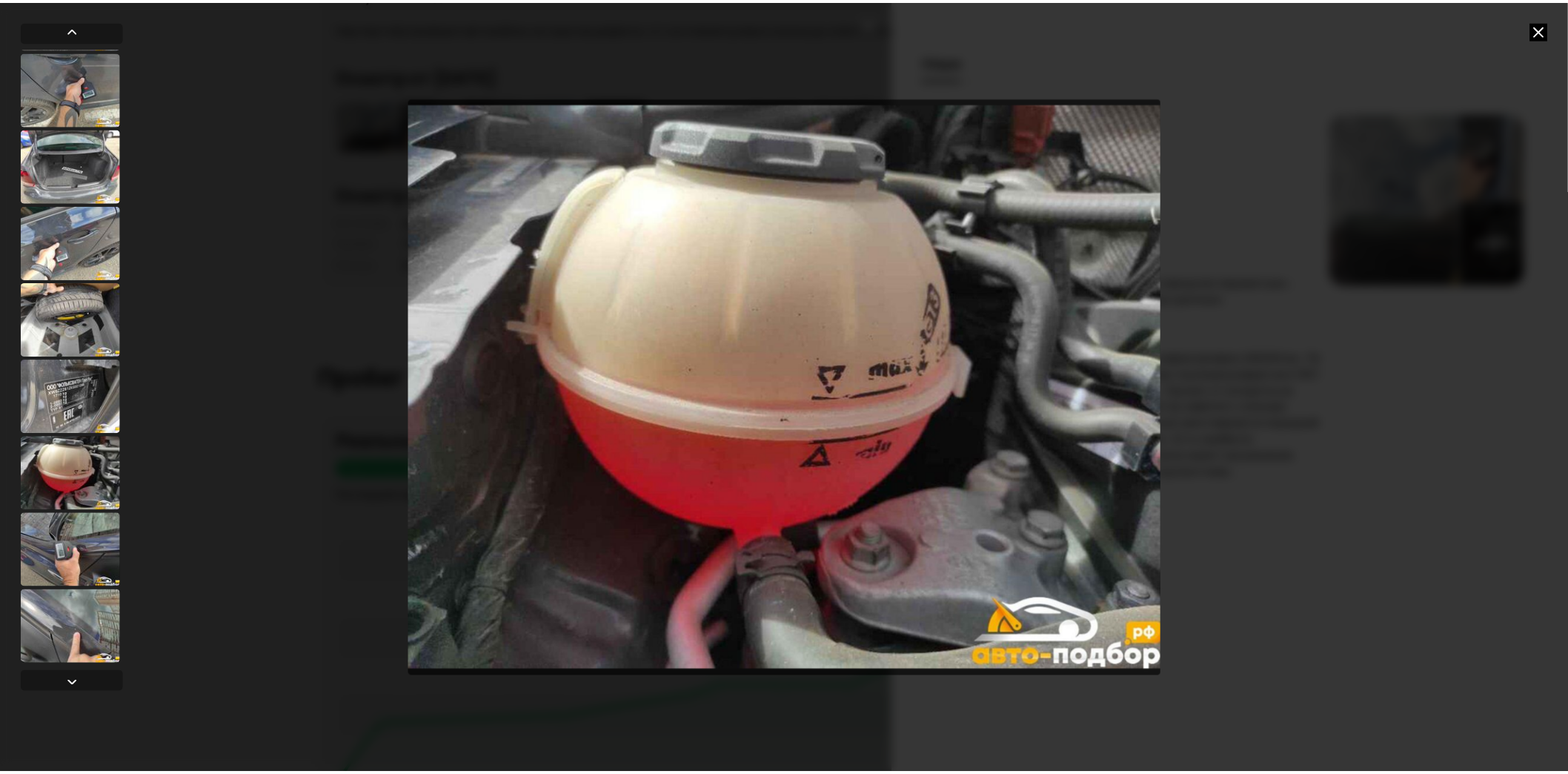
scroll to position [6628, 0]
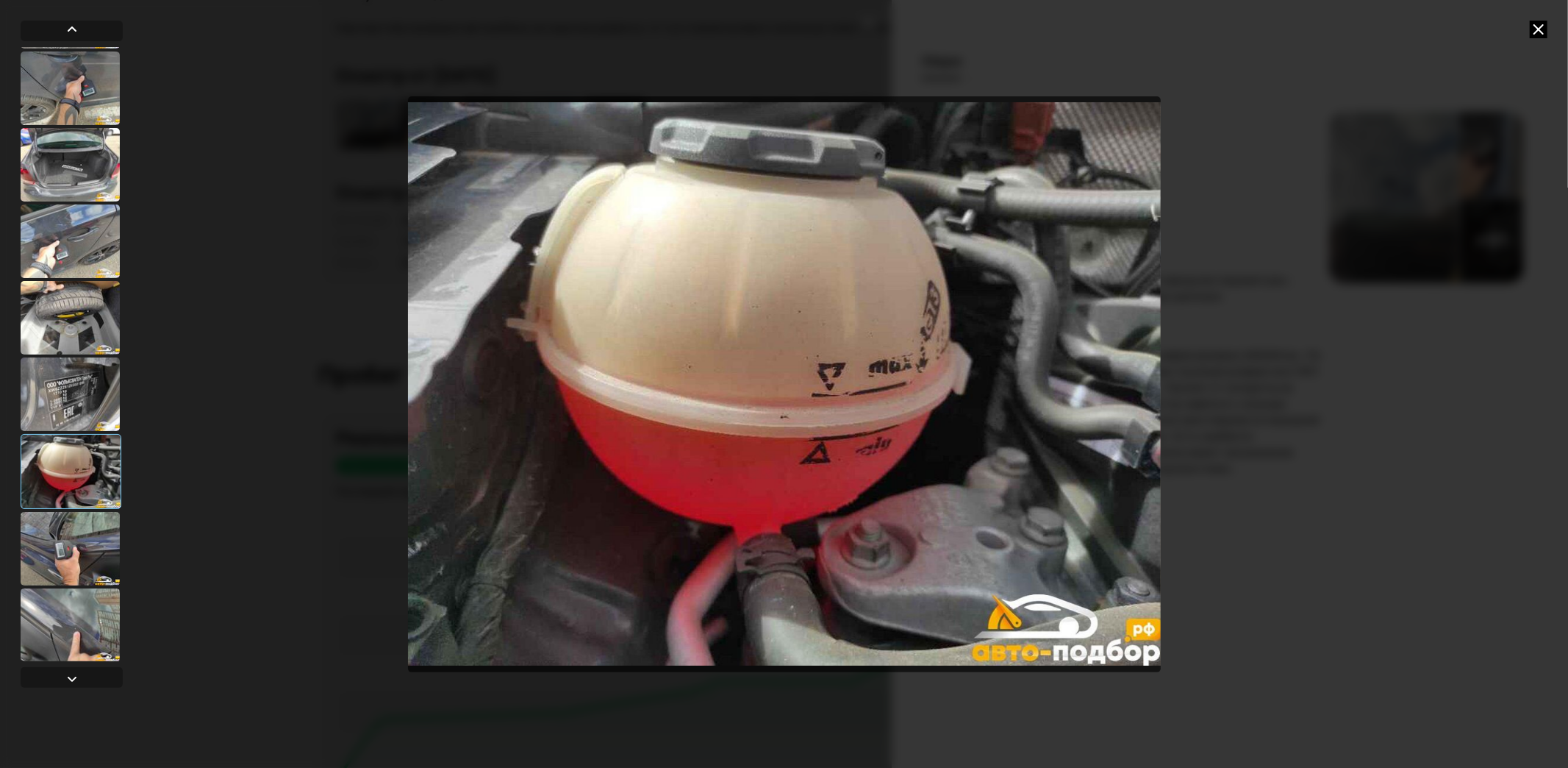
click at [766, 446] on img "Go to Slide 92" at bounding box center [784, 384] width 753 height 576
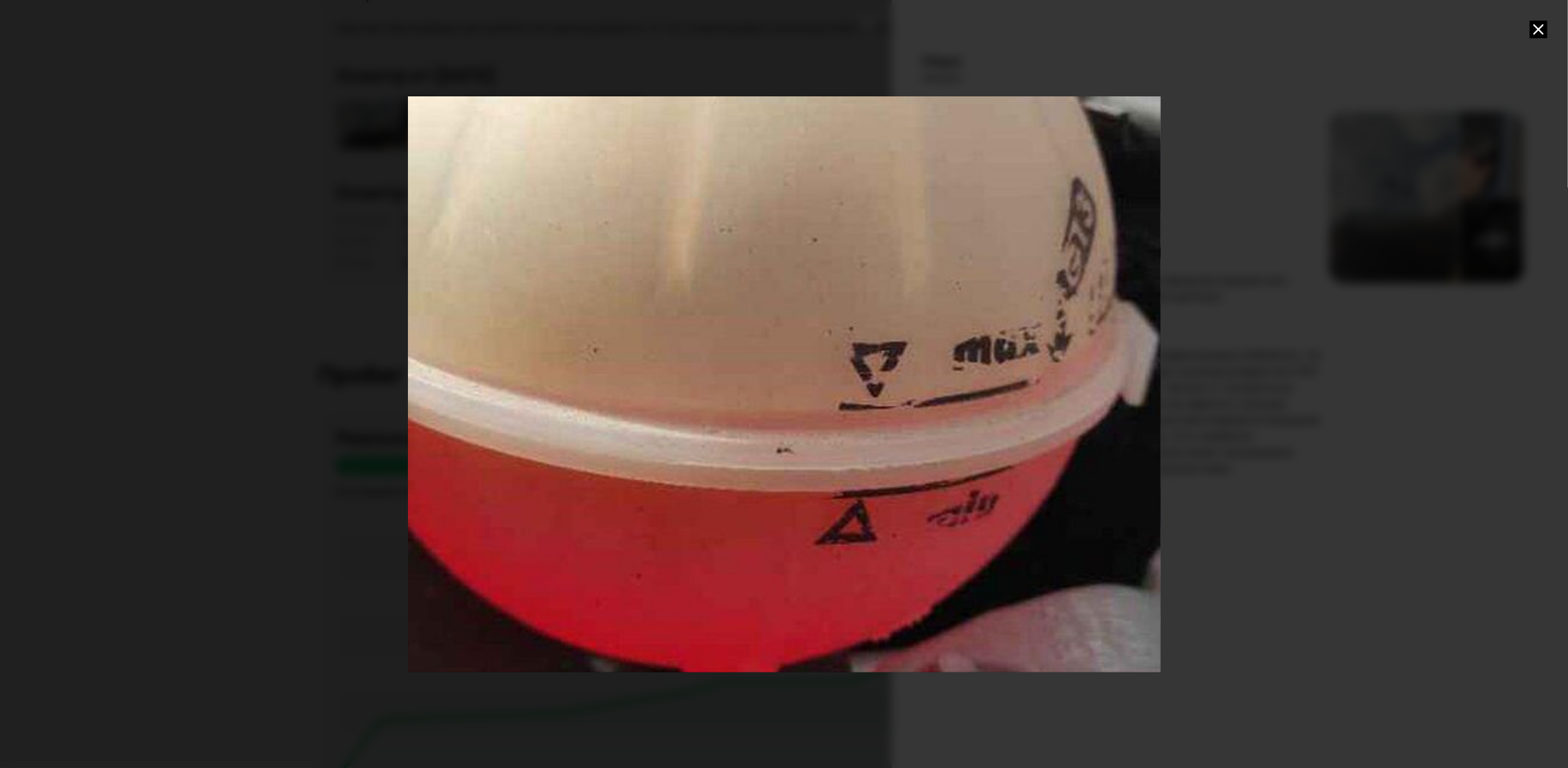
click at [908, 437] on div "Go to Slide 92" at bounding box center [784, 384] width 1506 height 1152
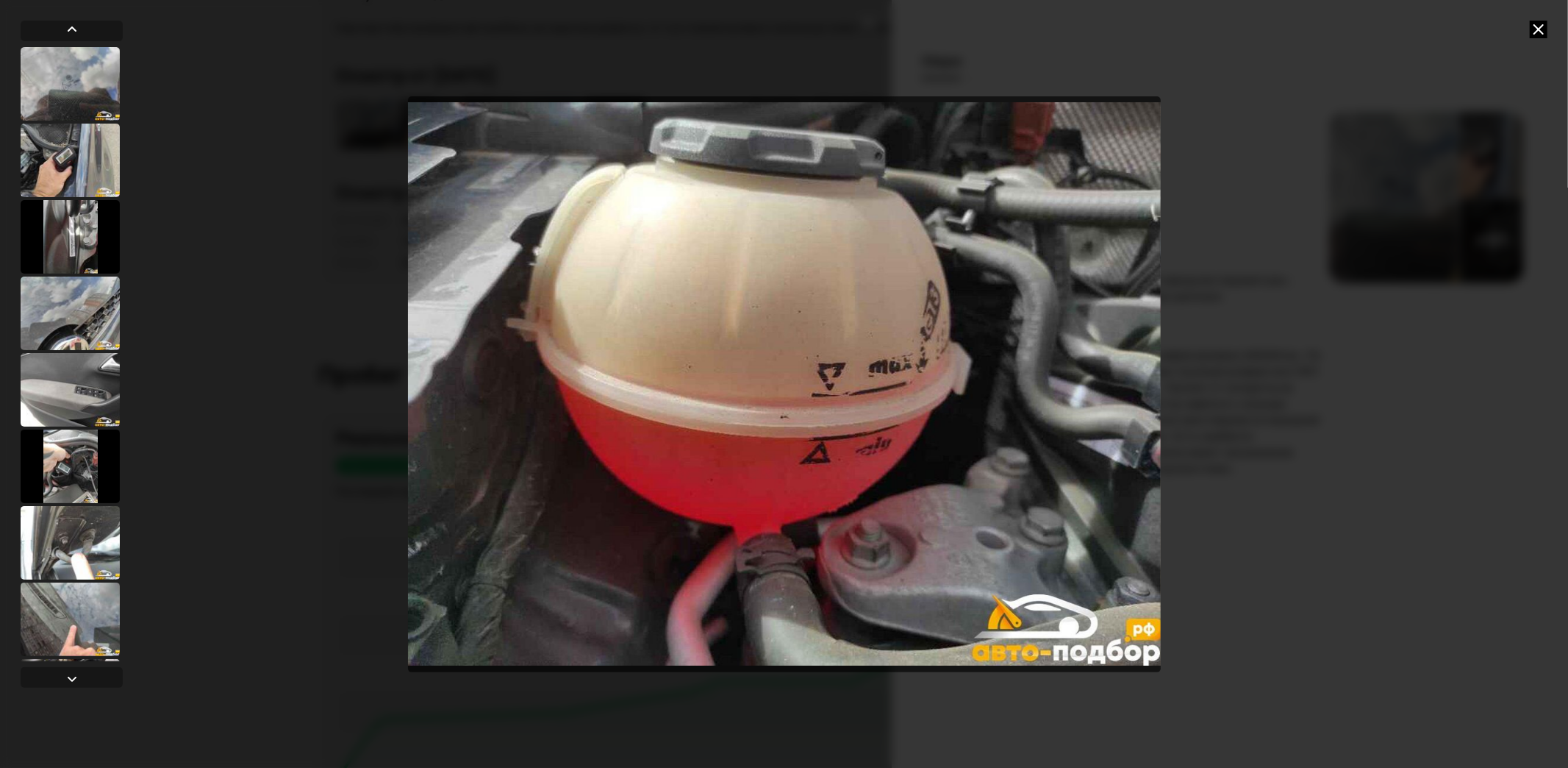
click at [83, 607] on div at bounding box center [70, 619] width 99 height 73
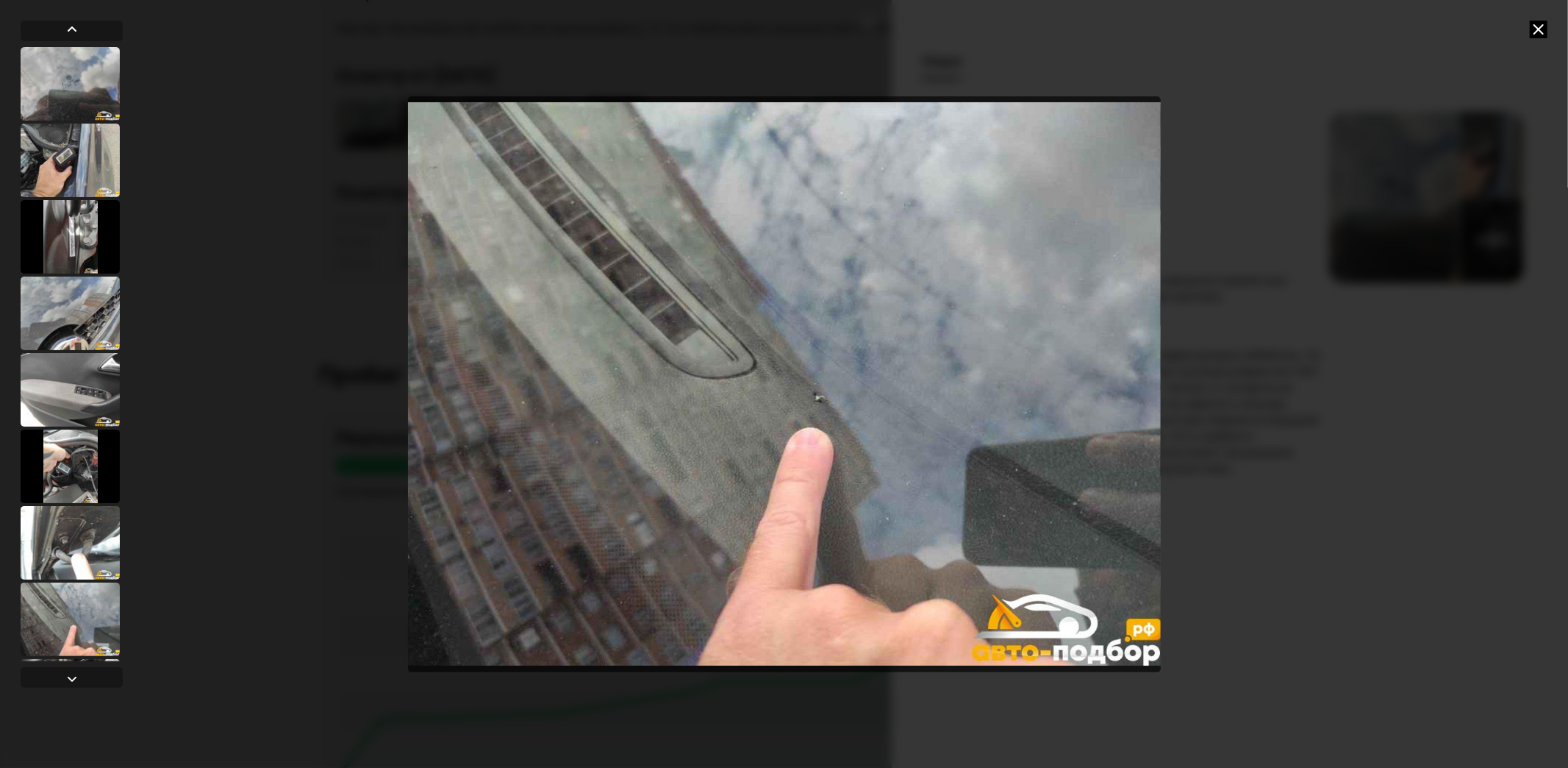
click at [83, 534] on div at bounding box center [70, 543] width 99 height 73
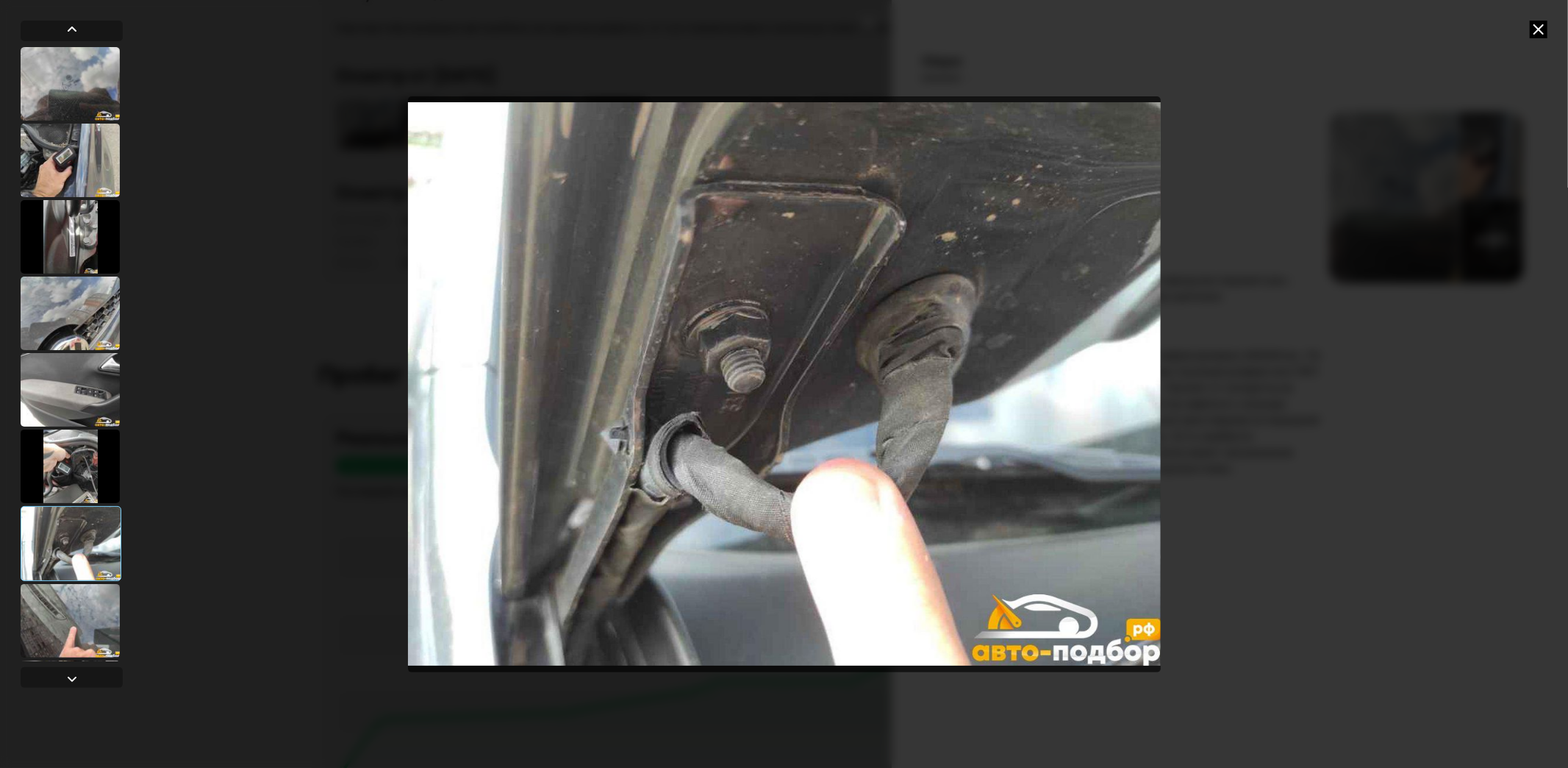
click at [880, 469] on img "Go to Slide 7" at bounding box center [784, 384] width 753 height 576
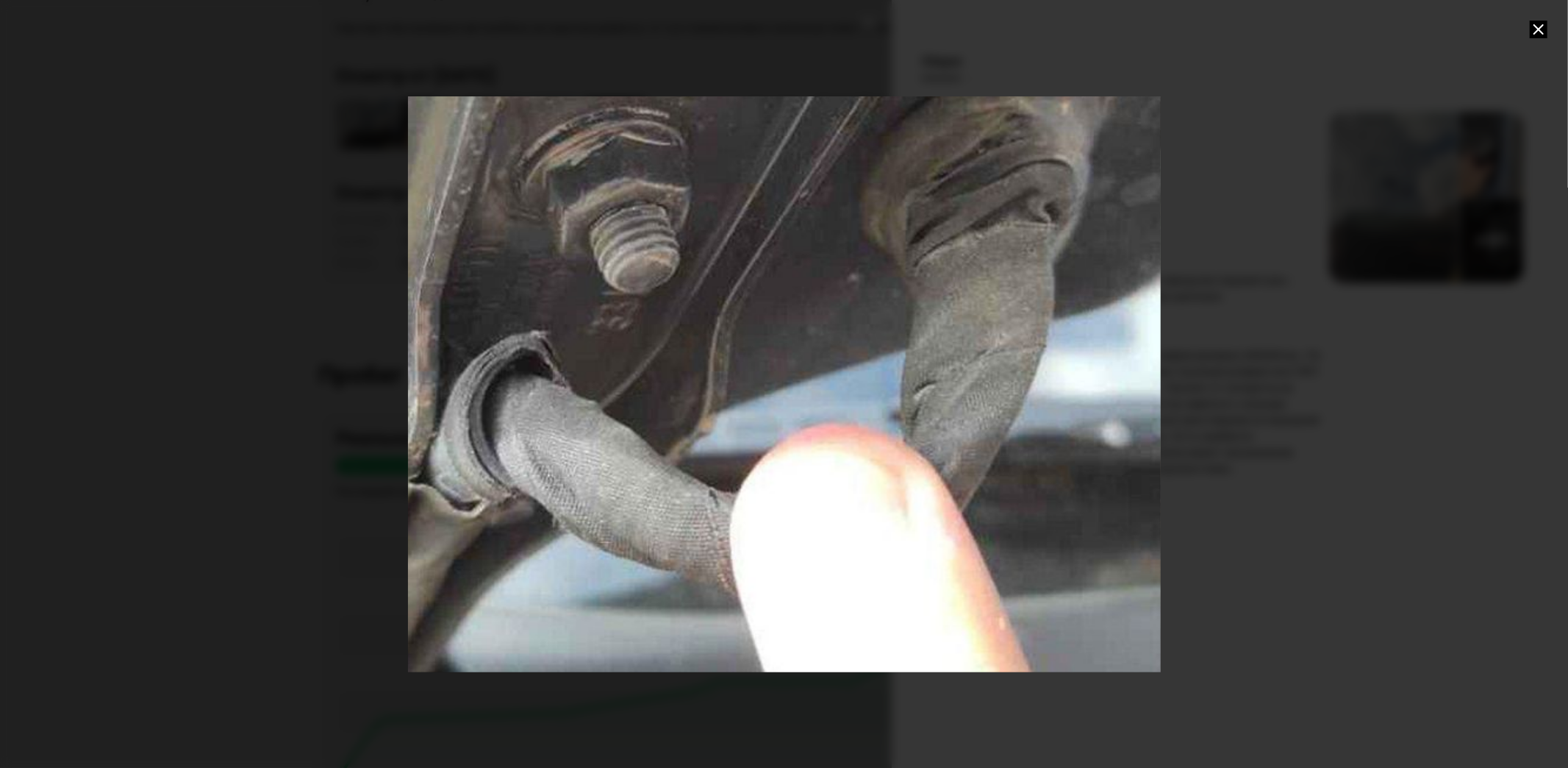
drag, startPoint x: 877, startPoint y: 548, endPoint x: 831, endPoint y: 478, distance: 83.8
click at [831, 478] on div "Go to Slide 7" at bounding box center [717, 275] width 1506 height 1152
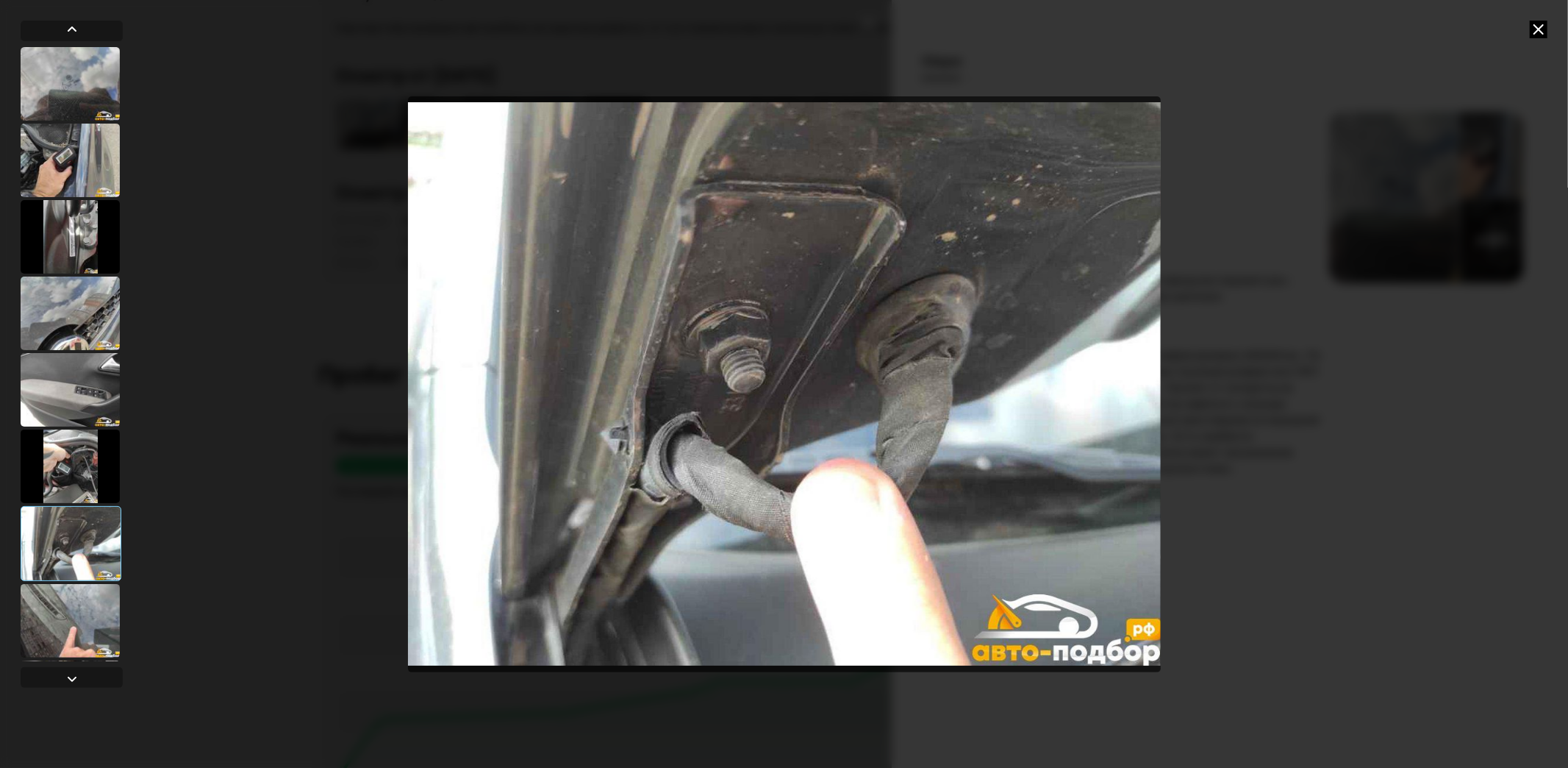
click at [831, 478] on img "Go to Slide 7" at bounding box center [784, 384] width 753 height 576
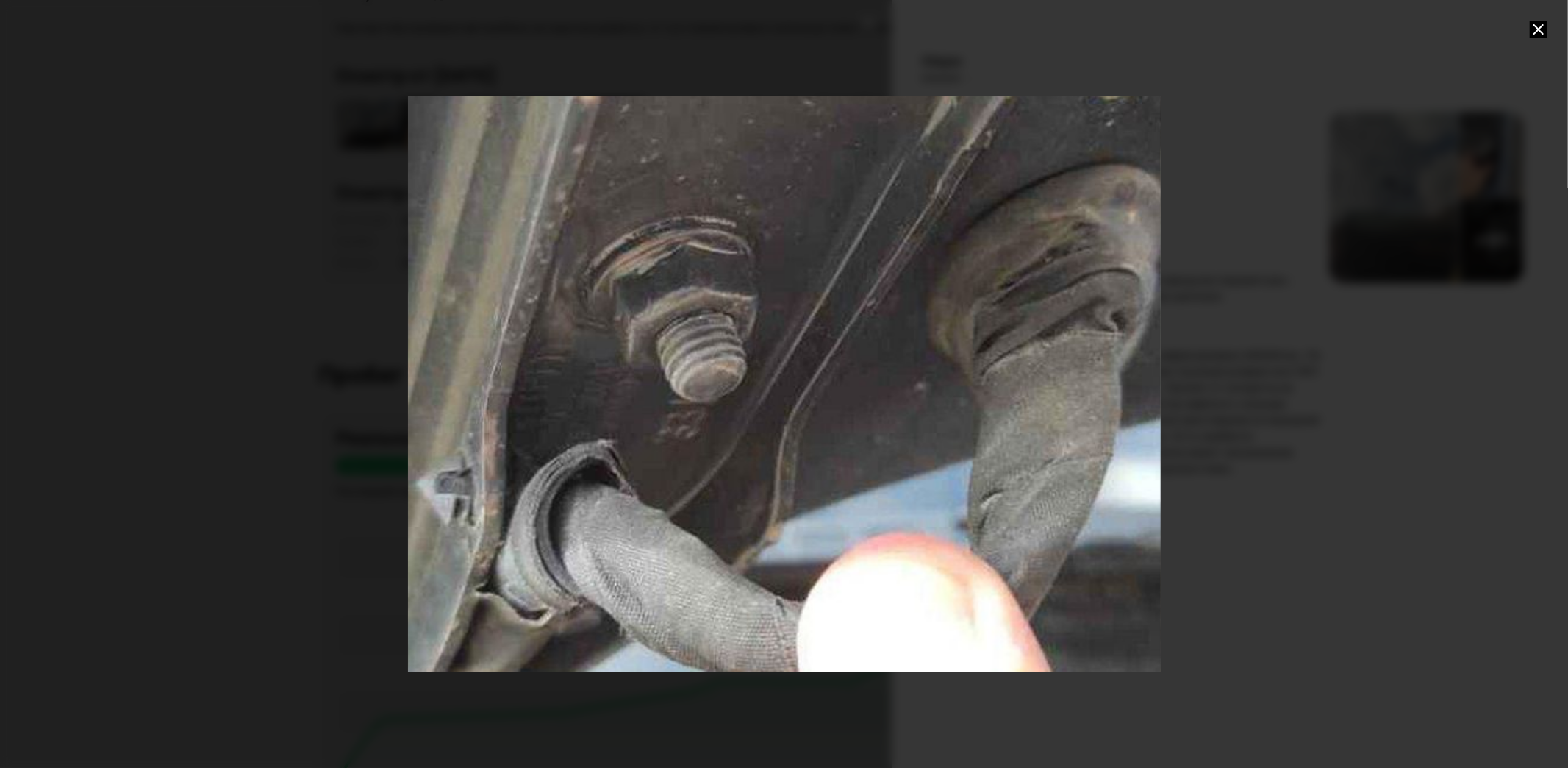
click at [1539, 34] on icon at bounding box center [1538, 29] width 17 height 17
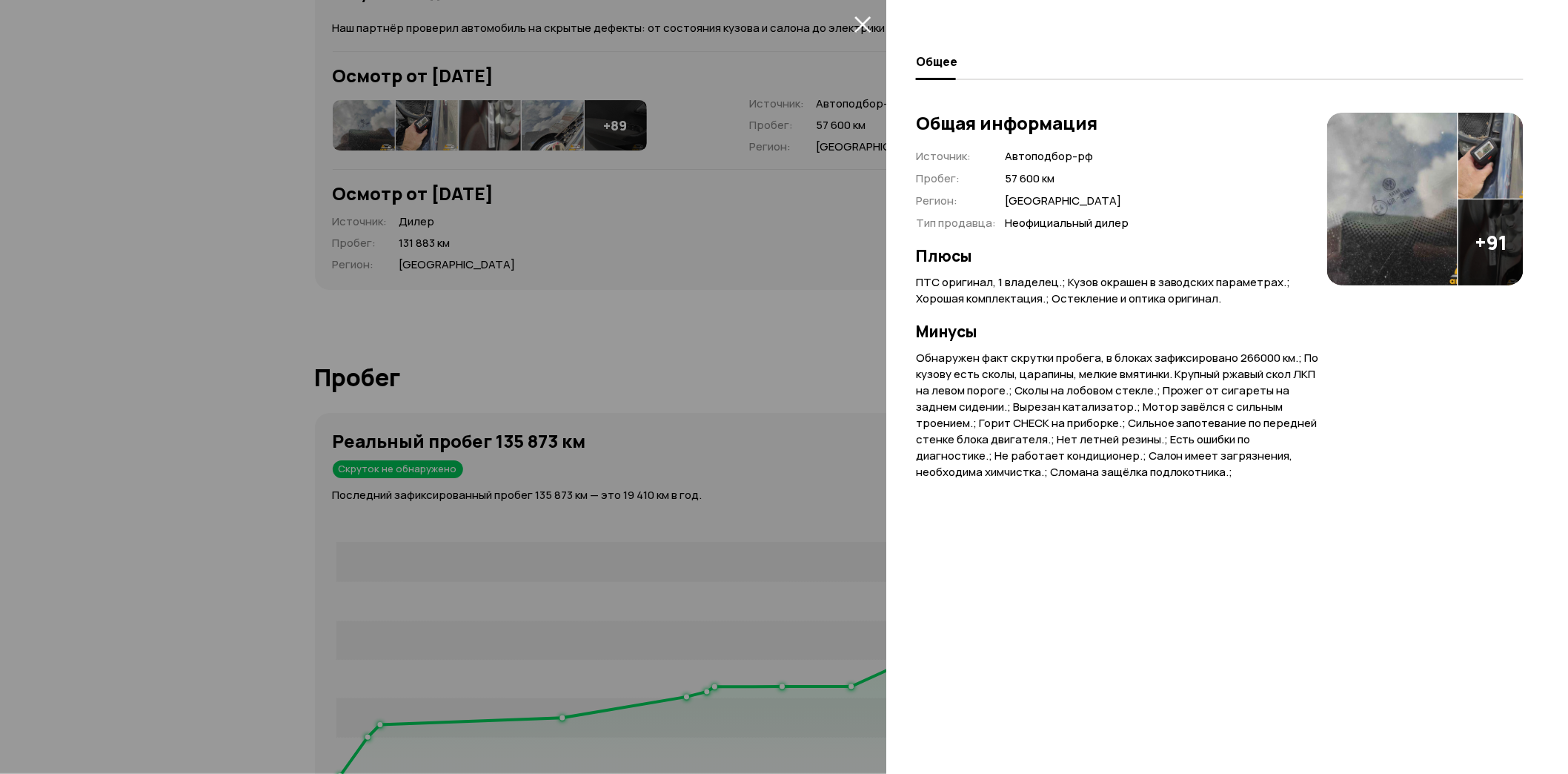
drag, startPoint x: 669, startPoint y: 373, endPoint x: 676, endPoint y: 381, distance: 10.6
click at [668, 373] on div at bounding box center [784, 387] width 1568 height 774
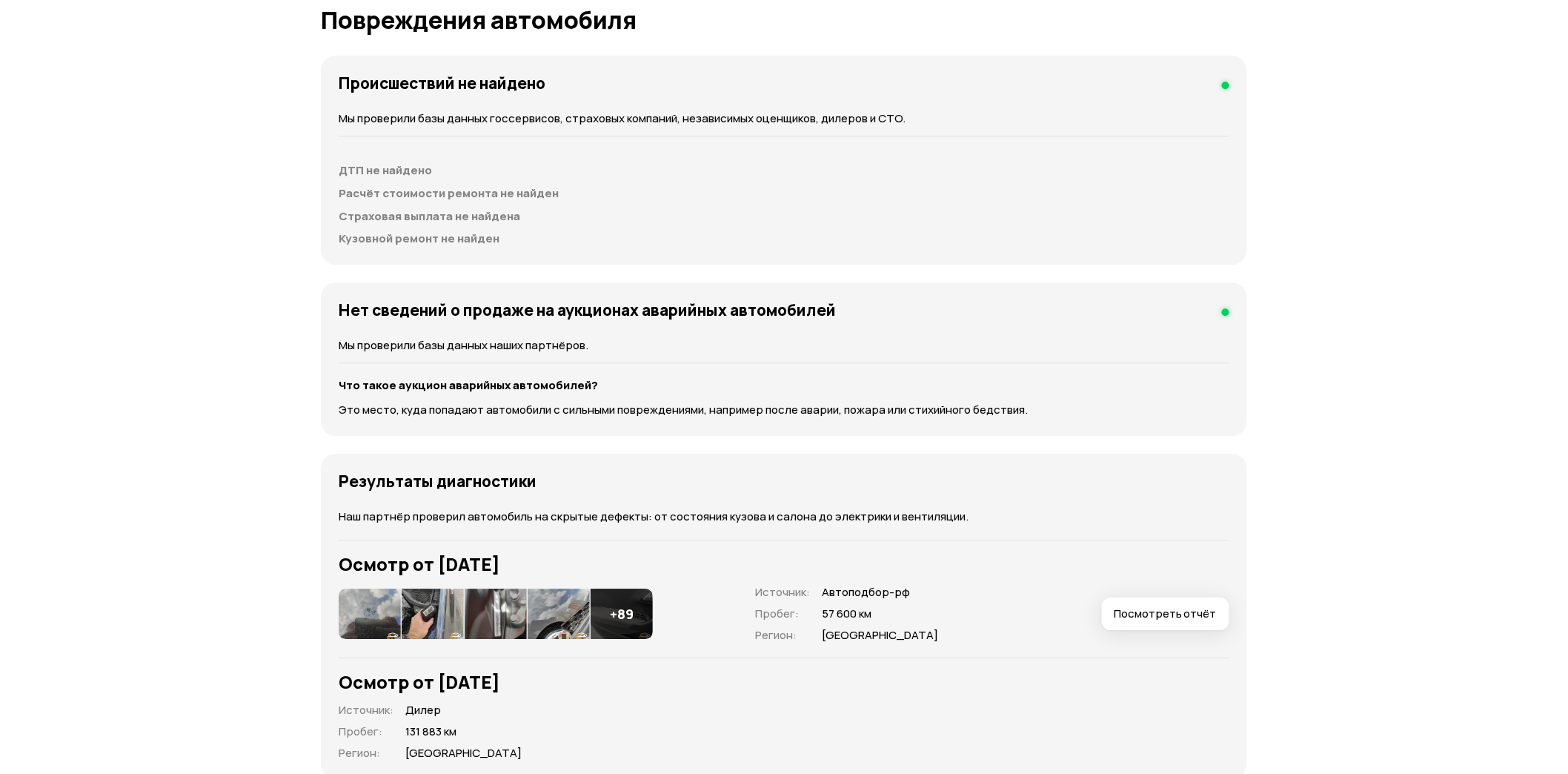
scroll to position [1730, 0]
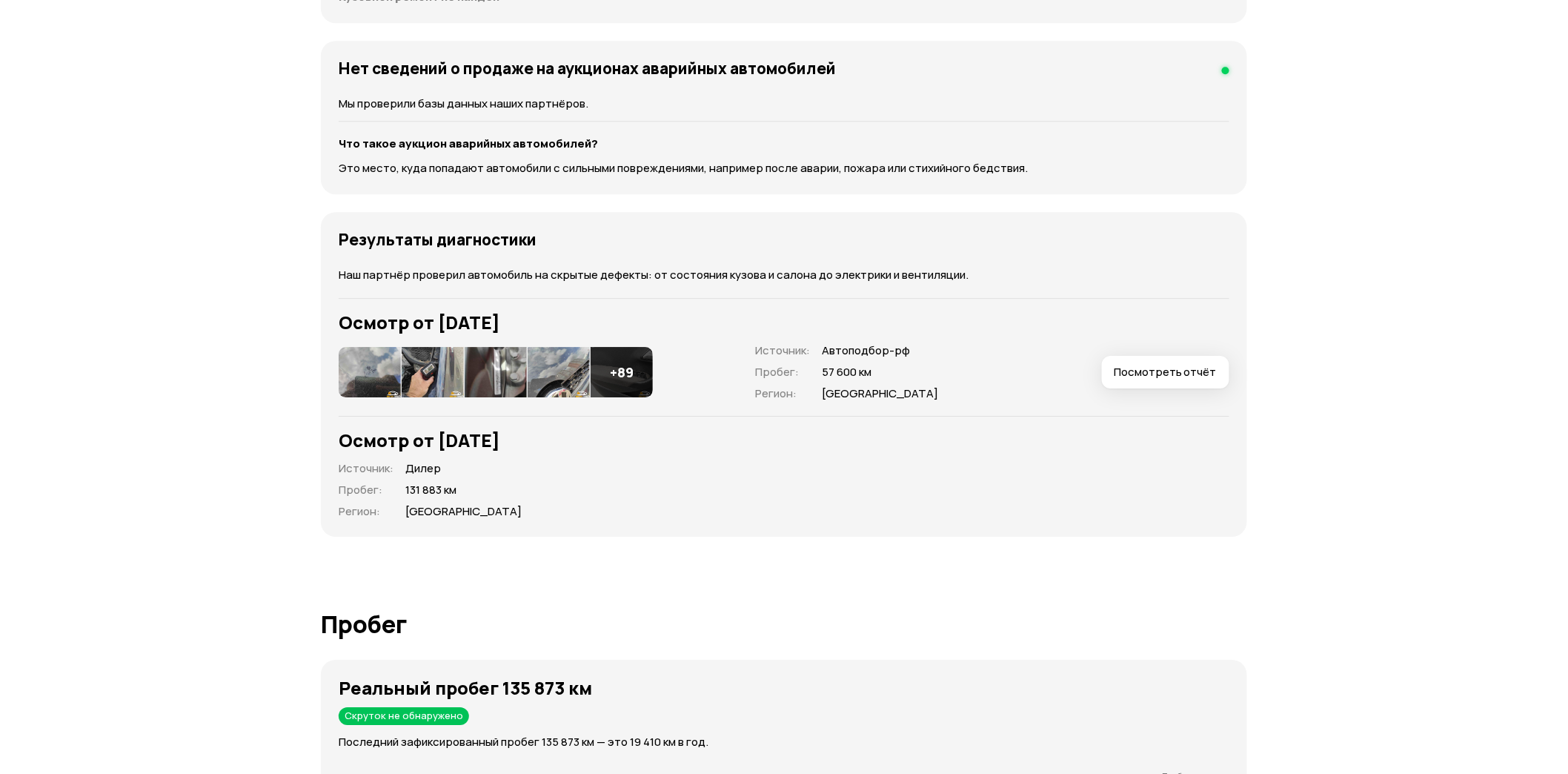
click at [1143, 341] on div "Осмотр от [DATE] + 89 Источник : Автоподбор-рф Пробег : 57 600 км Регион : [GEO…" at bounding box center [784, 350] width 891 height 103
click at [1147, 376] on span "Посмотреть отчёт" at bounding box center [1165, 372] width 103 height 15
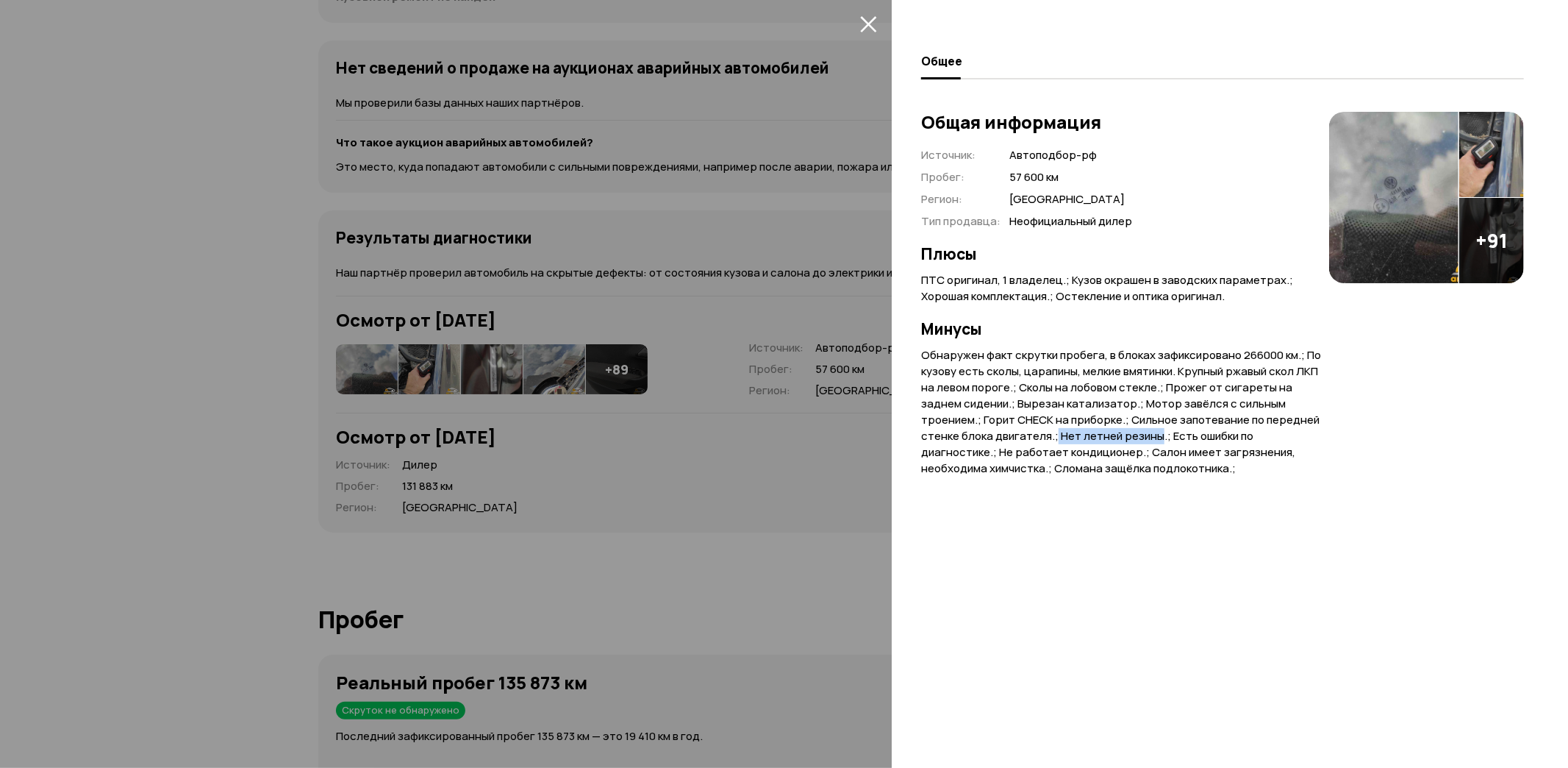
drag, startPoint x: 1056, startPoint y: 436, endPoint x: 1159, endPoint y: 435, distance: 103.0
click at [1159, 435] on p "Обнаружен факт скрутки пробега, в блоках зафиксировано 266000 км.; По кузову ес…" at bounding box center [1125, 412] width 408 height 130
click at [1182, 488] on div "Общая информация Источник : Автоподбор-рф Пробег : 57 600 км Регион : [GEOGRAPH…" at bounding box center [1223, 434] width 603 height 644
drag, startPoint x: 1148, startPoint y: 449, endPoint x: 1287, endPoint y: 450, distance: 139.0
click at [1287, 450] on p "Обнаружен факт скрутки пробега, в блоках зафиксировано 266000 км.; По кузову ес…" at bounding box center [1125, 412] width 408 height 130
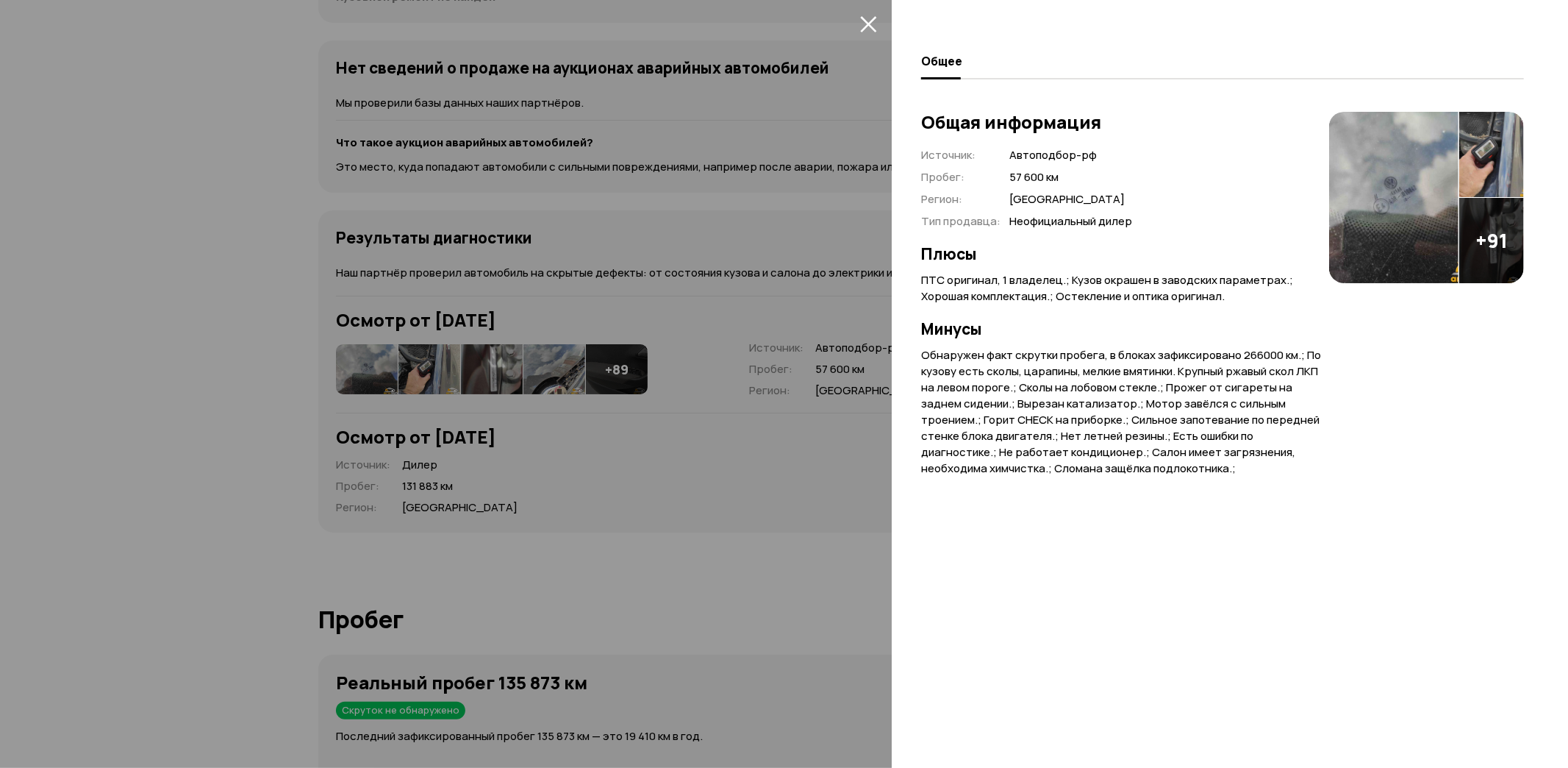
click at [1152, 507] on div "Общая информация Источник : Автоподбор-рф Пробег : 57 600 км Регион : [GEOGRAPH…" at bounding box center [1223, 434] width 603 height 644
drag, startPoint x: 1106, startPoint y: 466, endPoint x: 1226, endPoint y: 466, distance: 120.0
click at [1226, 466] on p "Обнаружен факт скрутки пробега, в блоках зафиксировано 266000 км.; По кузову ес…" at bounding box center [1125, 412] width 408 height 130
drag, startPoint x: 768, startPoint y: 575, endPoint x: 750, endPoint y: 582, distance: 19.3
click at [763, 572] on div at bounding box center [784, 384] width 1568 height 768
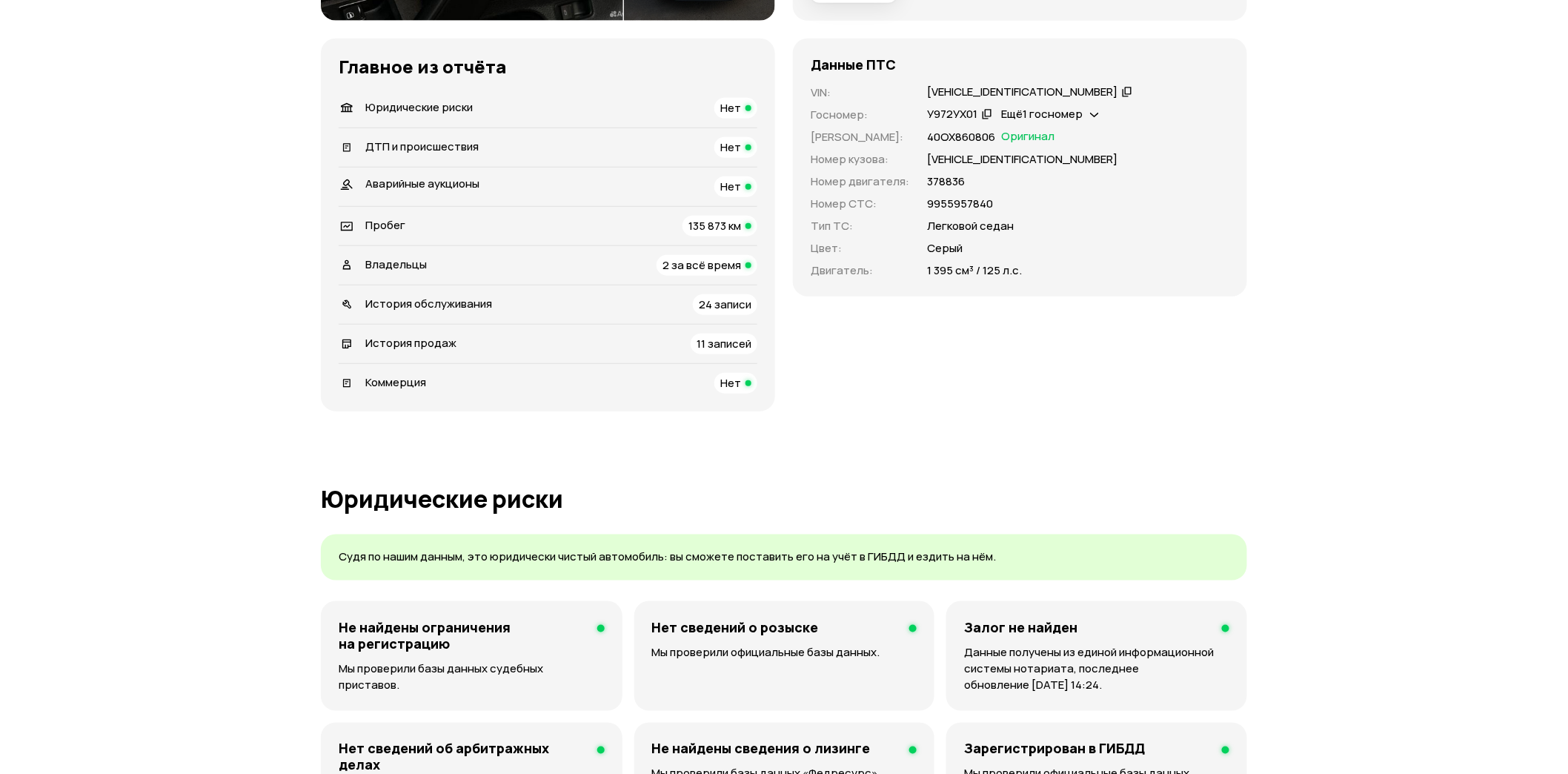
scroll to position [412, 0]
